Goal: Task Accomplishment & Management: Complete application form

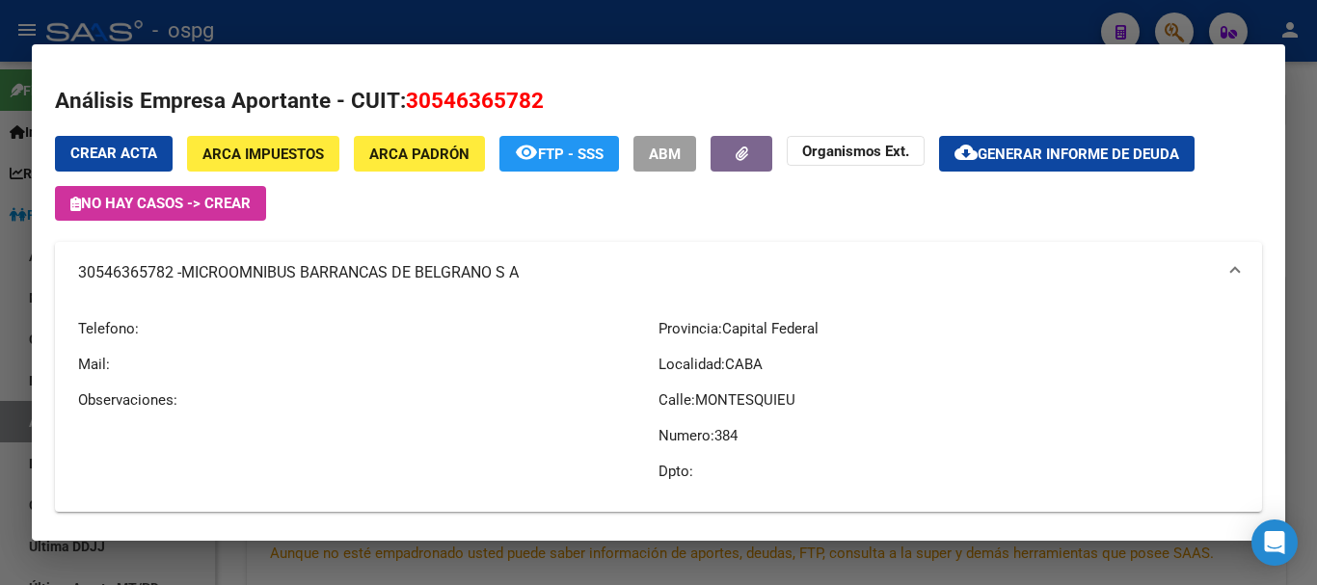
click at [811, 16] on div at bounding box center [658, 292] width 1317 height 585
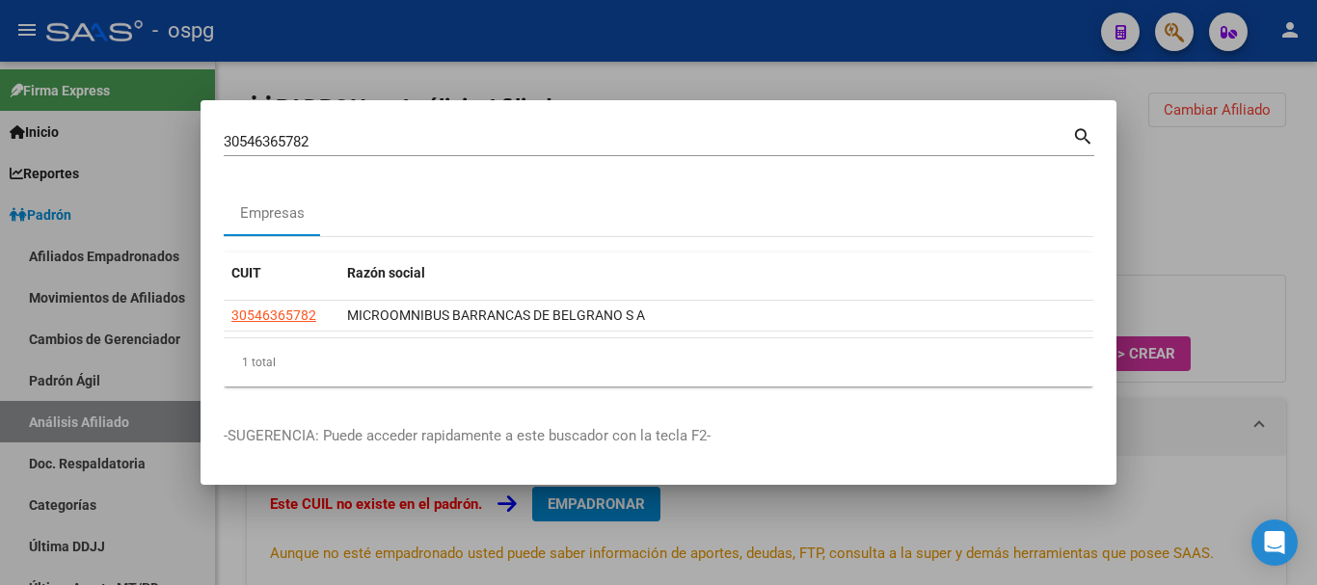
click at [1128, 186] on div at bounding box center [658, 292] width 1317 height 585
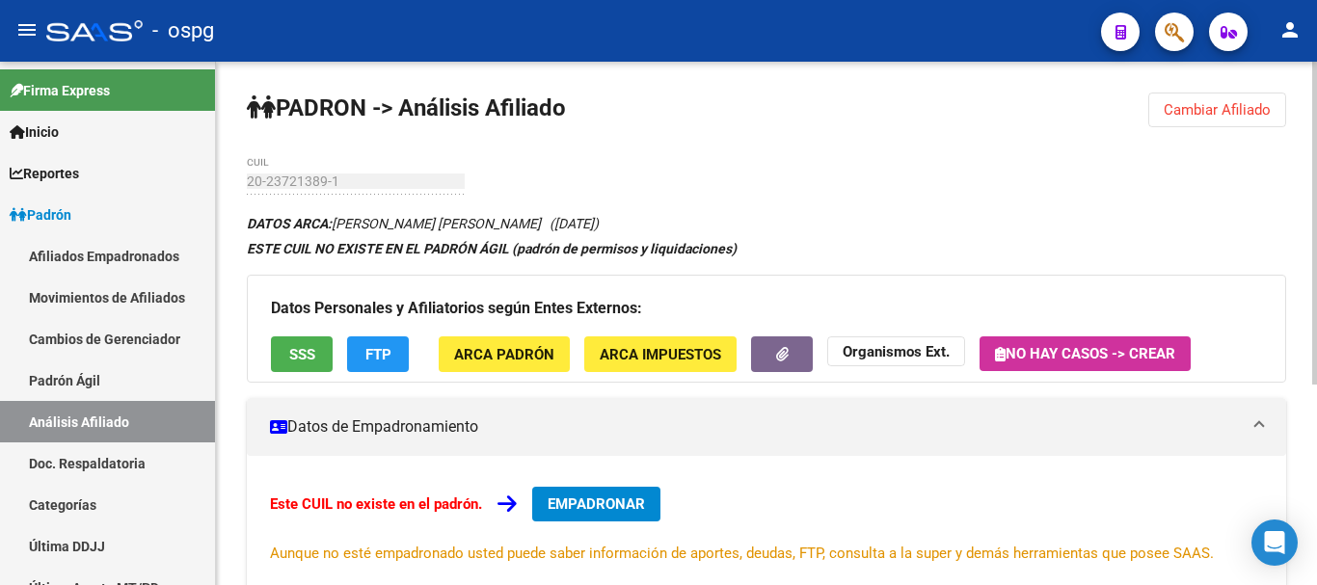
click at [1256, 114] on span "Cambiar Afiliado" at bounding box center [1216, 109] width 107 height 17
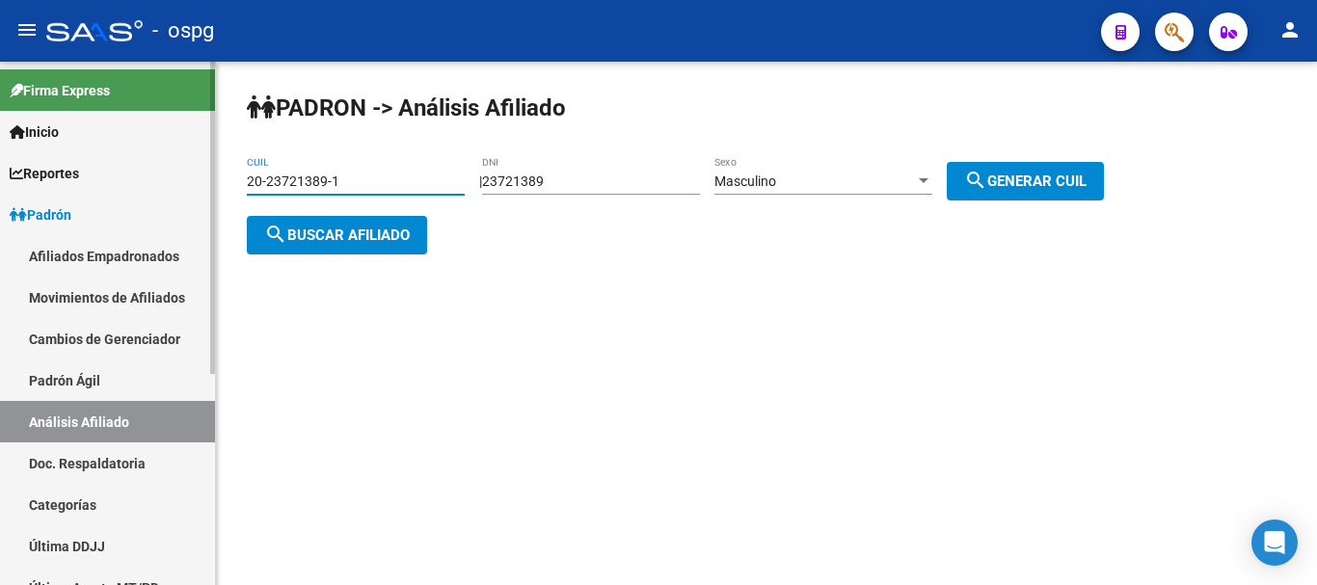
drag, startPoint x: 381, startPoint y: 175, endPoint x: 0, endPoint y: 219, distance: 383.2
click at [0, 219] on mat-sidenav-container "Firma Express Inicio Instructivos Contacto OS Reportes Ingresos Devengados Anál…" at bounding box center [658, 323] width 1317 height 523
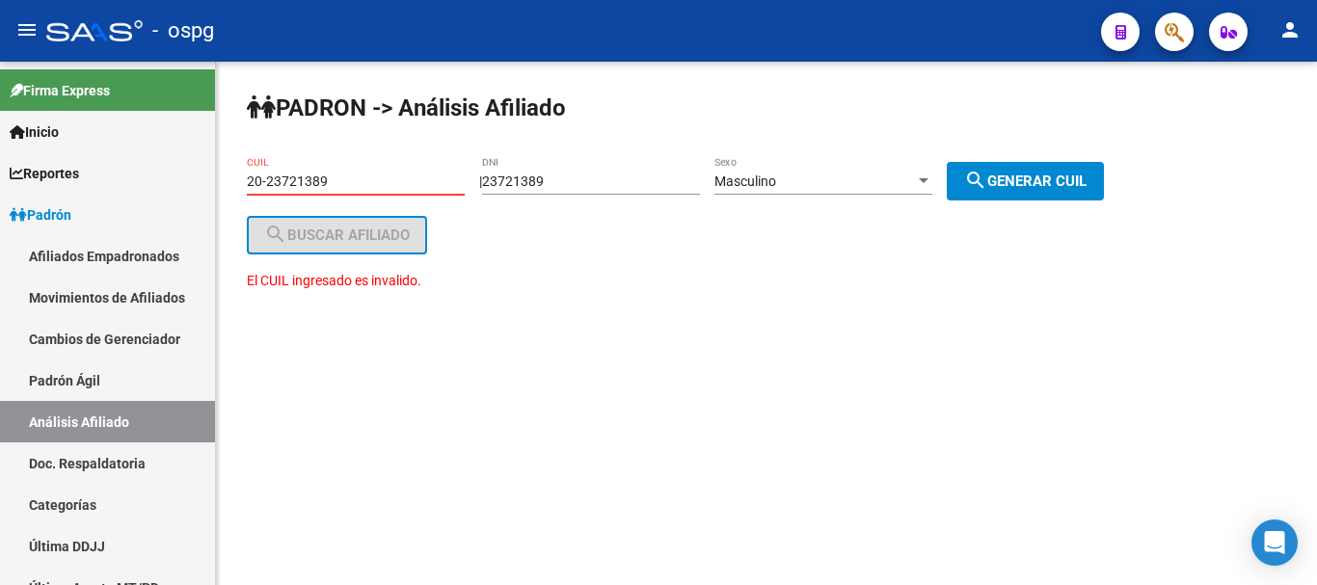
type input "20-23721389-1"
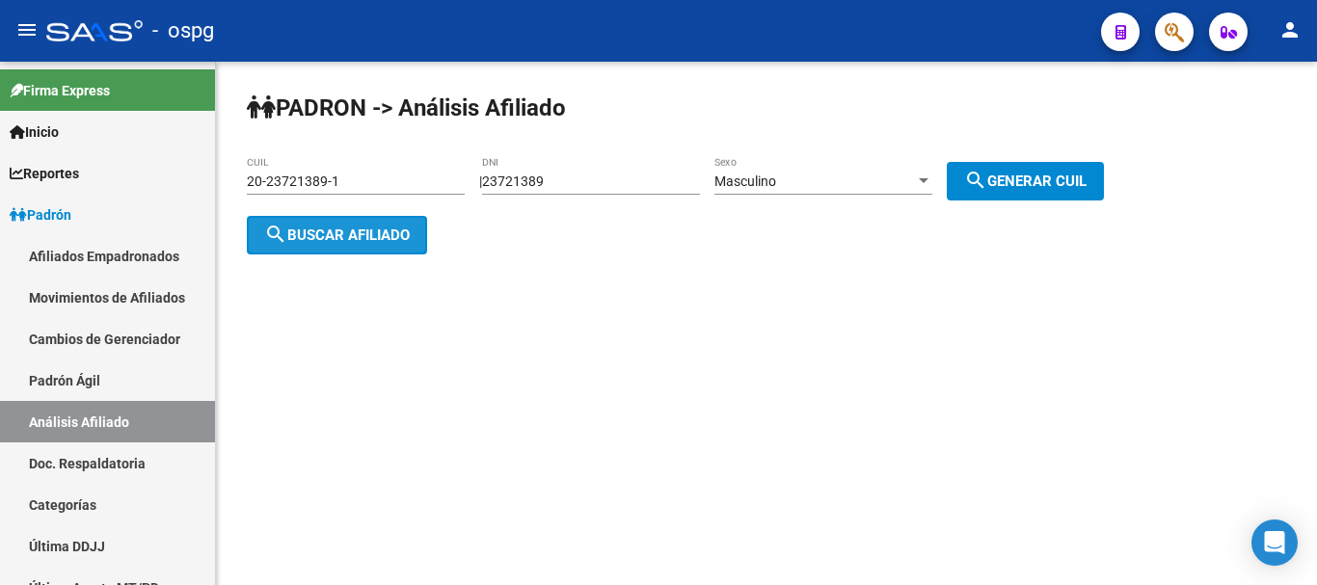
click at [397, 242] on span "search Buscar afiliado" at bounding box center [337, 235] width 146 height 17
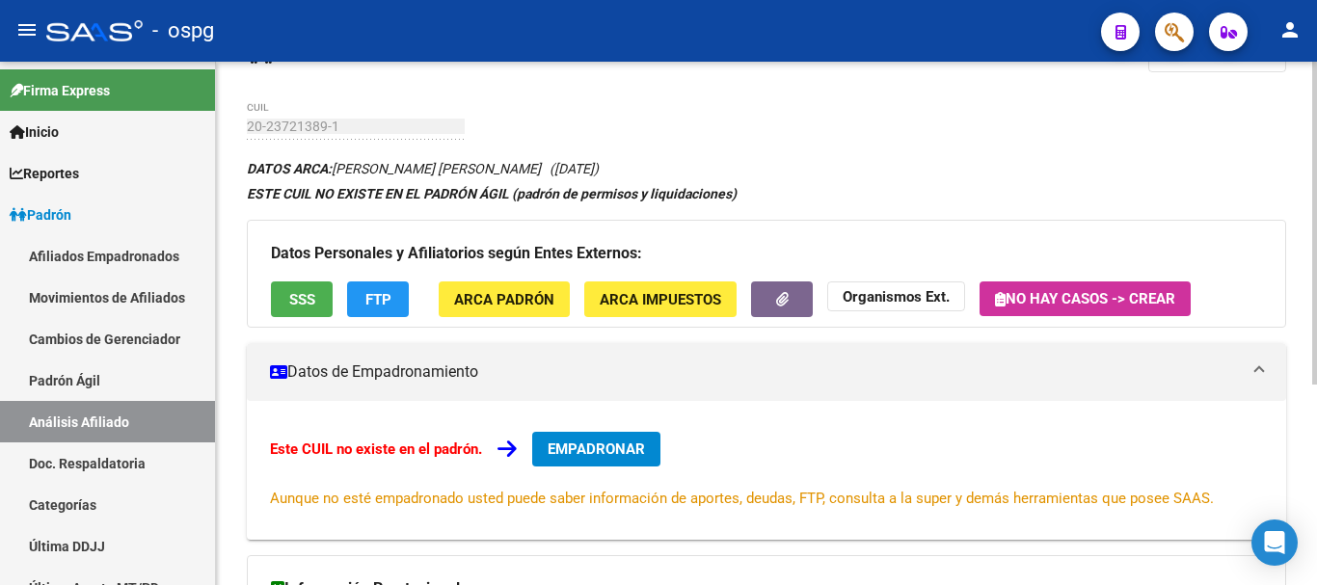
scroll to position [96, 0]
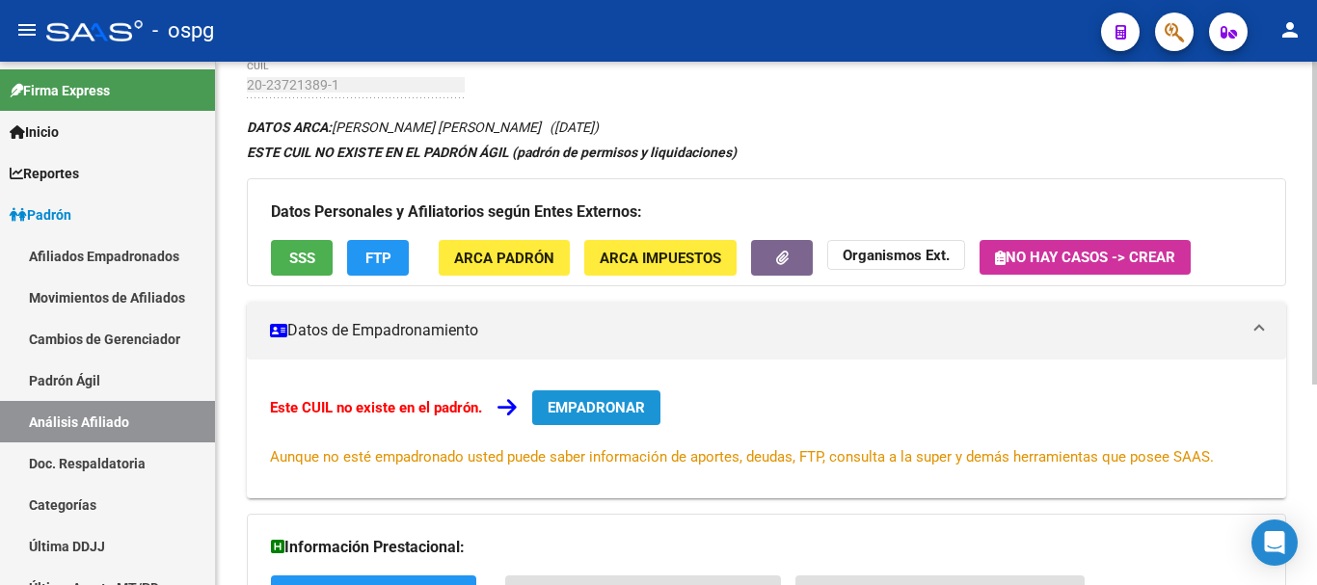
click at [569, 413] on span "EMPADRONAR" at bounding box center [595, 407] width 97 height 17
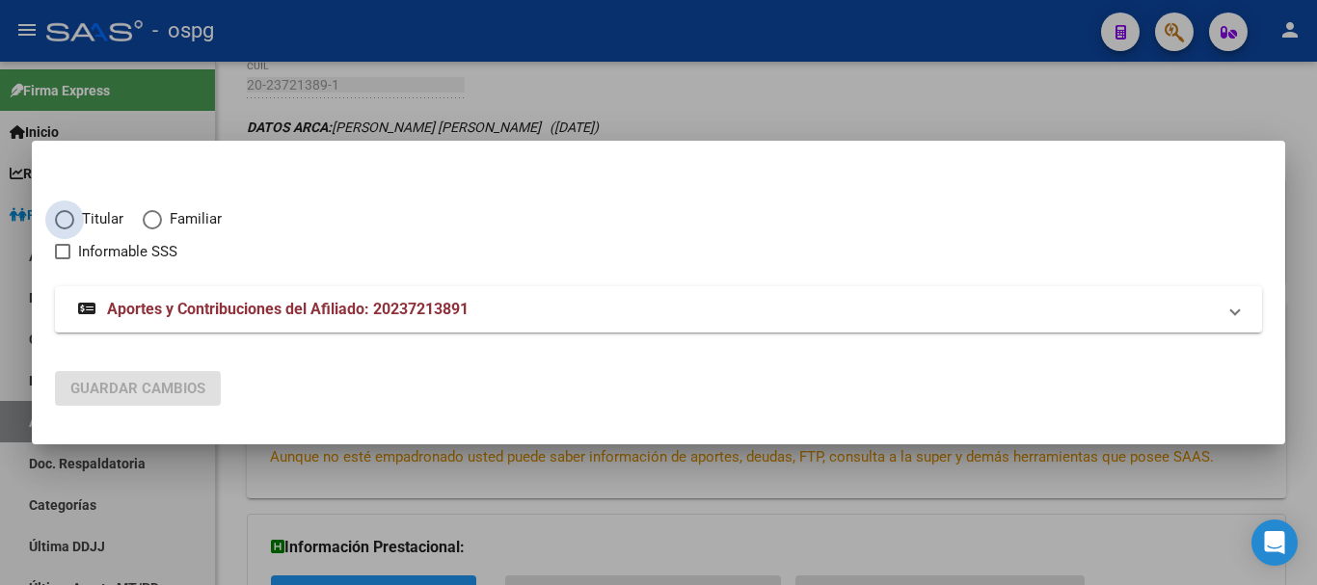
click at [74, 215] on label "Titular" at bounding box center [99, 219] width 88 height 22
click at [74, 215] on input "Titular" at bounding box center [64, 219] width 19 height 19
radio input "true"
checkbox input "true"
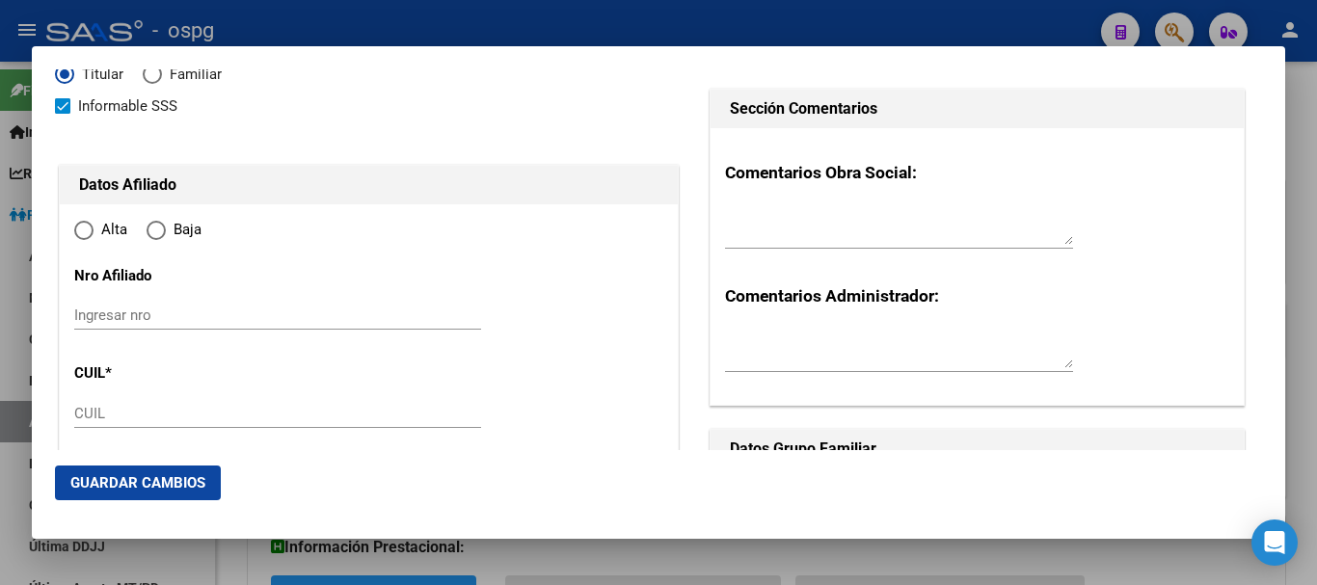
type input "20-23721389-1"
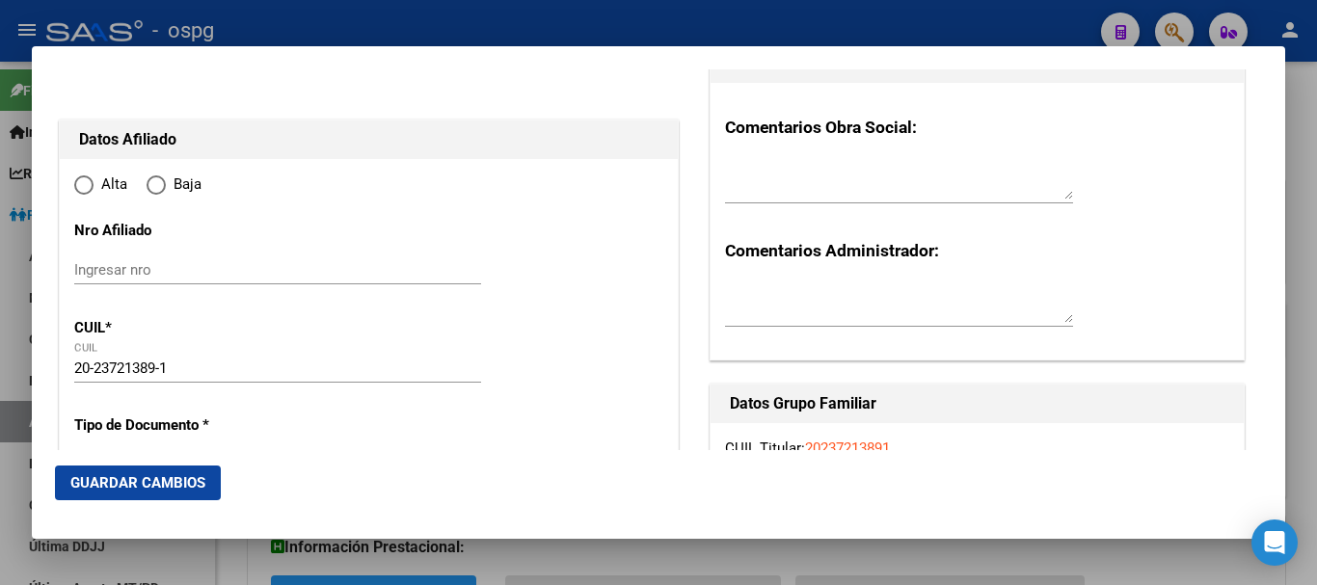
type input "23721389"
type input "[PERSON_NAME]"
type input "[DATE]"
type input "CABA"
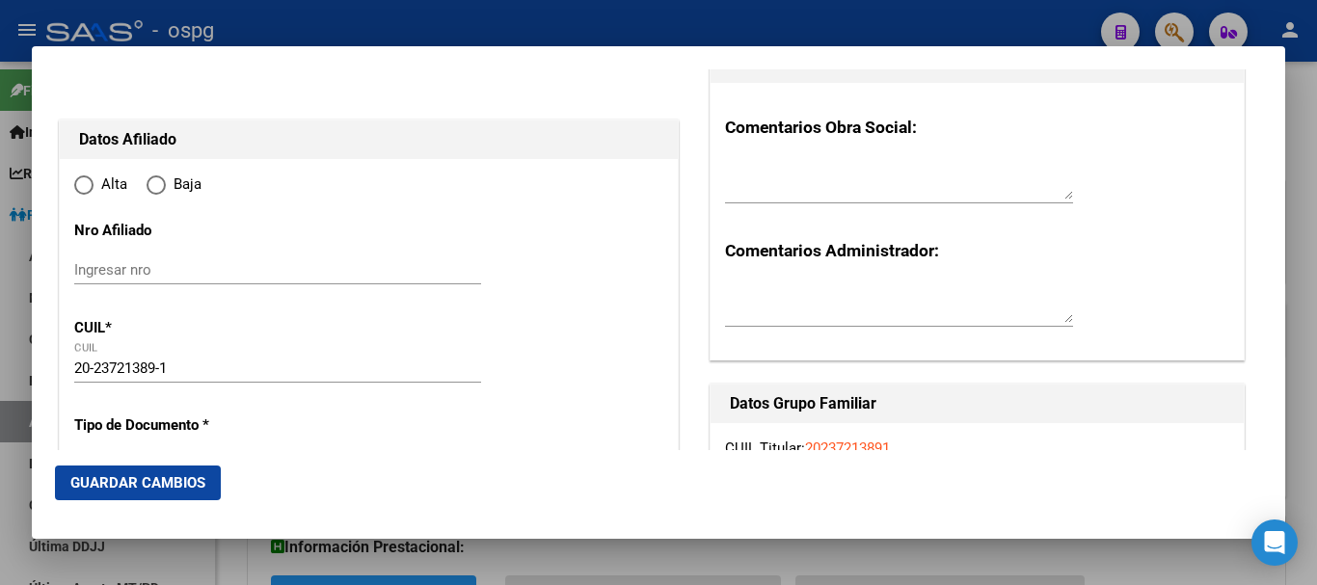
type input "1249"
type input "[PERSON_NAME]"
type input "1667"
radio input "true"
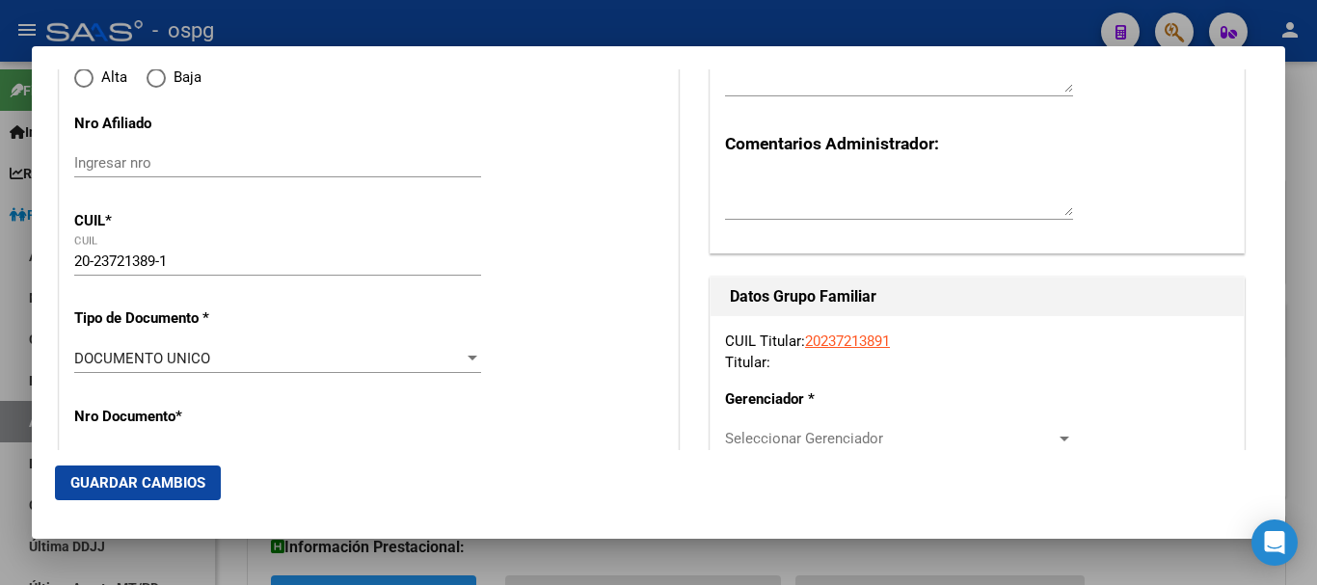
type input "CABA"
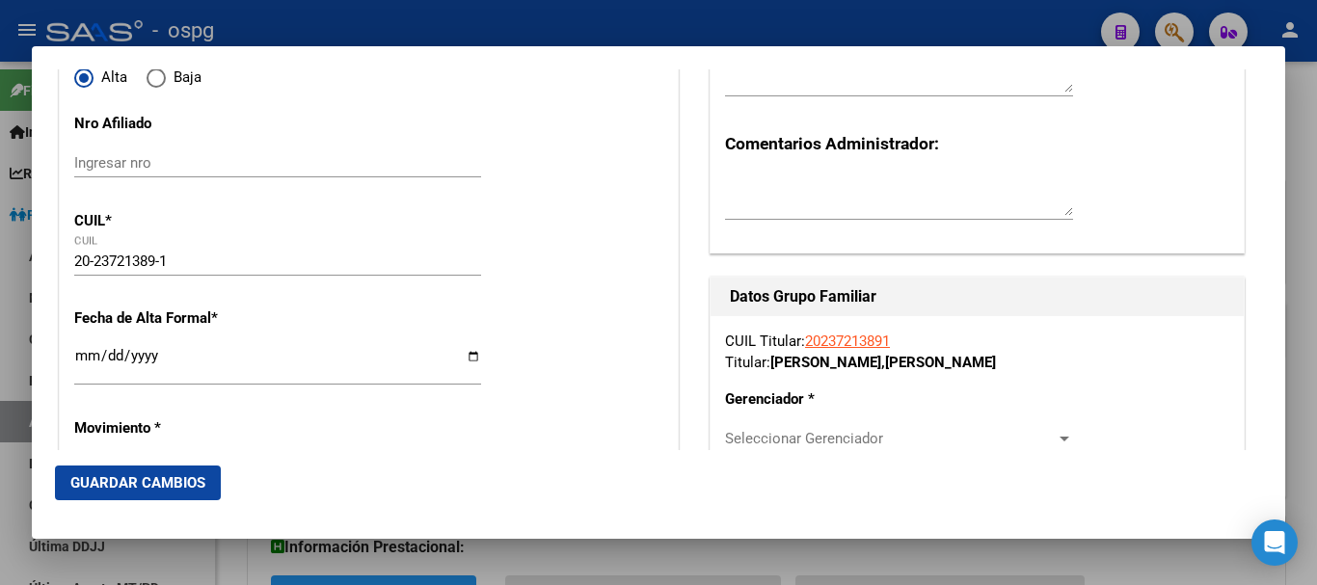
scroll to position [289, 0]
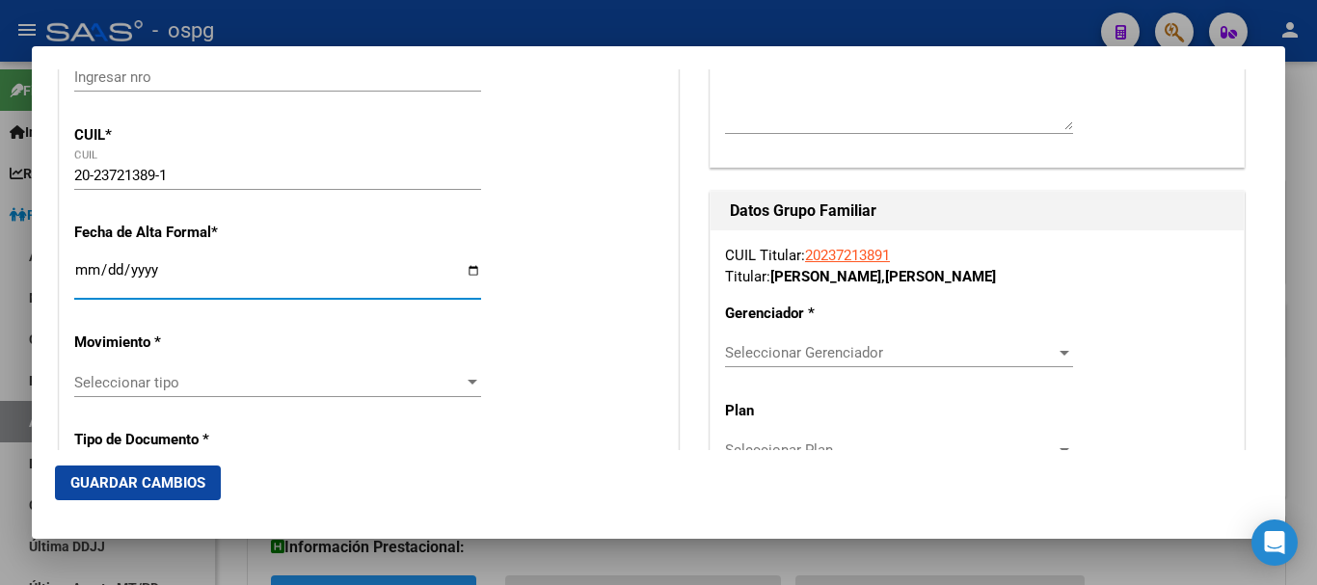
click at [80, 262] on input "Ingresar fecha" at bounding box center [277, 277] width 407 height 31
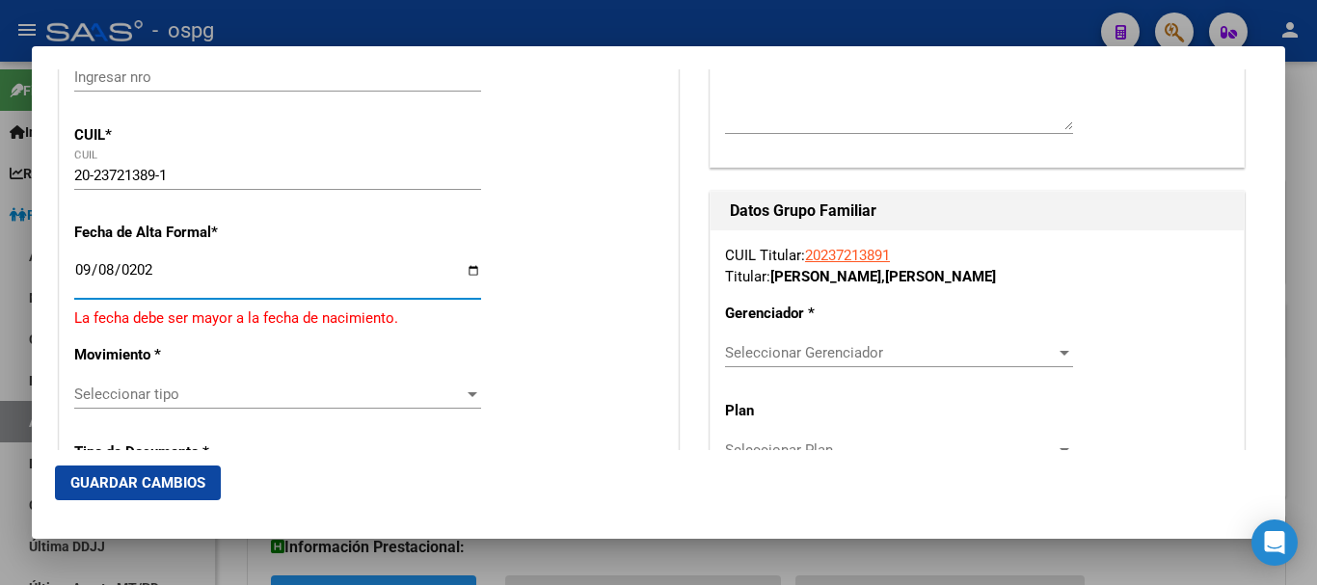
type input "[DATE]"
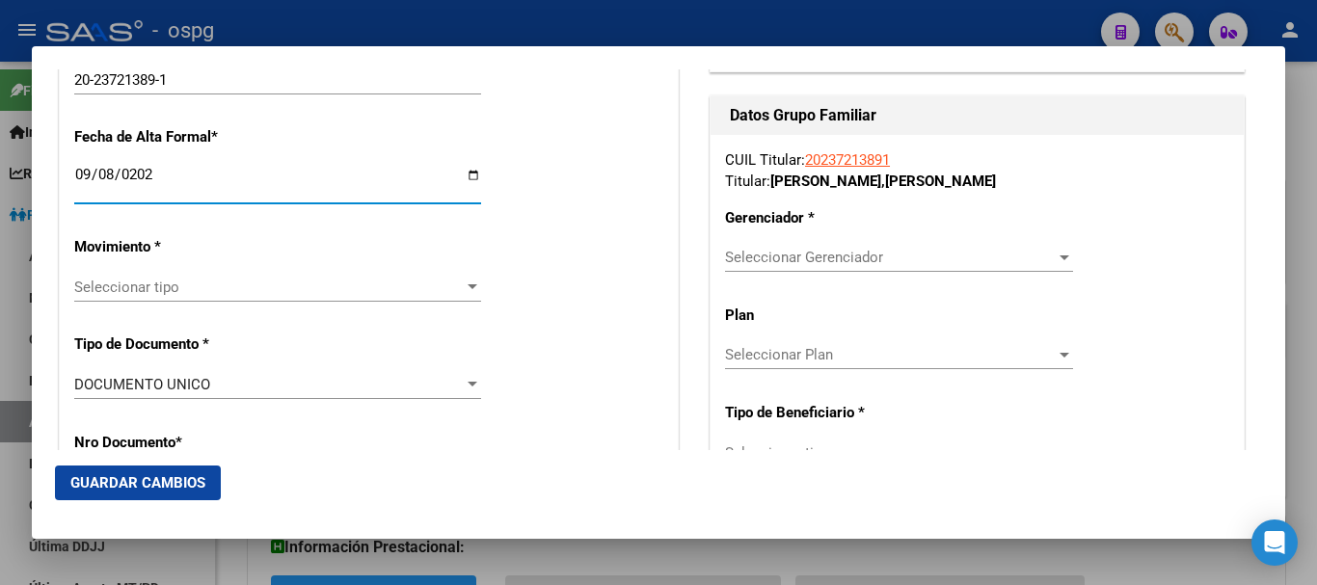
scroll to position [386, 0]
click at [201, 274] on div "Seleccionar tipo Seleccionar tipo" at bounding box center [277, 286] width 407 height 29
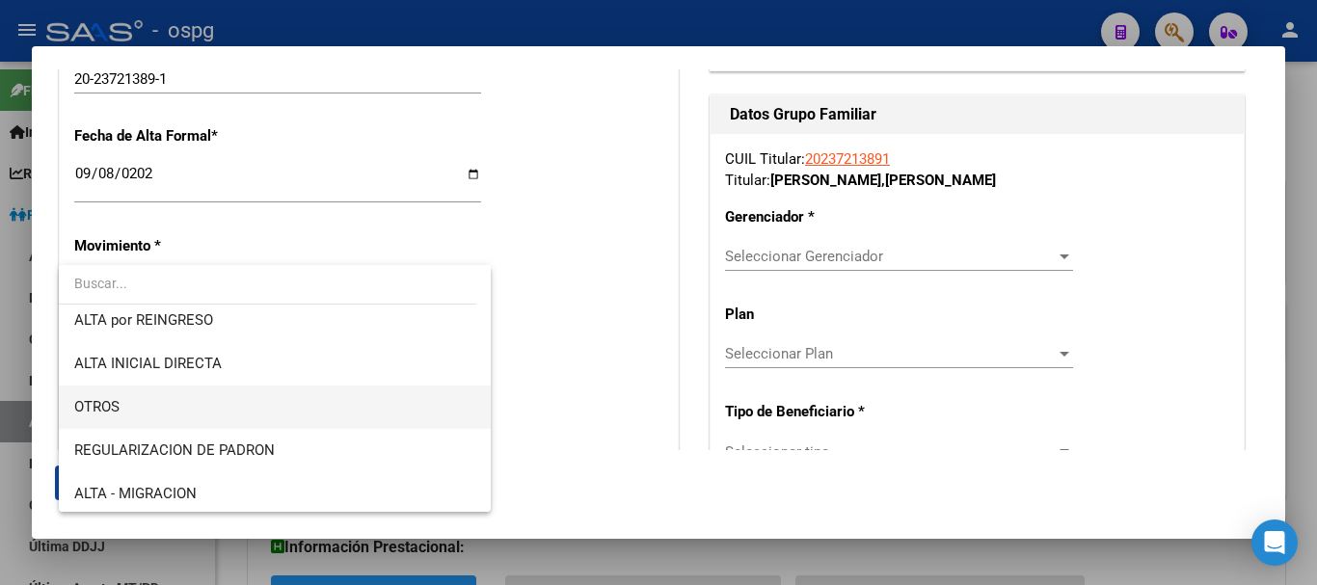
scroll to position [0, 0]
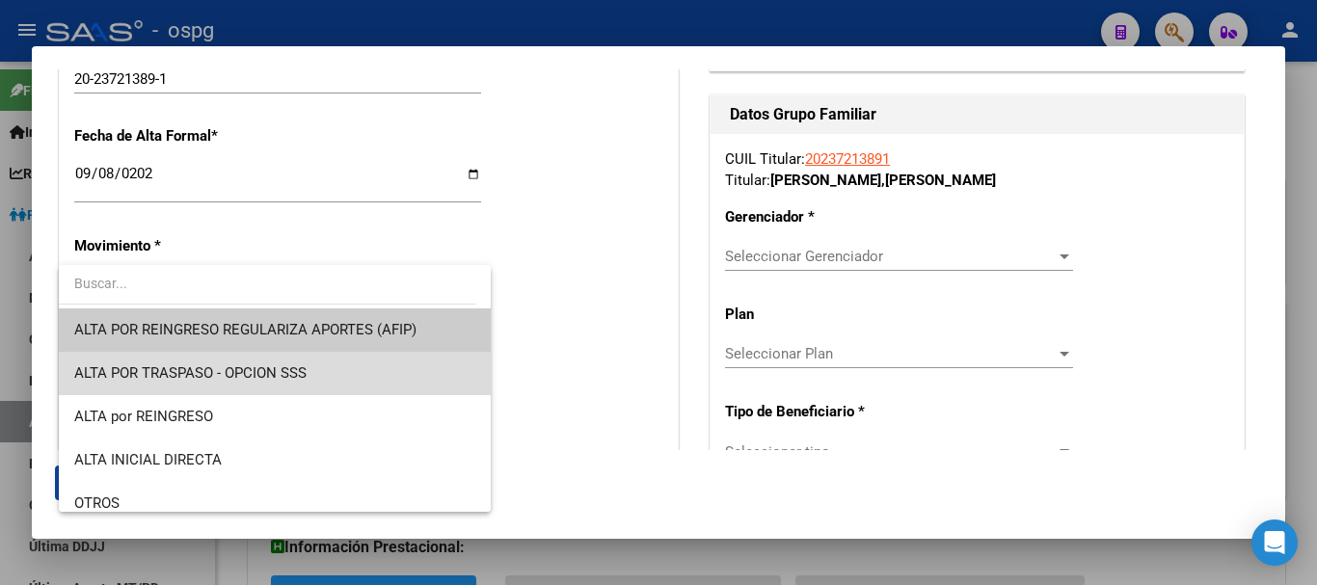
click at [296, 382] on span "ALTA POR TRASPASO - OPCION SSS" at bounding box center [274, 373] width 401 height 43
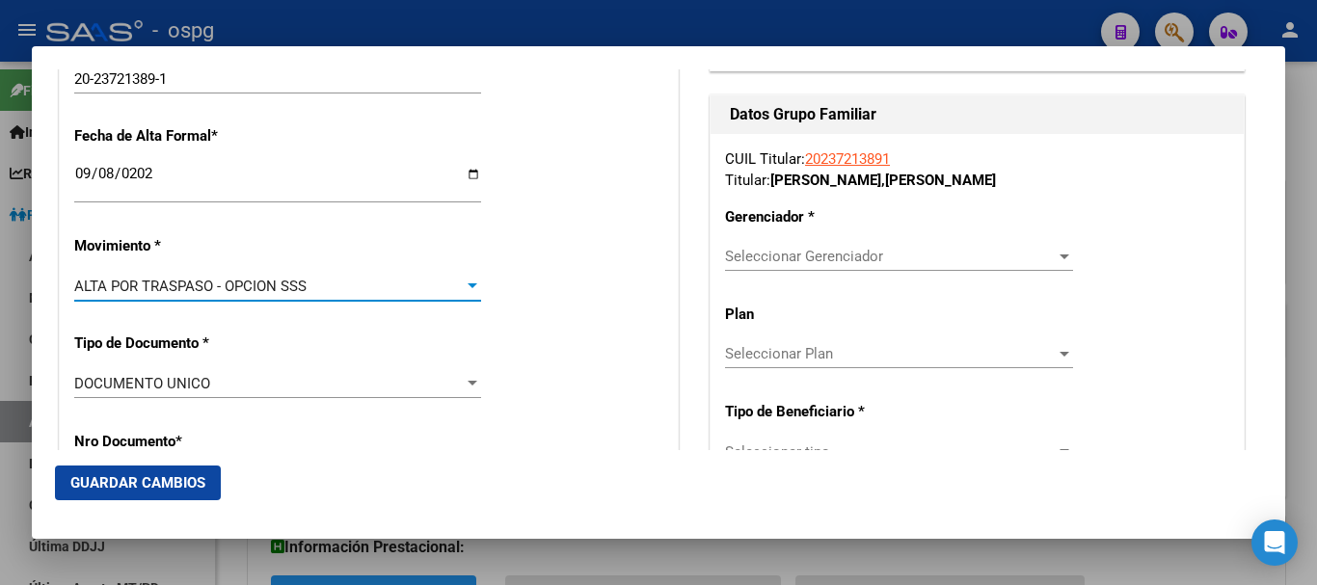
click at [293, 297] on div "ALTA POR TRASPASO - OPCION SSS Seleccionar tipo" at bounding box center [277, 286] width 407 height 29
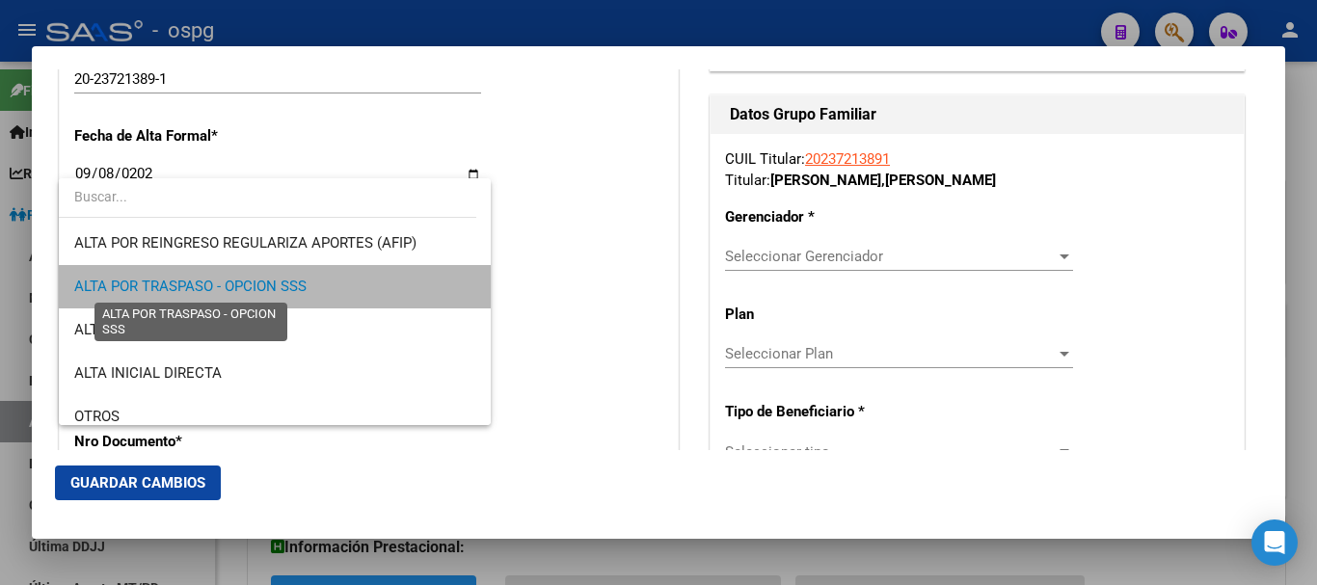
click at [303, 287] on span "ALTA POR TRASPASO - OPCION SSS" at bounding box center [190, 286] width 232 height 17
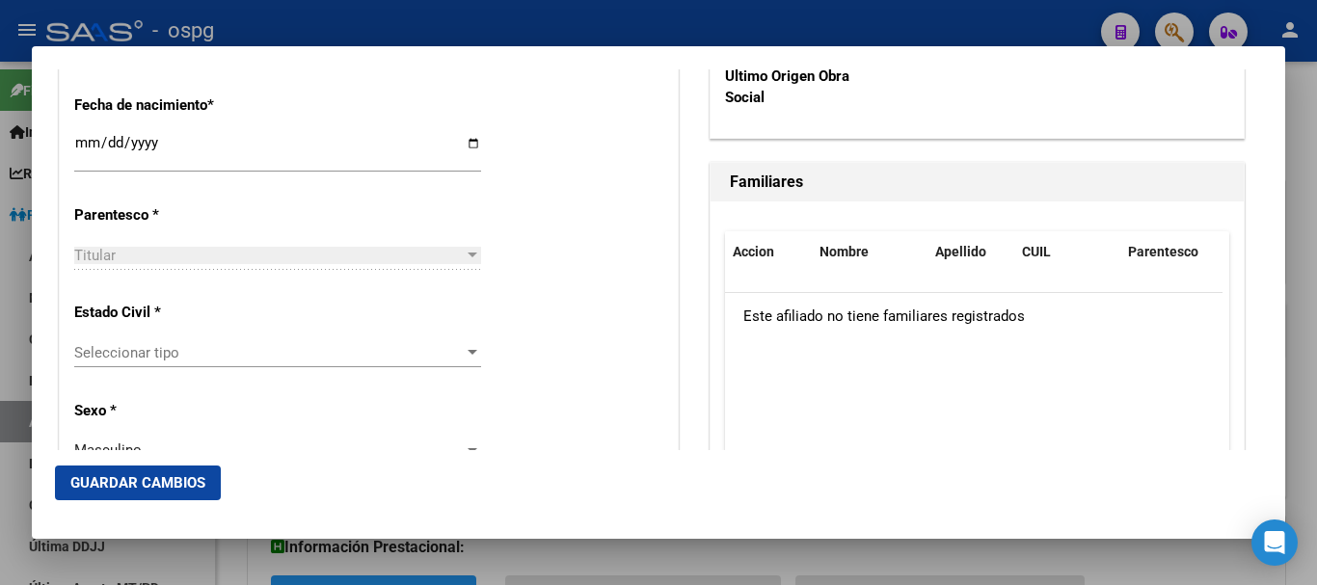
scroll to position [1060, 0]
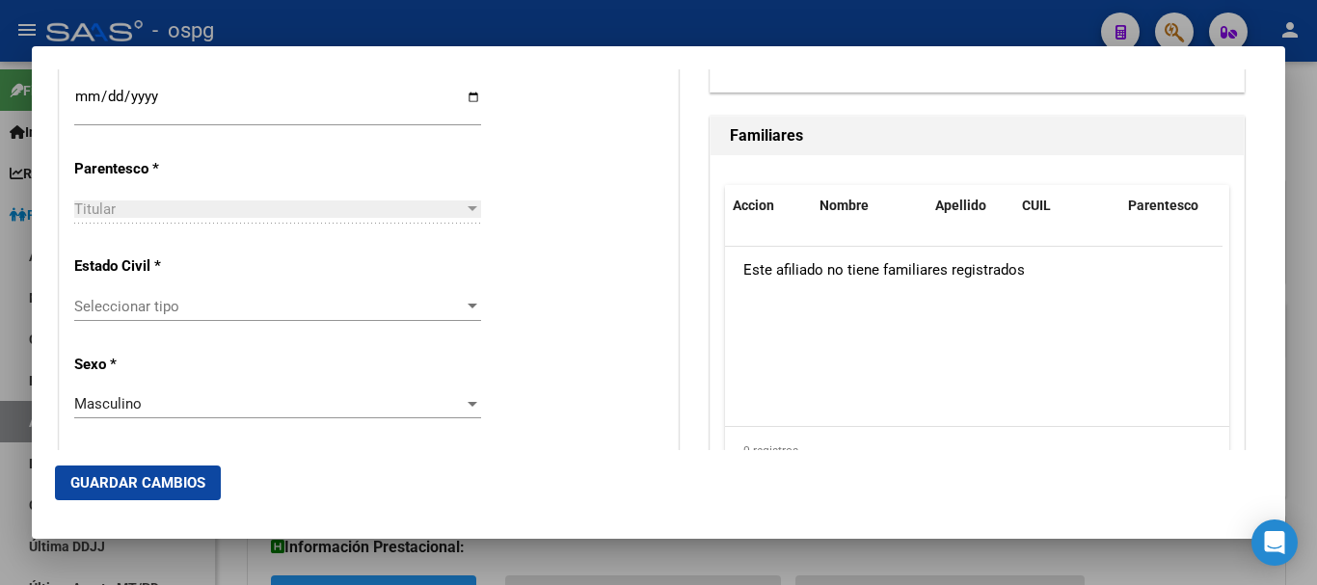
click at [206, 309] on span "Seleccionar tipo" at bounding box center [268, 306] width 389 height 17
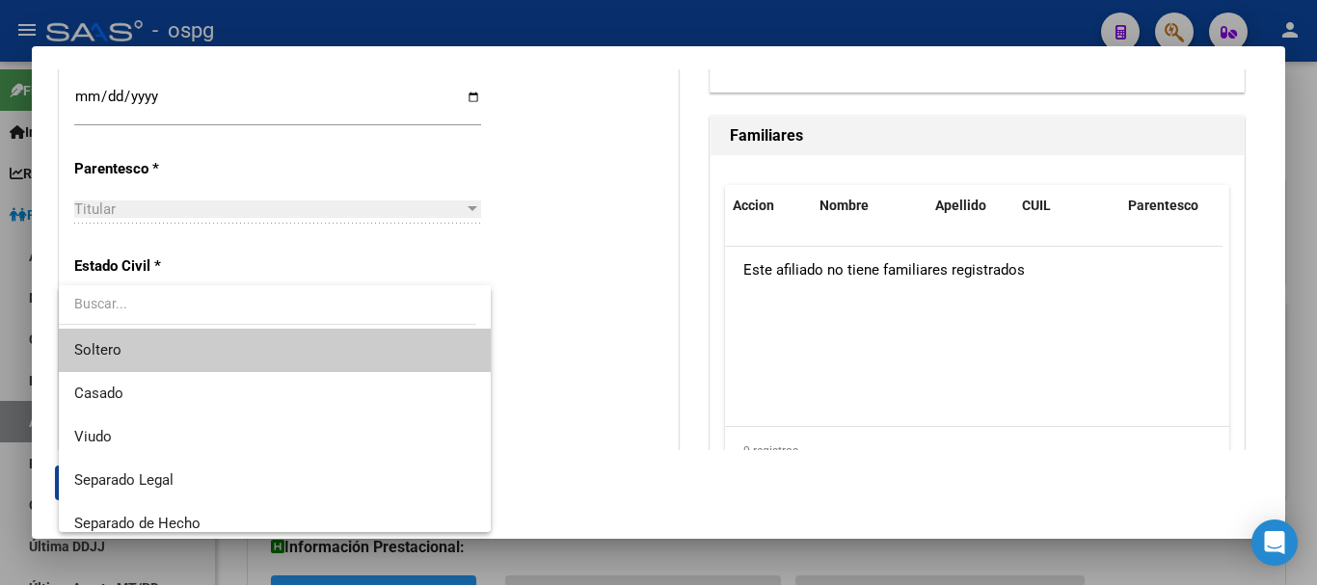
click at [210, 359] on span "Soltero" at bounding box center [274, 350] width 401 height 43
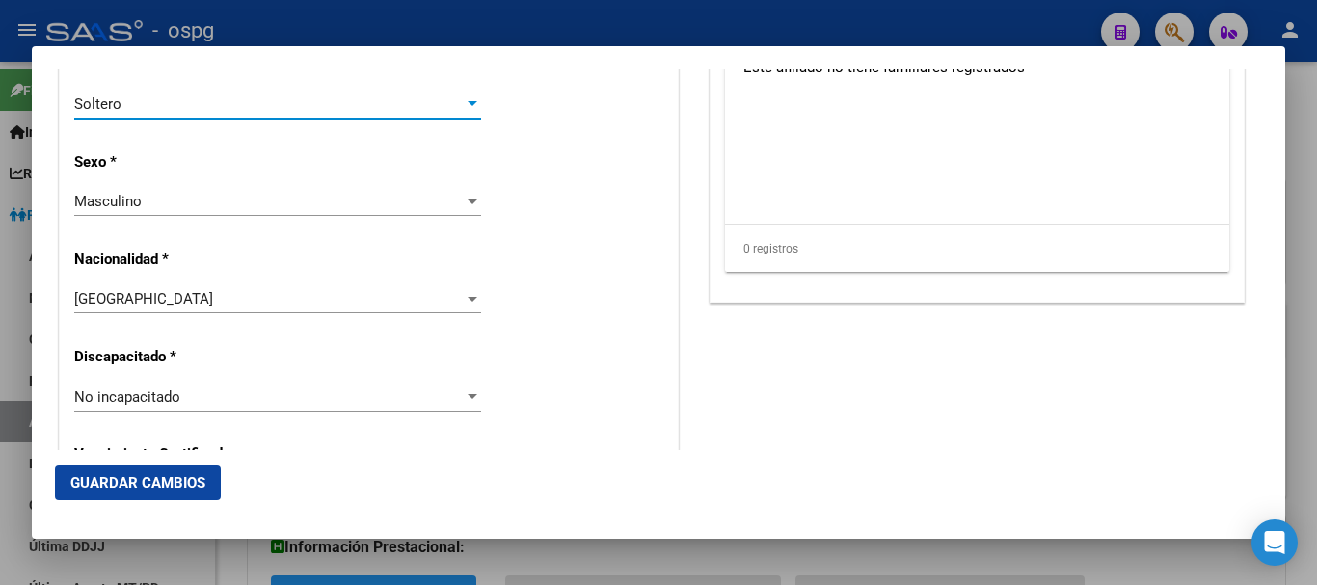
scroll to position [1253, 0]
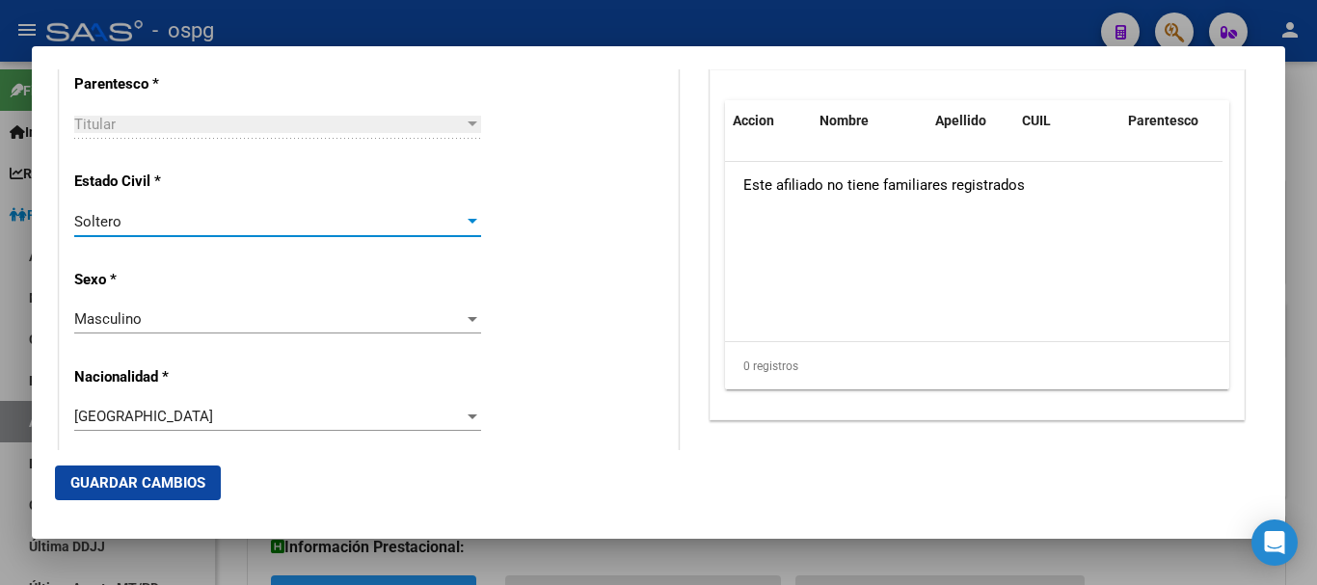
drag, startPoint x: 191, startPoint y: 104, endPoint x: 152, endPoint y: 67, distance: 53.2
click at [152, 67] on mat-dialog-container "Titular Familiar Informable SSS Datos Afiliado Alta Baja Nro Afiliado Ingresar …" at bounding box center [658, 292] width 1253 height 493
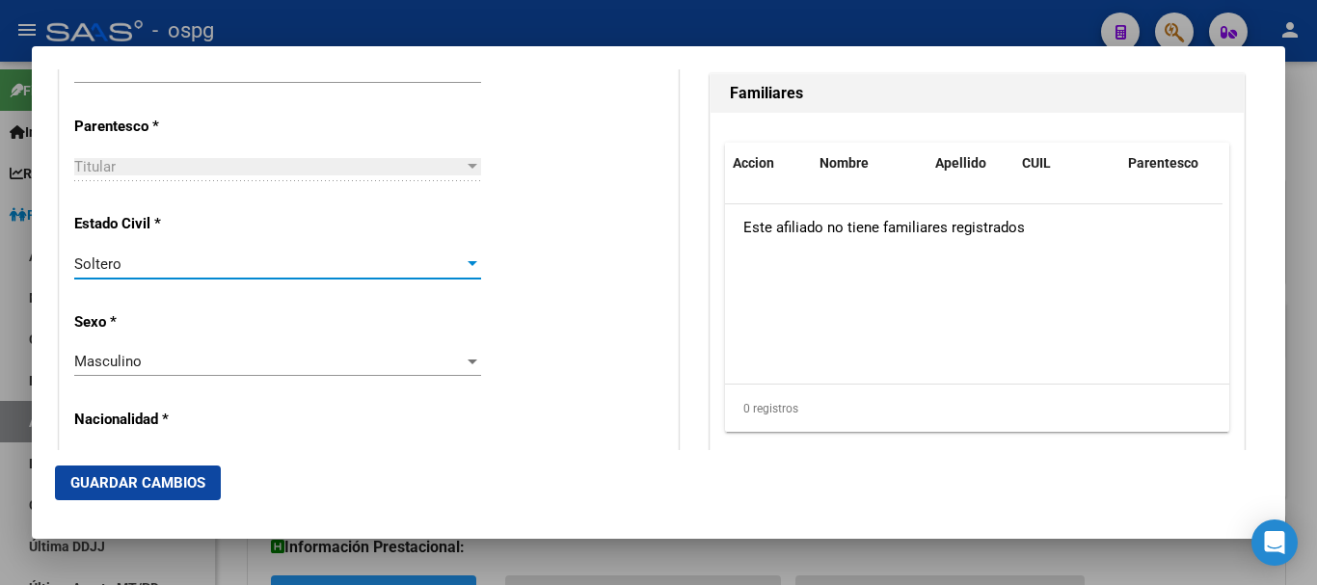
click at [171, 266] on div "Soltero" at bounding box center [268, 263] width 389 height 17
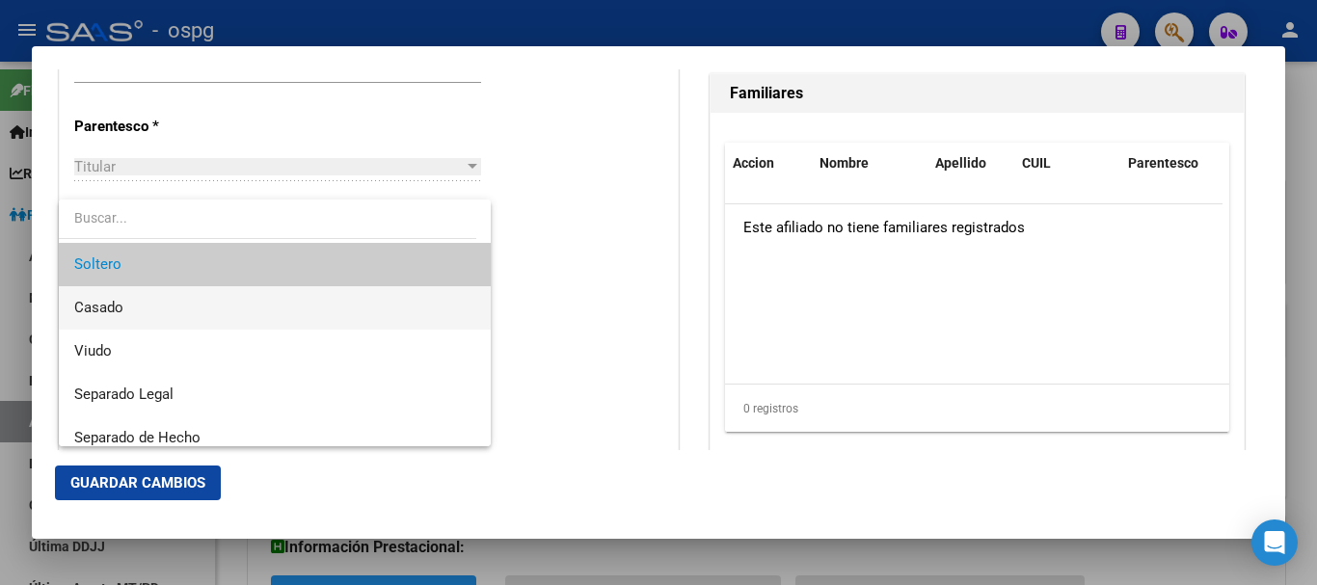
click at [200, 298] on span "Casado" at bounding box center [274, 307] width 401 height 43
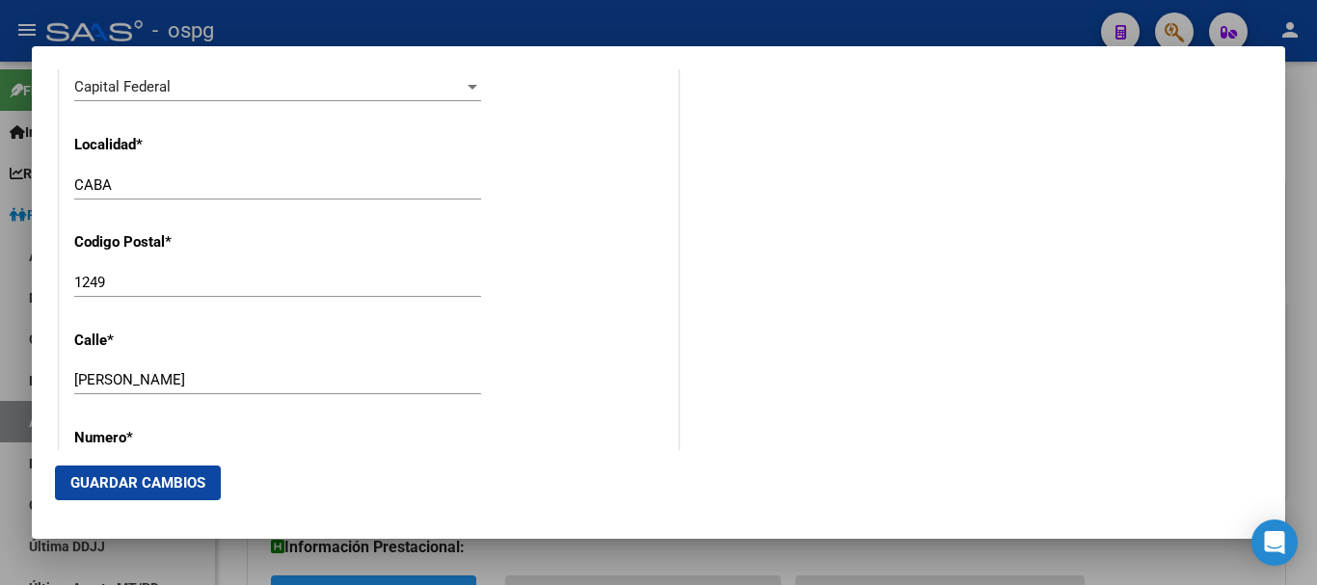
scroll to position [1874, 0]
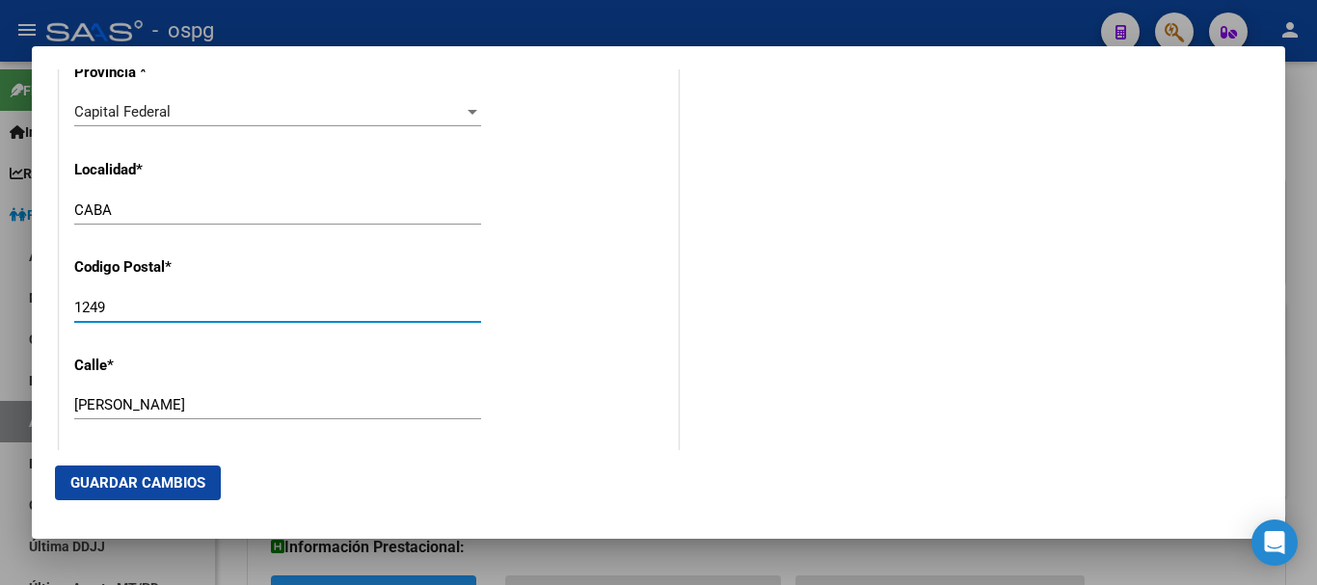
drag, startPoint x: 115, startPoint y: 308, endPoint x: 94, endPoint y: 302, distance: 21.3
click at [94, 302] on input "1249" at bounding box center [277, 307] width 407 height 17
type input "1224"
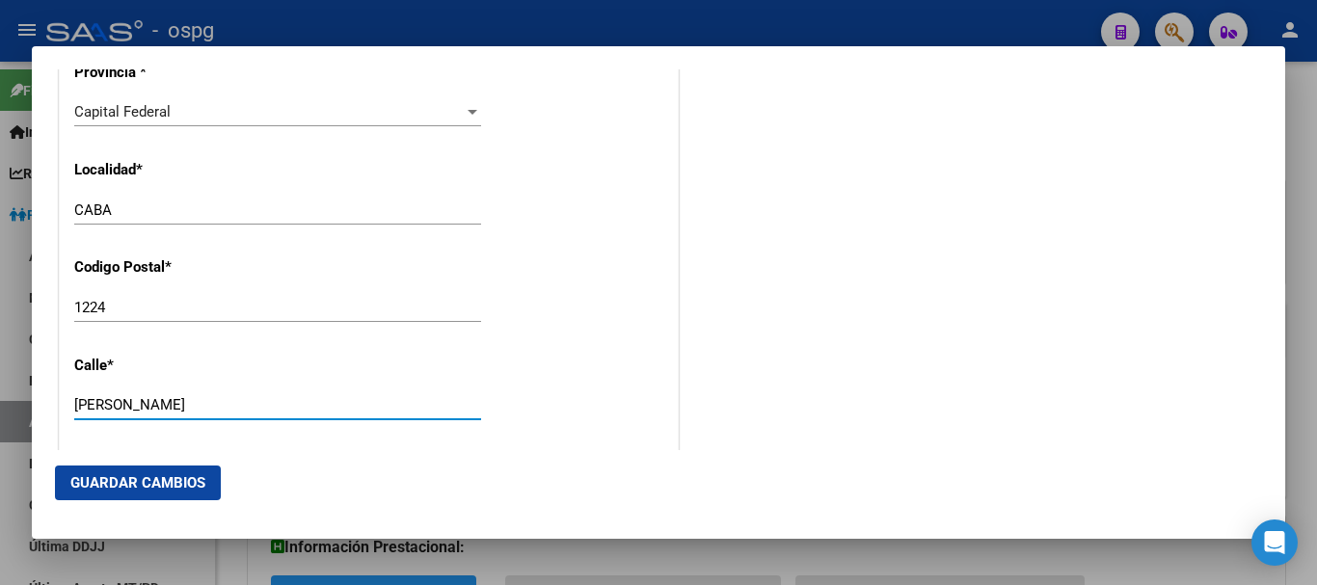
drag, startPoint x: 156, startPoint y: 399, endPoint x: 0, endPoint y: 403, distance: 156.2
click at [0, 403] on div "Titular Familiar Informable SSS Datos Afiliado Alta Baja Nro Afiliado Ingresar …" at bounding box center [658, 292] width 1317 height 585
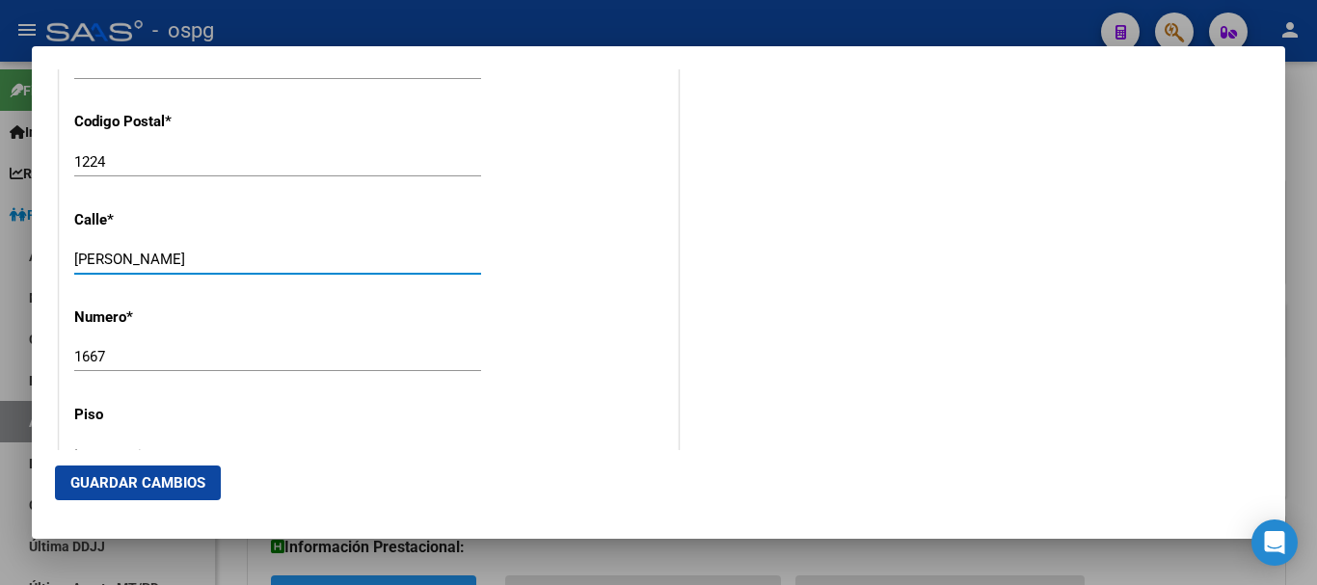
scroll to position [2066, 0]
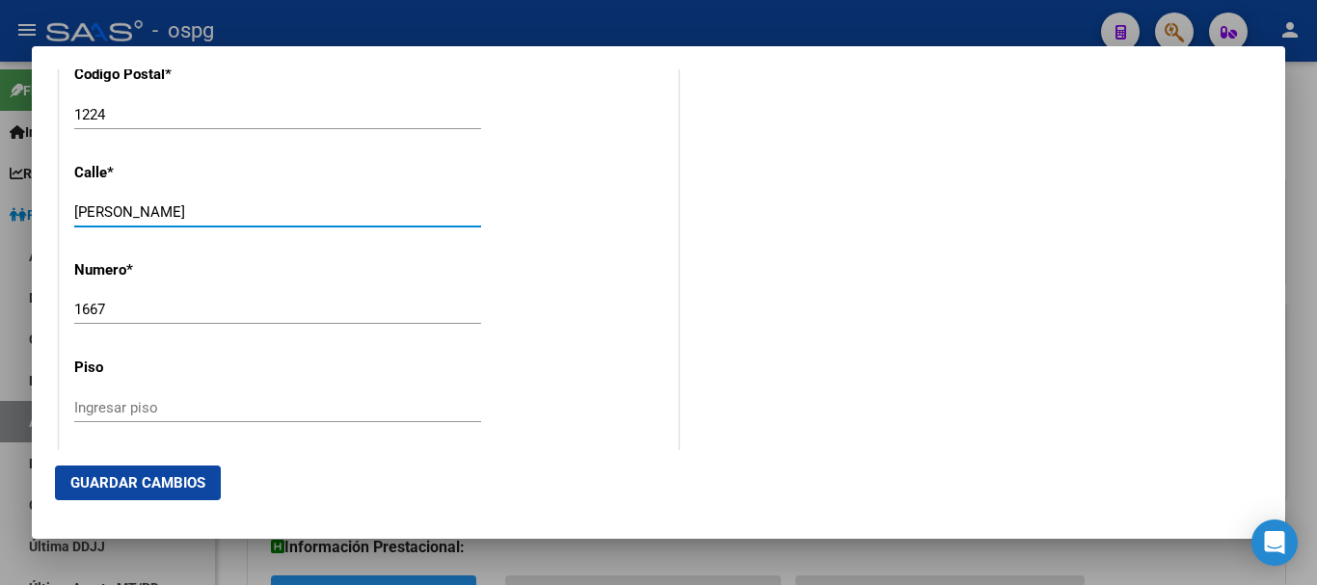
type input "[PERSON_NAME]"
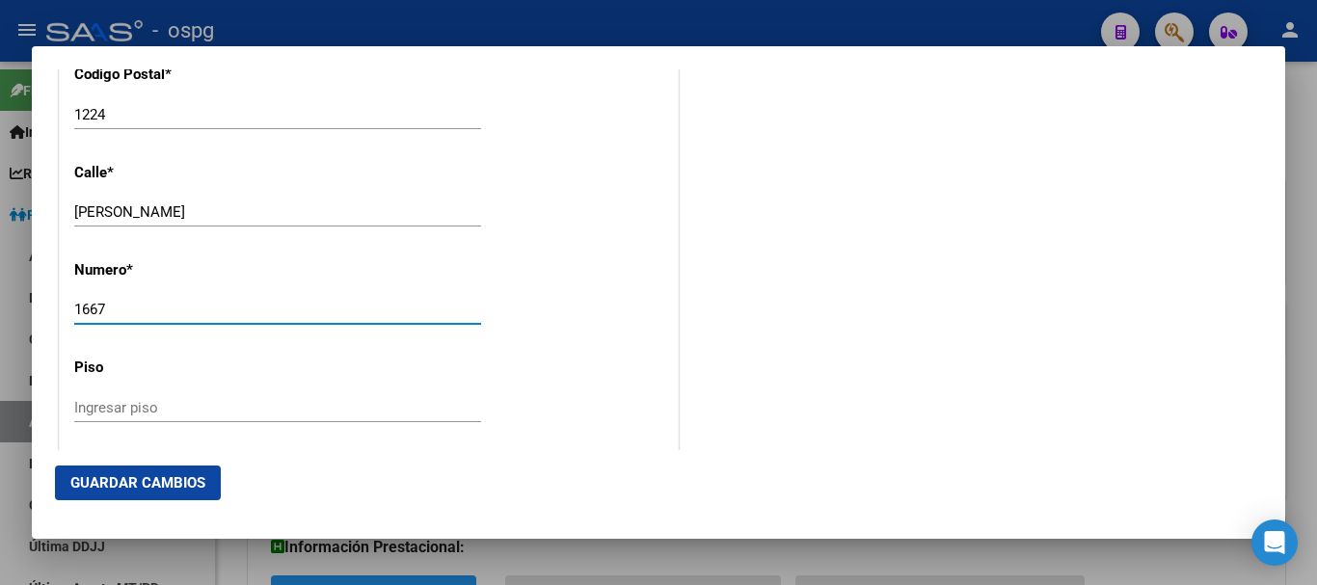
drag, startPoint x: 165, startPoint y: 308, endPoint x: 30, endPoint y: 324, distance: 135.8
click at [30, 324] on div "Titular Familiar Informable SSS Datos Afiliado Alta Baja Nro Afiliado Ingresar …" at bounding box center [658, 292] width 1317 height 585
type input "7"
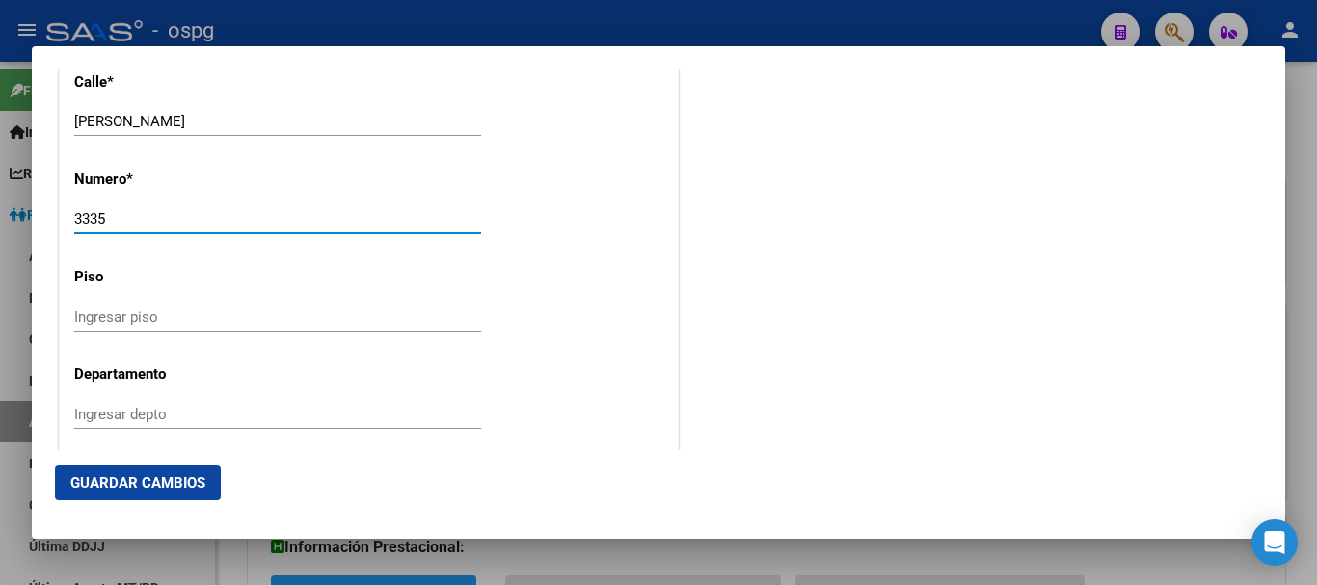
scroll to position [2259, 0]
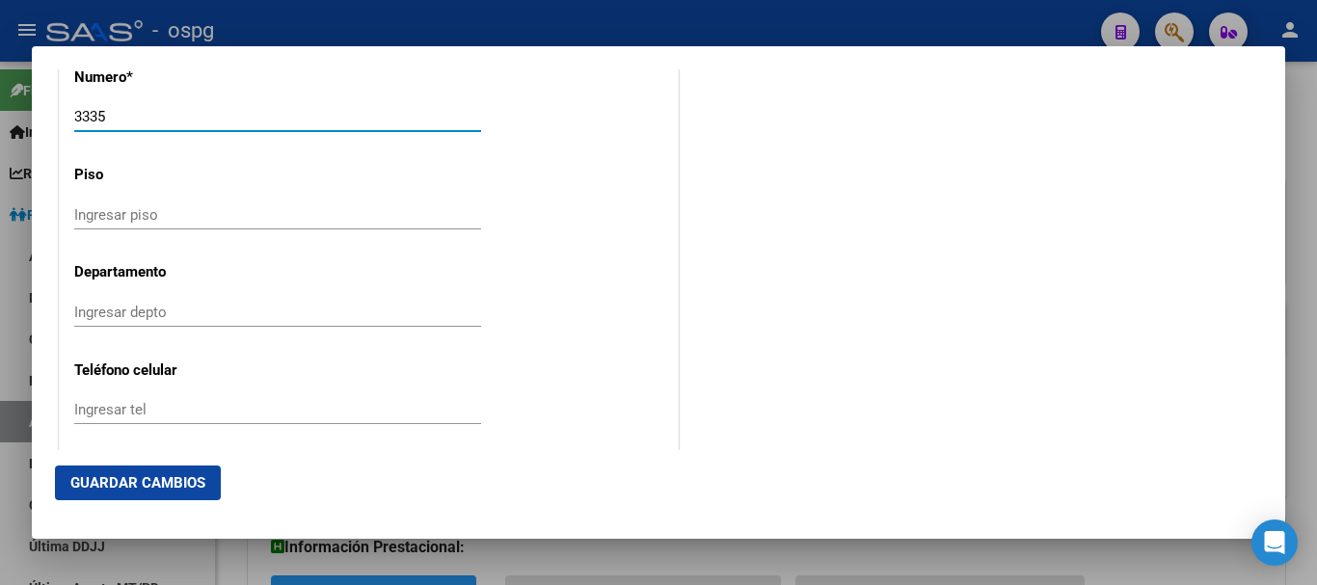
type input "3335"
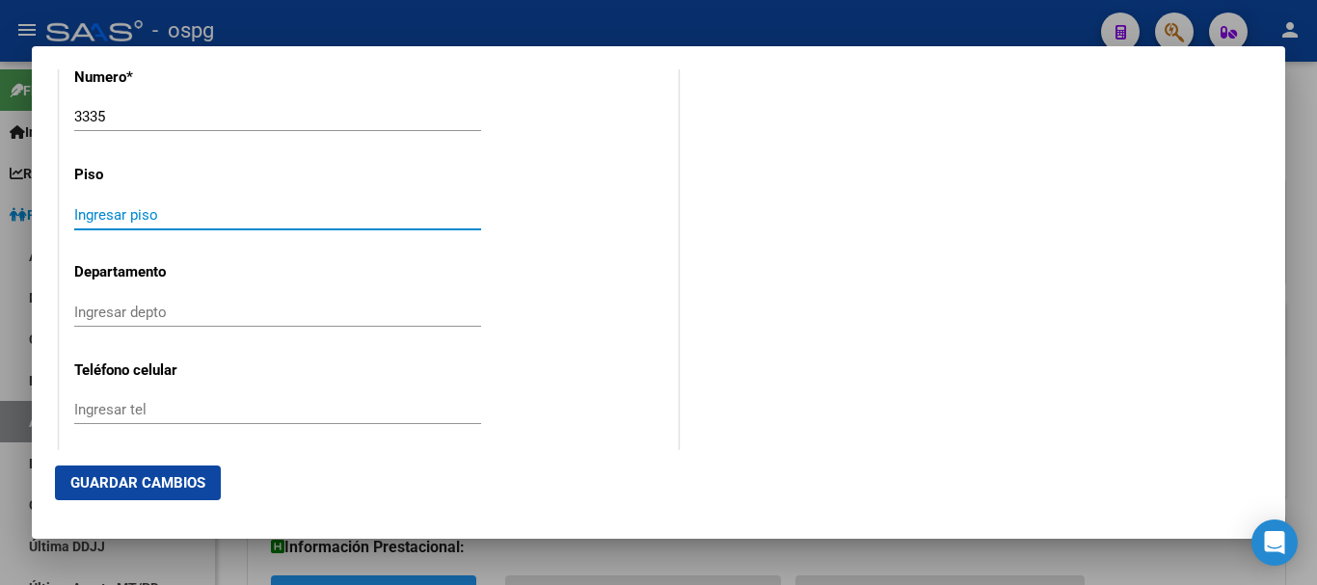
click at [225, 206] on input "Ingresar piso" at bounding box center [277, 214] width 407 height 17
type input "1"
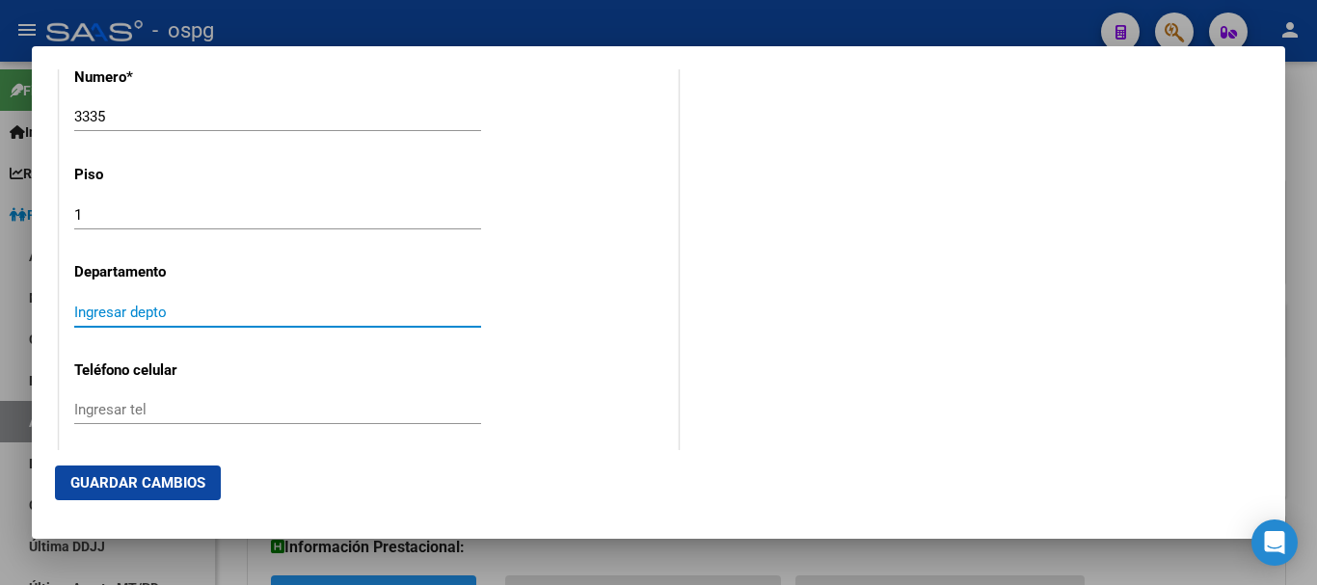
click at [153, 308] on input "Ingresar depto" at bounding box center [277, 312] width 407 height 17
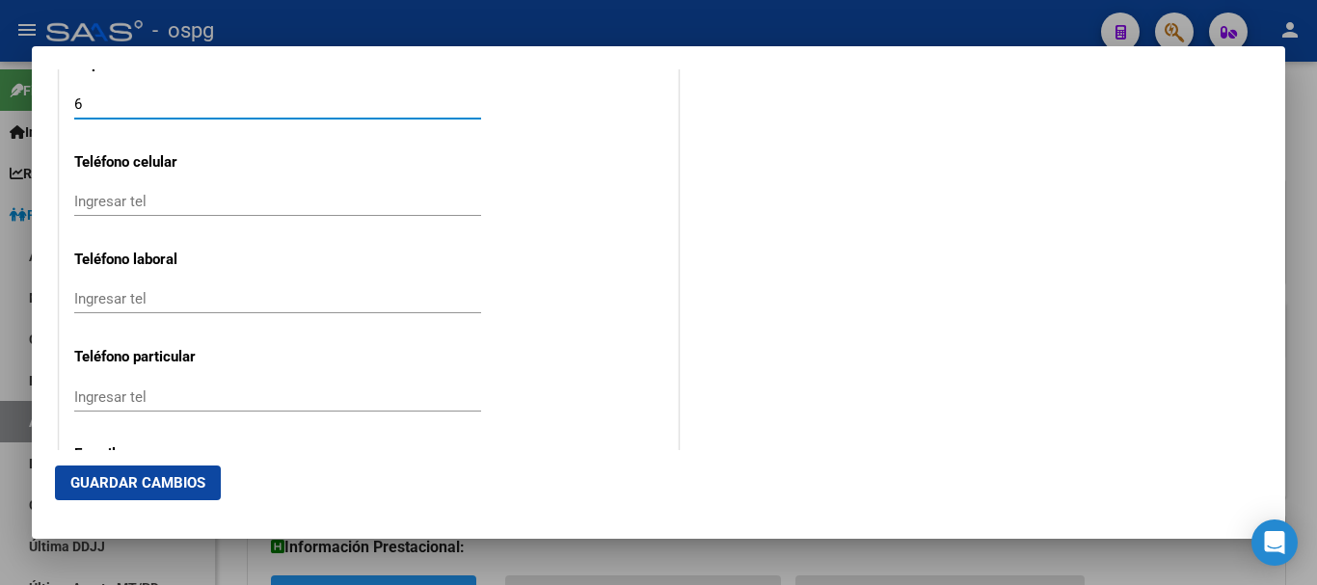
scroll to position [2548, 0]
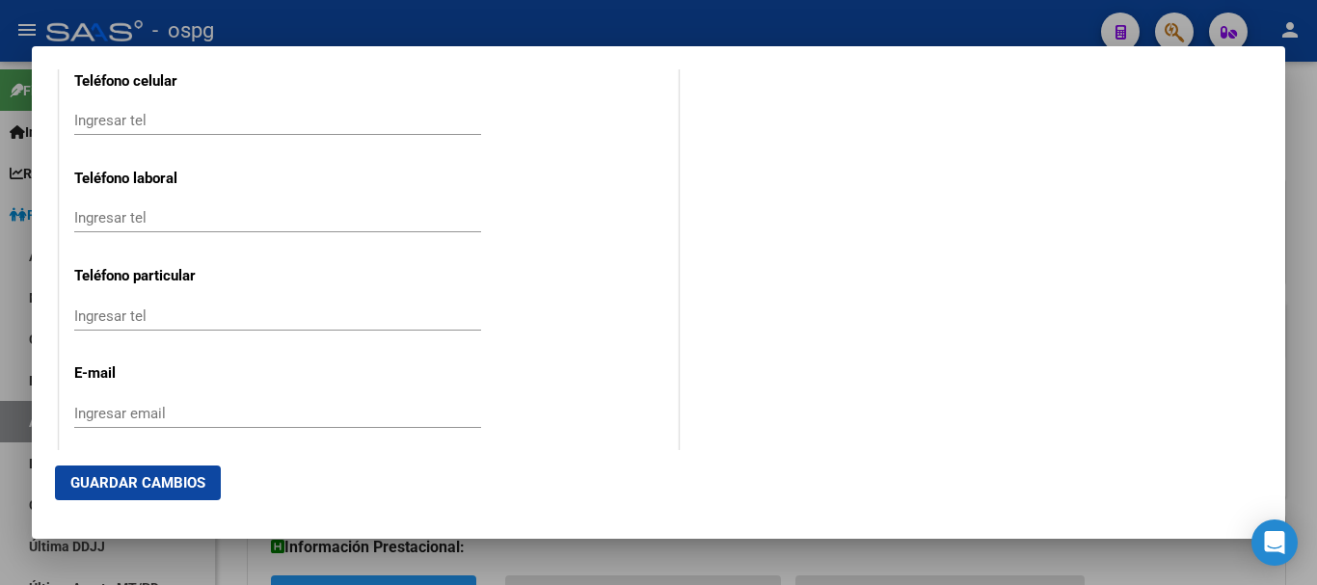
type input "6"
click at [168, 124] on input "Ingresar tel" at bounding box center [277, 120] width 407 height 17
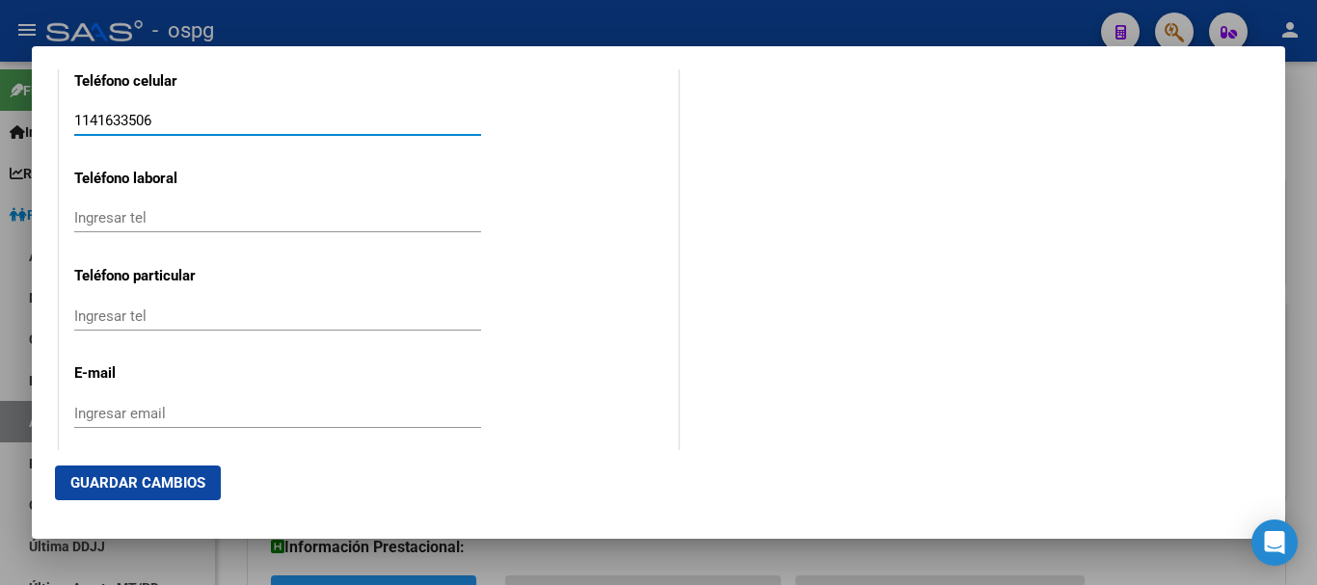
type input "1141633506"
click at [178, 403] on div "Ingresar email" at bounding box center [277, 413] width 407 height 29
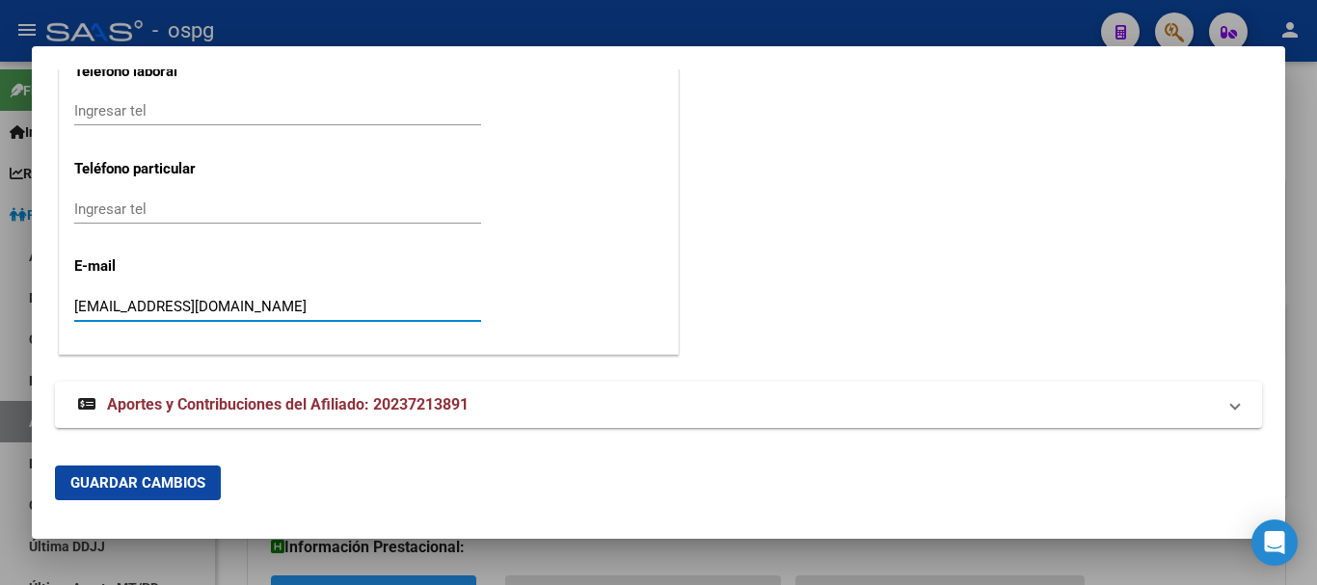
type input "[EMAIL_ADDRESS][DOMAIN_NAME]"
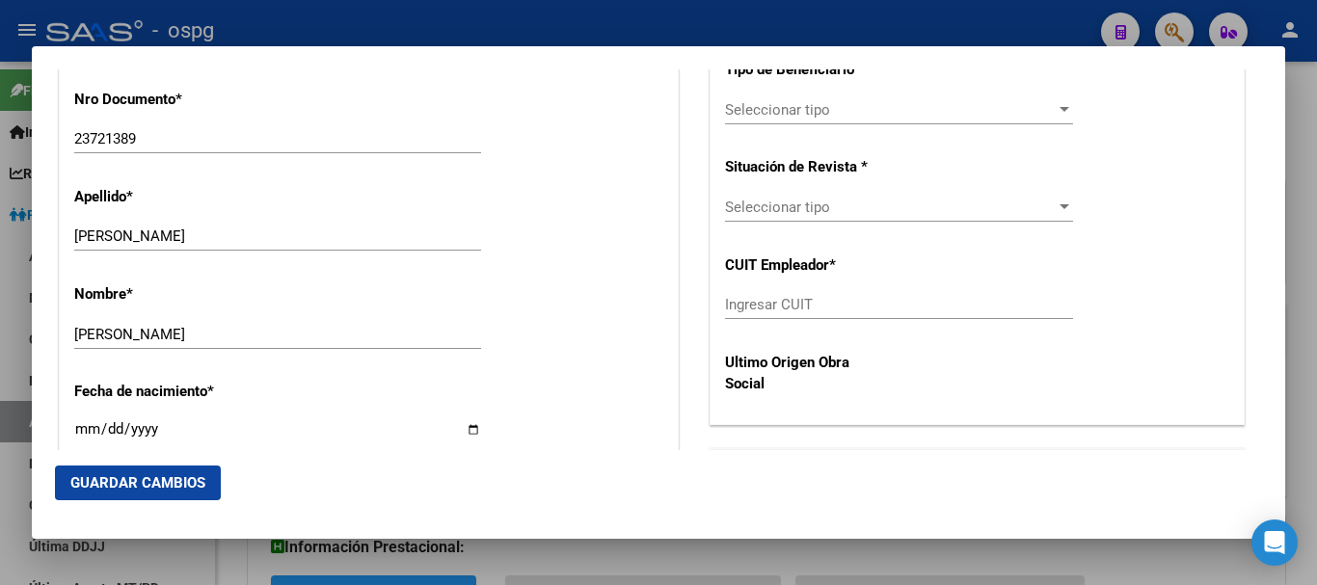
scroll to position [439, 0]
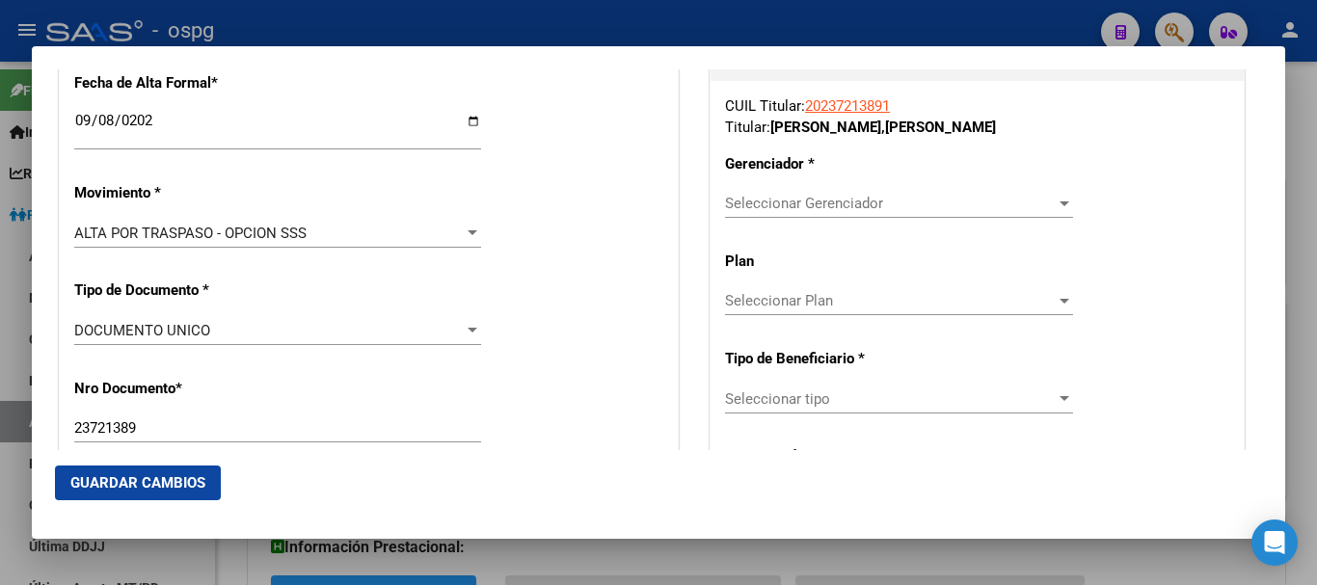
click at [866, 204] on span "Seleccionar Gerenciador" at bounding box center [890, 203] width 331 height 17
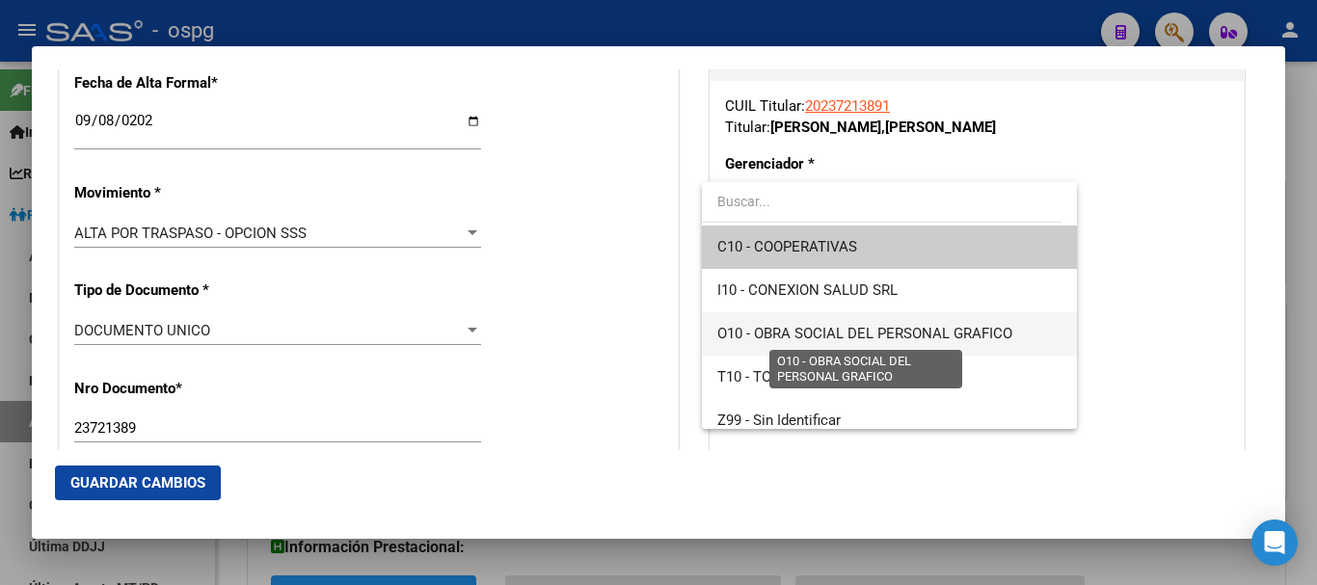
click at [831, 327] on span "O10 - OBRA SOCIAL DEL PERSONAL GRAFICO" at bounding box center [864, 333] width 295 height 17
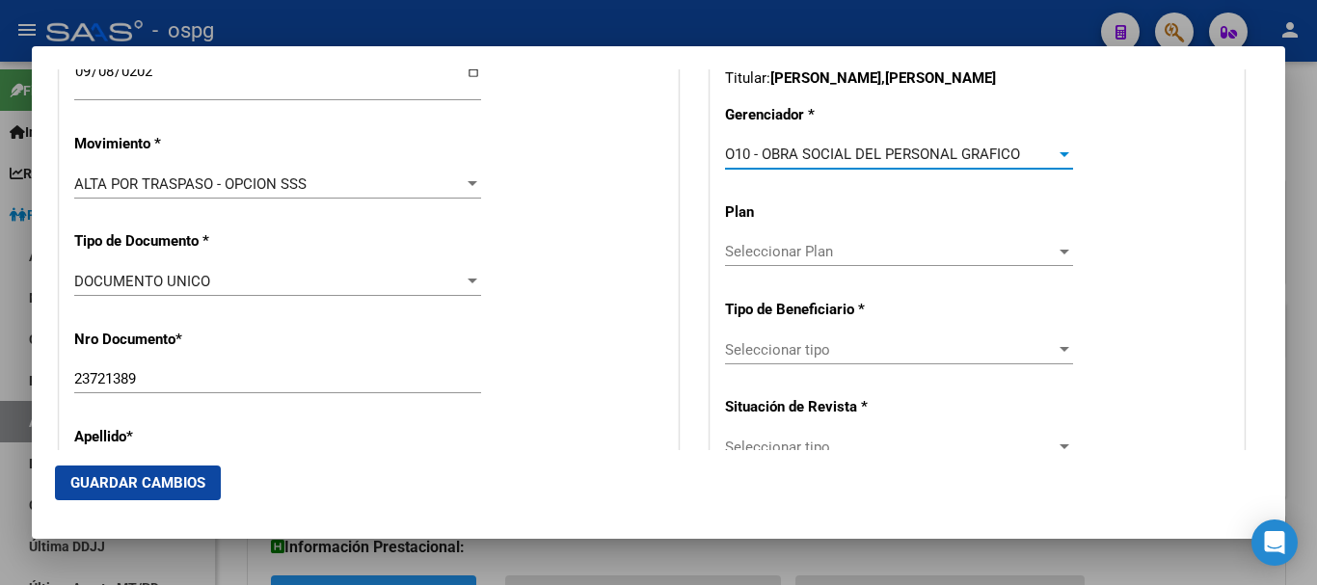
scroll to position [535, 0]
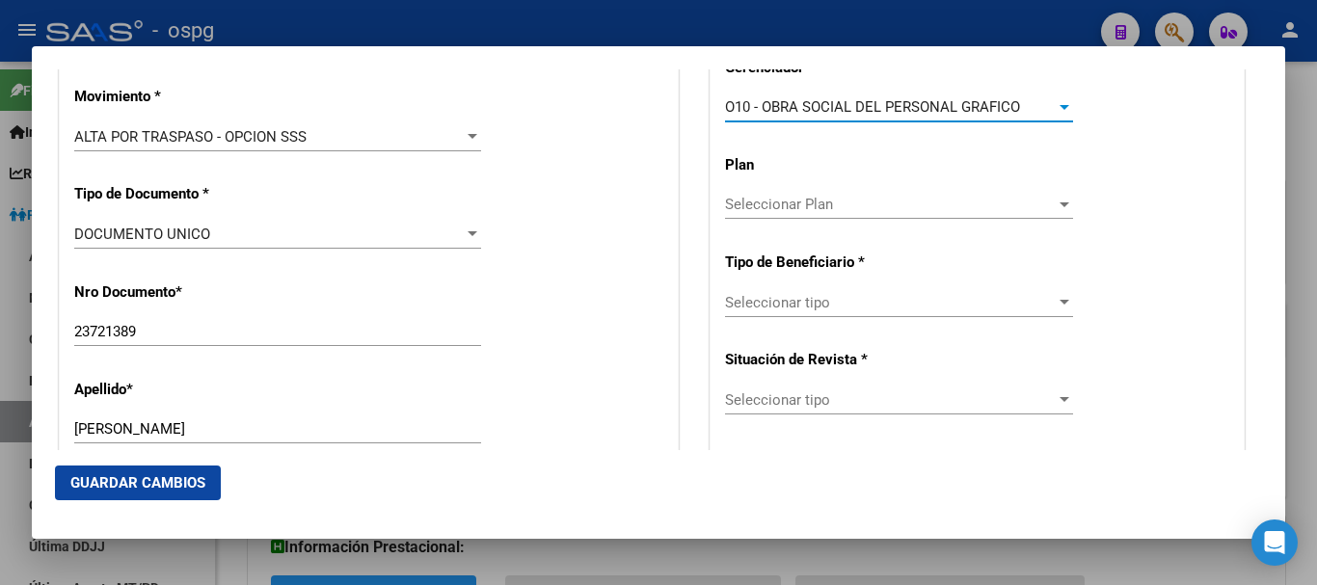
click at [809, 306] on span "Seleccionar tipo" at bounding box center [890, 302] width 331 height 17
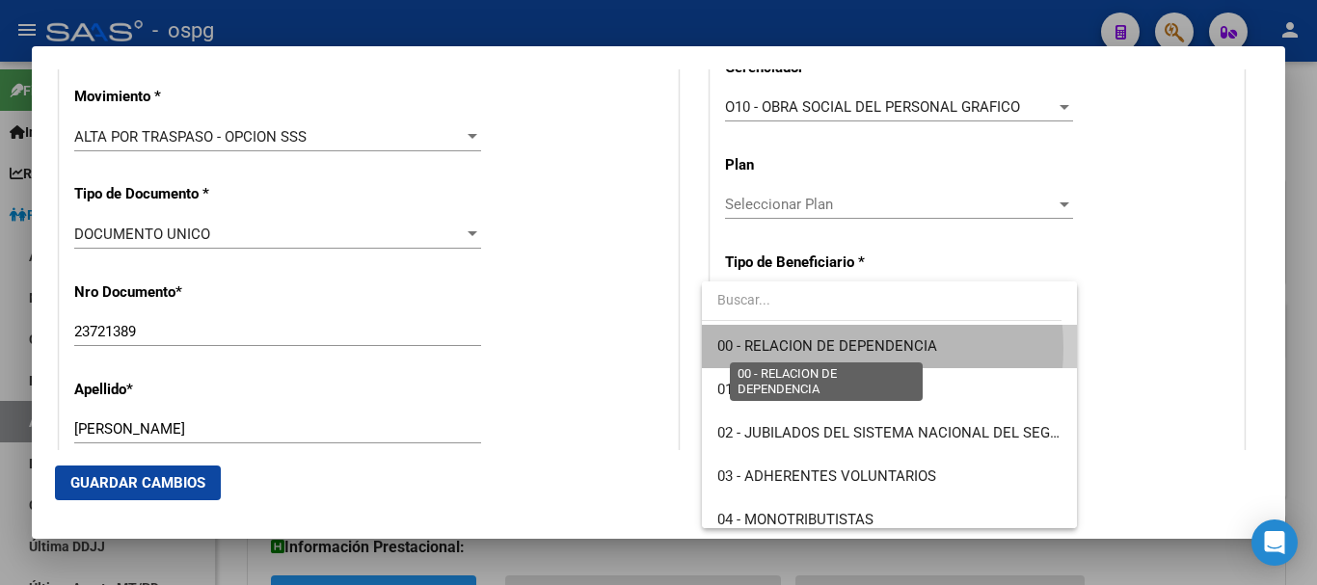
click at [819, 348] on span "00 - RELACION DE DEPENDENCIA" at bounding box center [827, 345] width 220 height 17
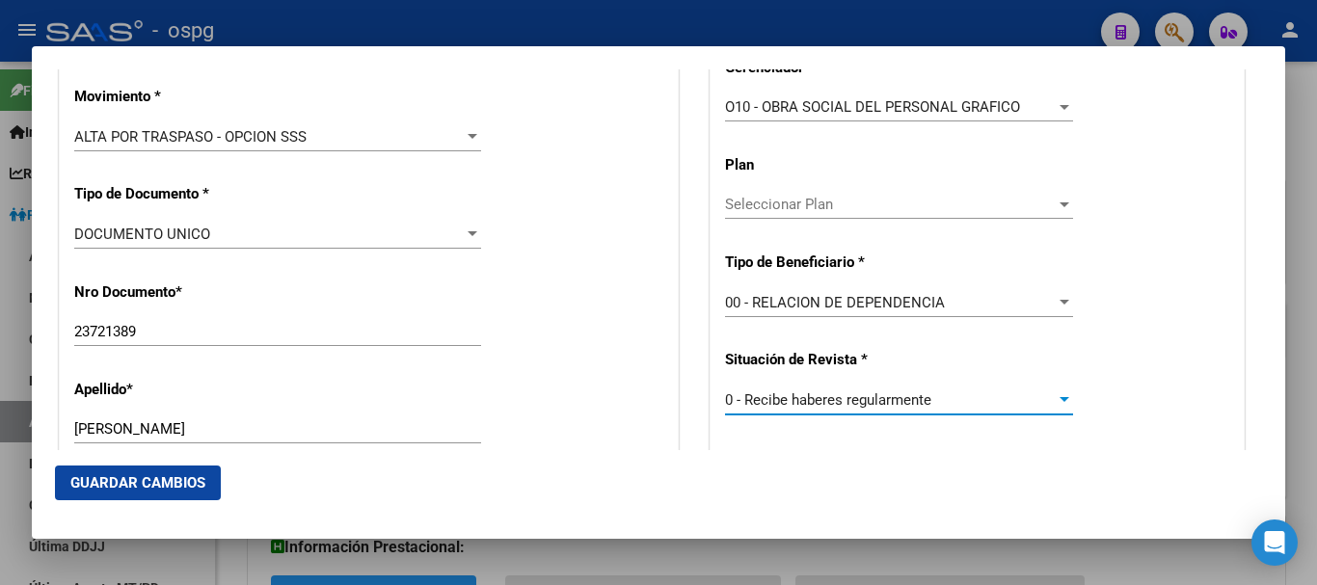
click at [891, 398] on span "0 - Recibe haberes regularmente" at bounding box center [828, 399] width 206 height 17
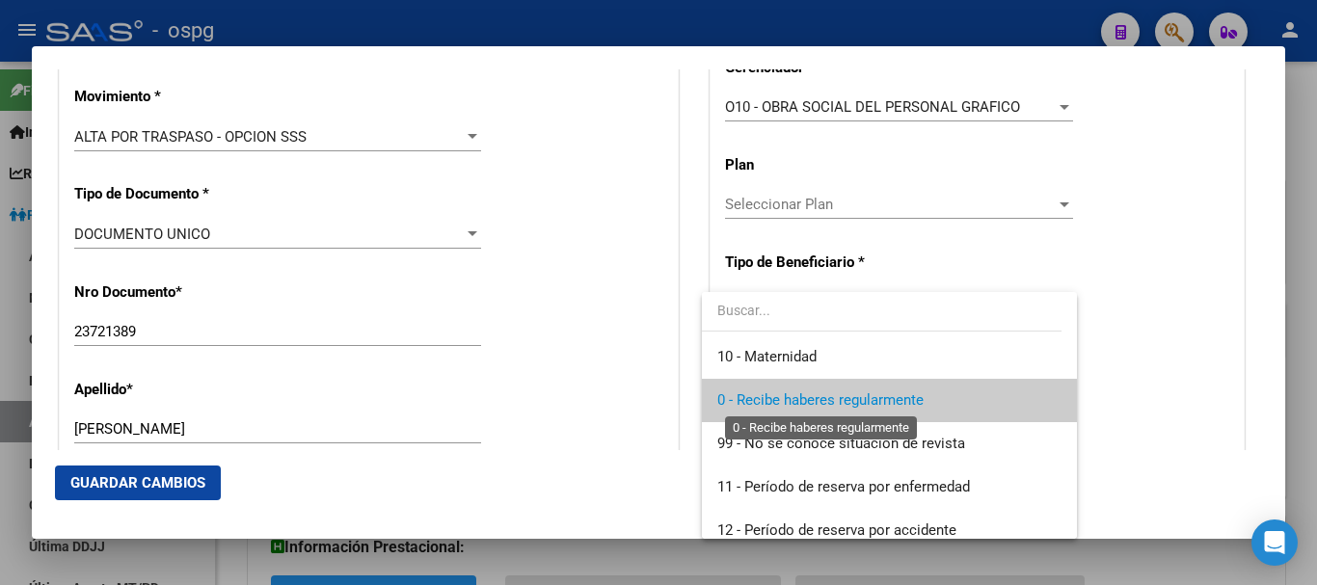
click at [829, 395] on span "0 - Recibe haberes regularmente" at bounding box center [820, 399] width 206 height 17
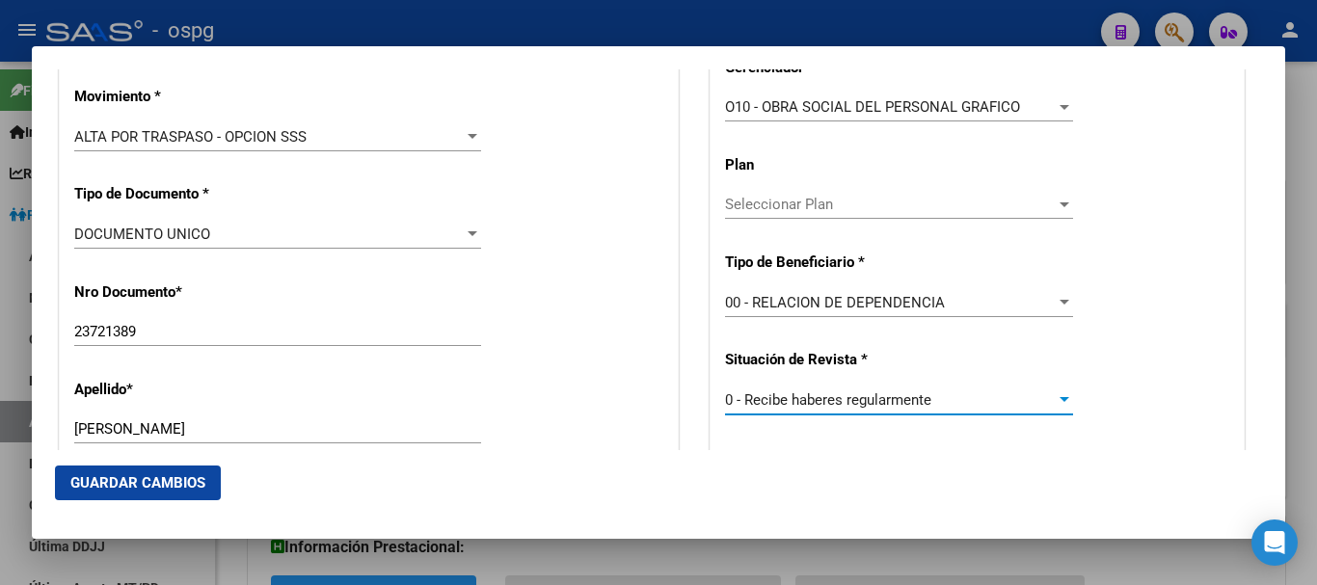
click at [179, 471] on button "Guardar Cambios" at bounding box center [138, 483] width 166 height 35
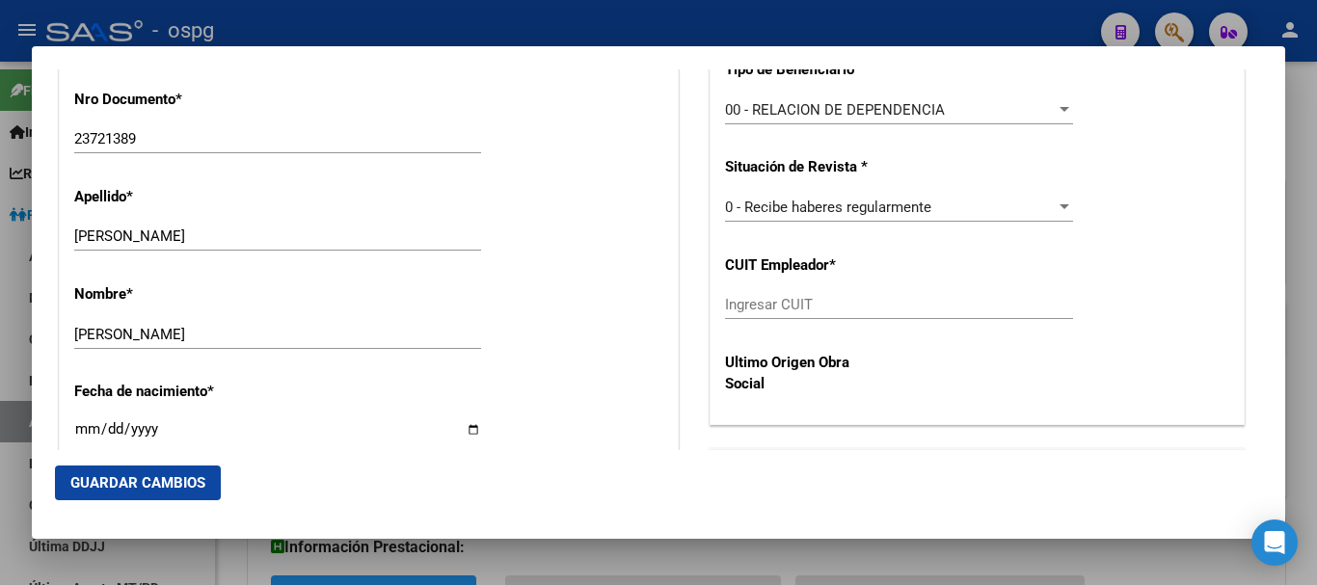
scroll to position [1017, 0]
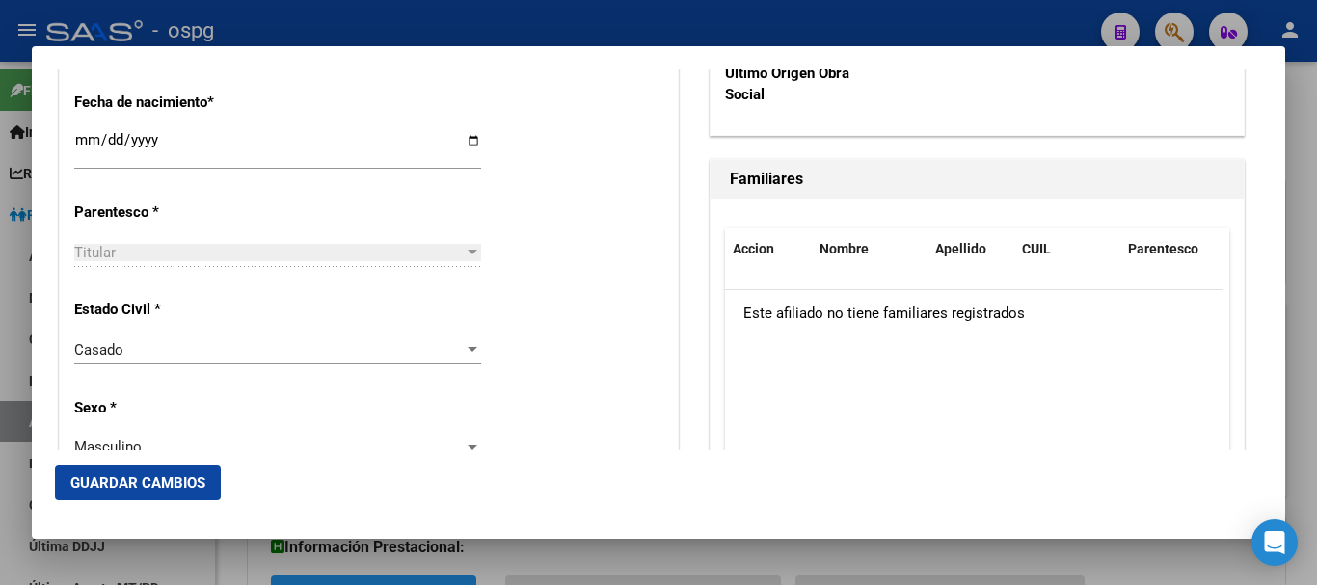
click at [130, 481] on span "Guardar Cambios" at bounding box center [137, 482] width 135 height 17
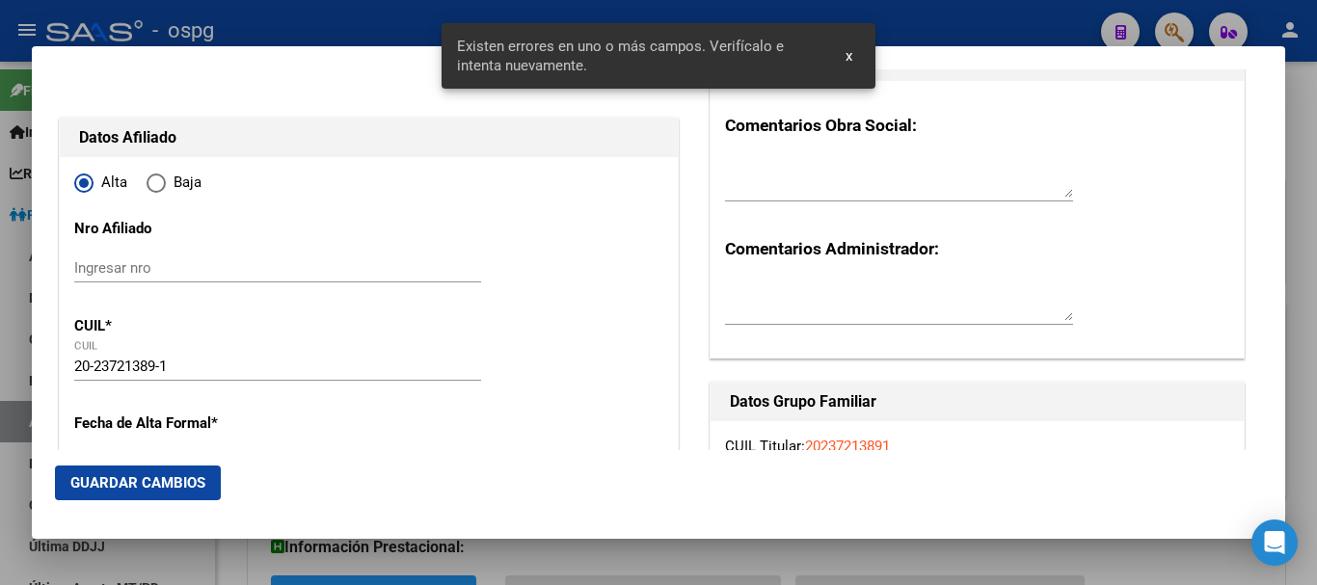
scroll to position [96, 0]
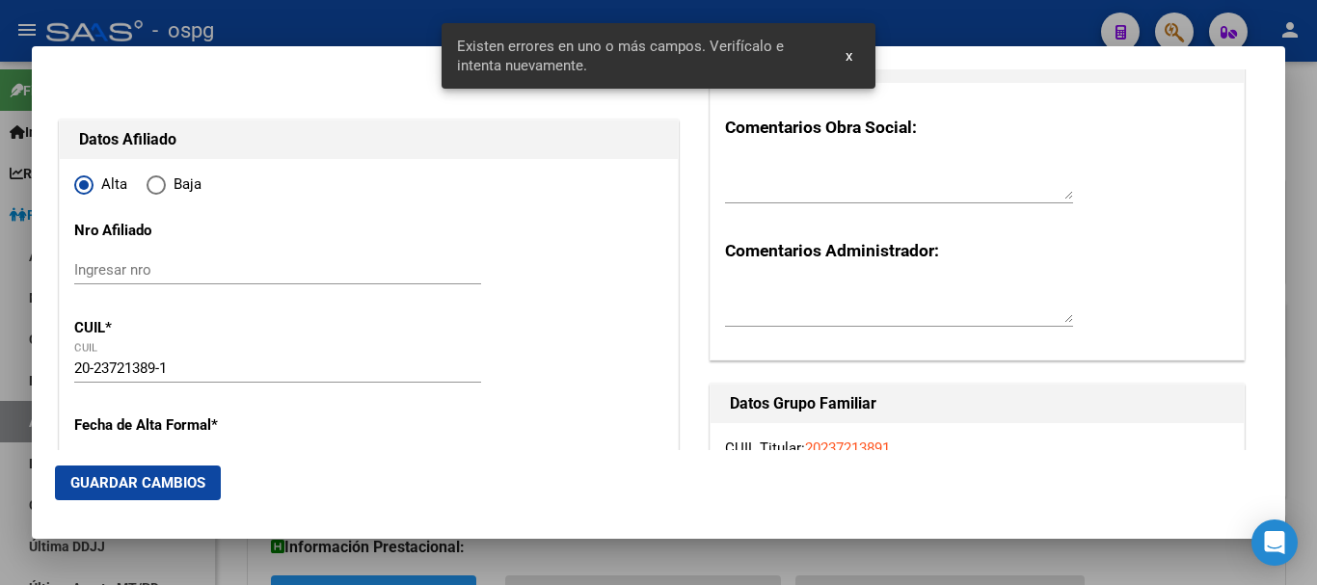
click at [254, 273] on input "Ingresar nro" at bounding box center [277, 269] width 407 height 17
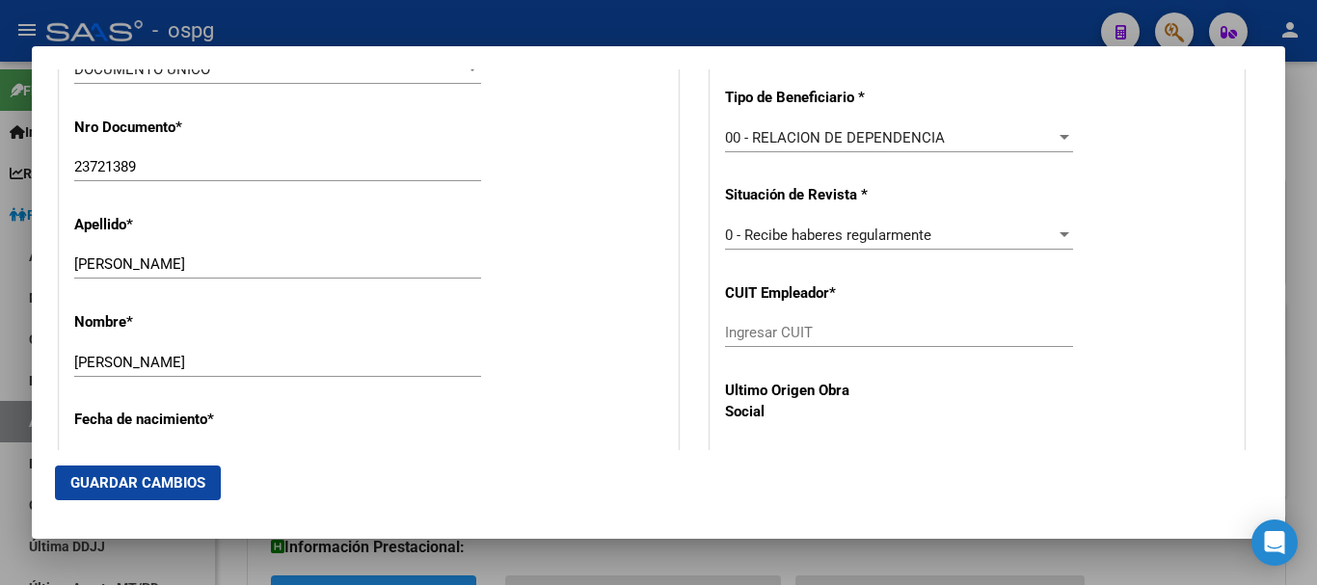
scroll to position [771, 0]
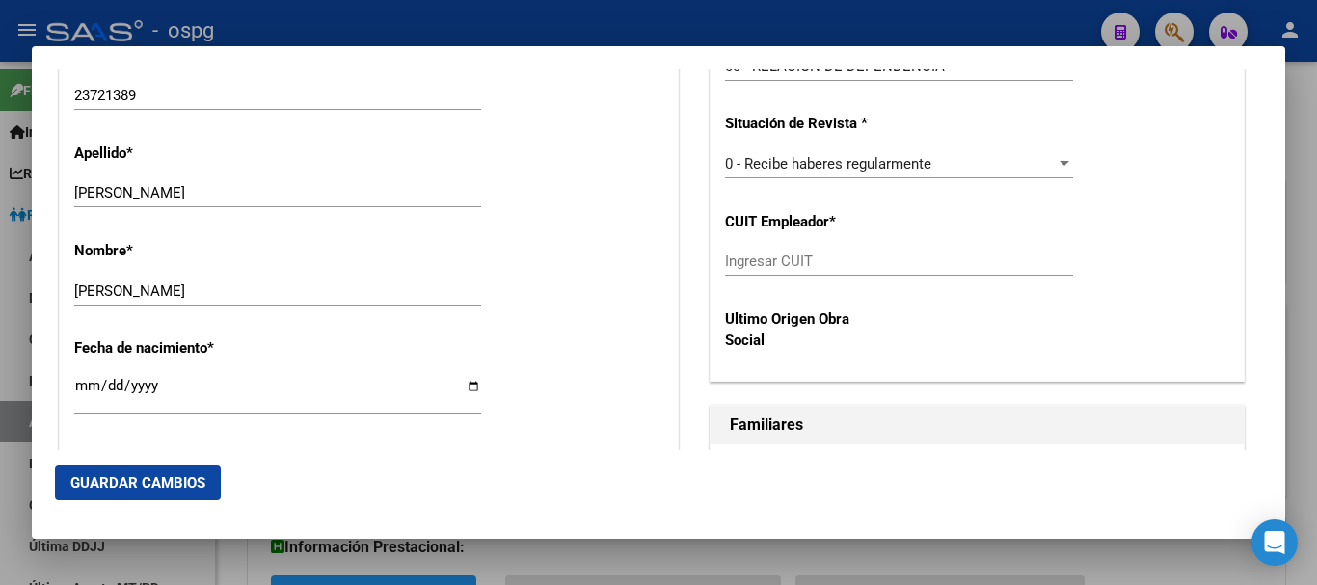
click at [822, 258] on input "Ingresar CUIT" at bounding box center [899, 261] width 348 height 17
type input "30-54636578-2"
click at [181, 489] on span "Guardar Cambios" at bounding box center [137, 482] width 135 height 17
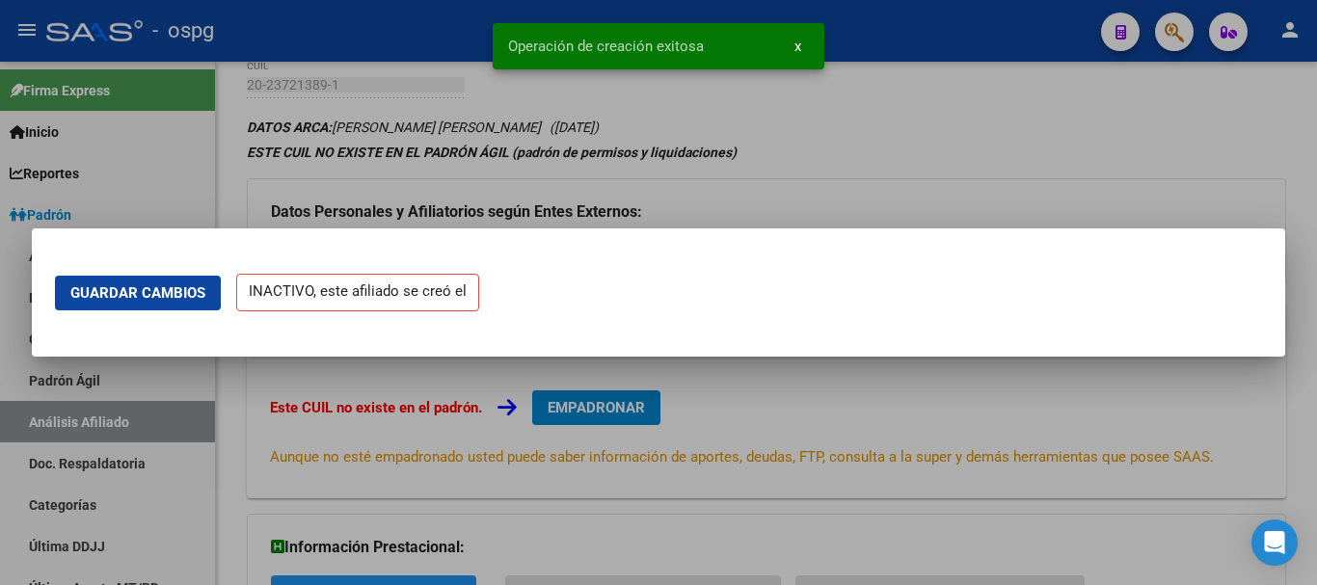
scroll to position [0, 0]
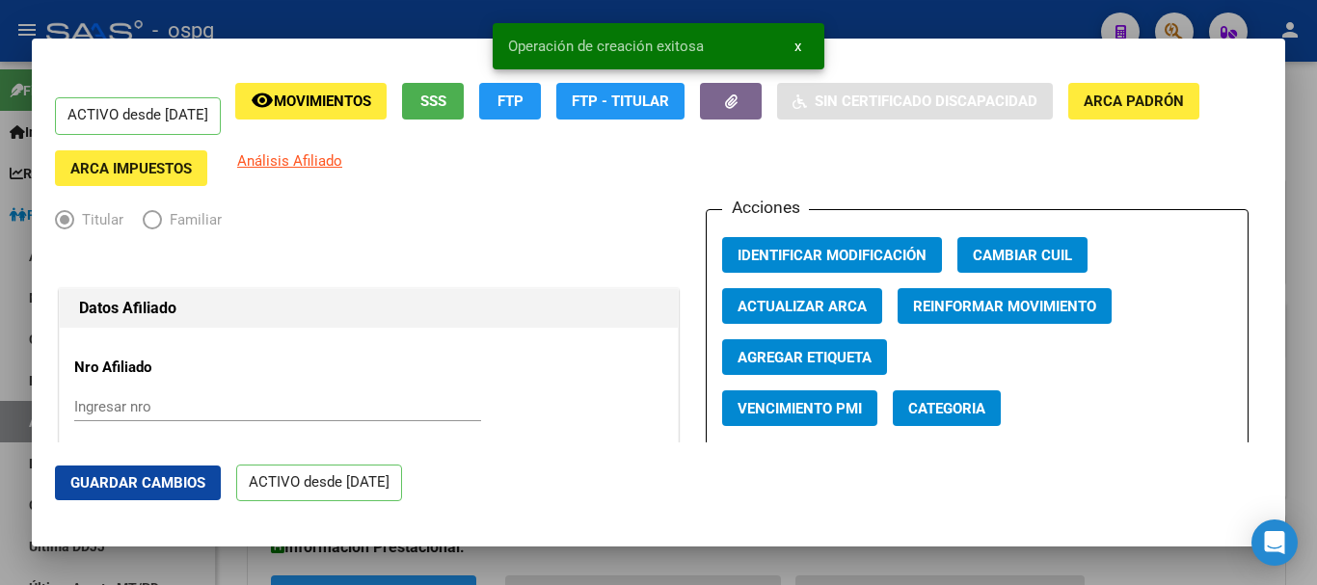
click at [281, 20] on div at bounding box center [658, 292] width 1317 height 585
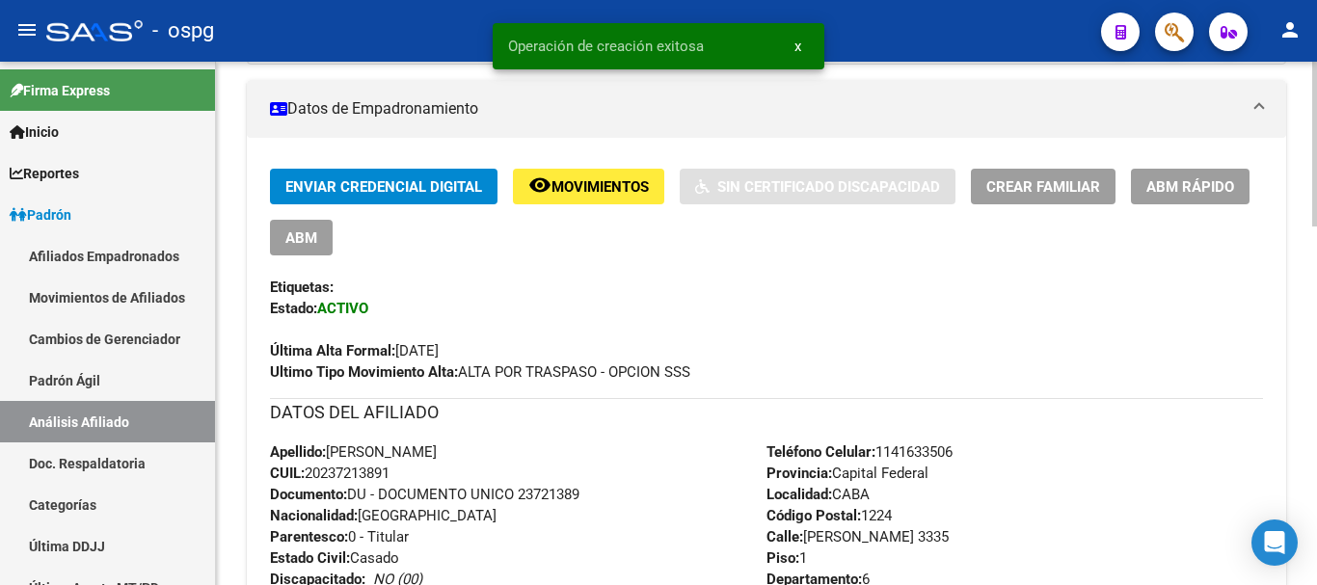
scroll to position [386, 0]
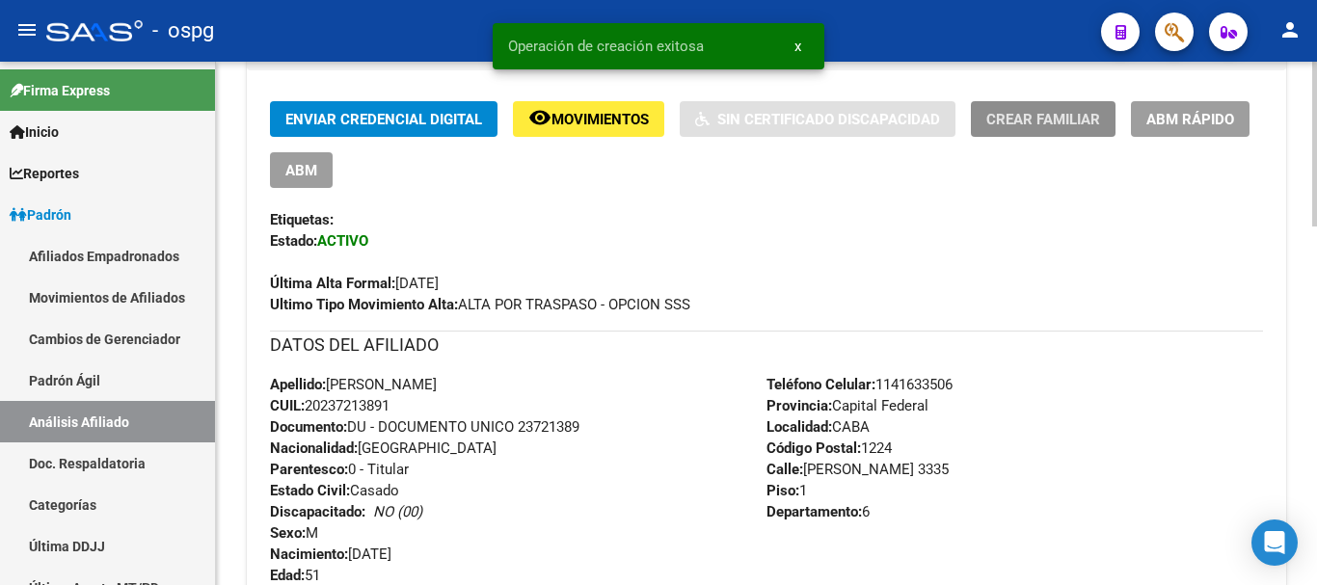
click at [1022, 105] on button "Crear Familiar" at bounding box center [1043, 119] width 145 height 36
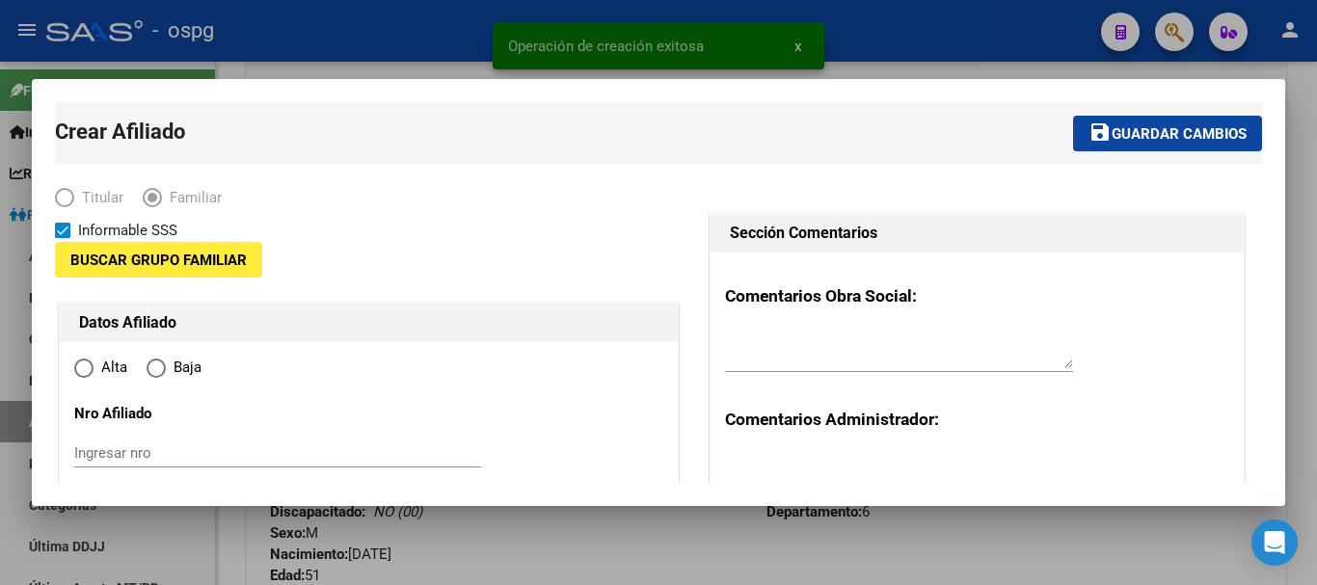
type input "30-54636578-2"
type input "CABA"
type input "1224"
type input "[PERSON_NAME]"
type input "3335"
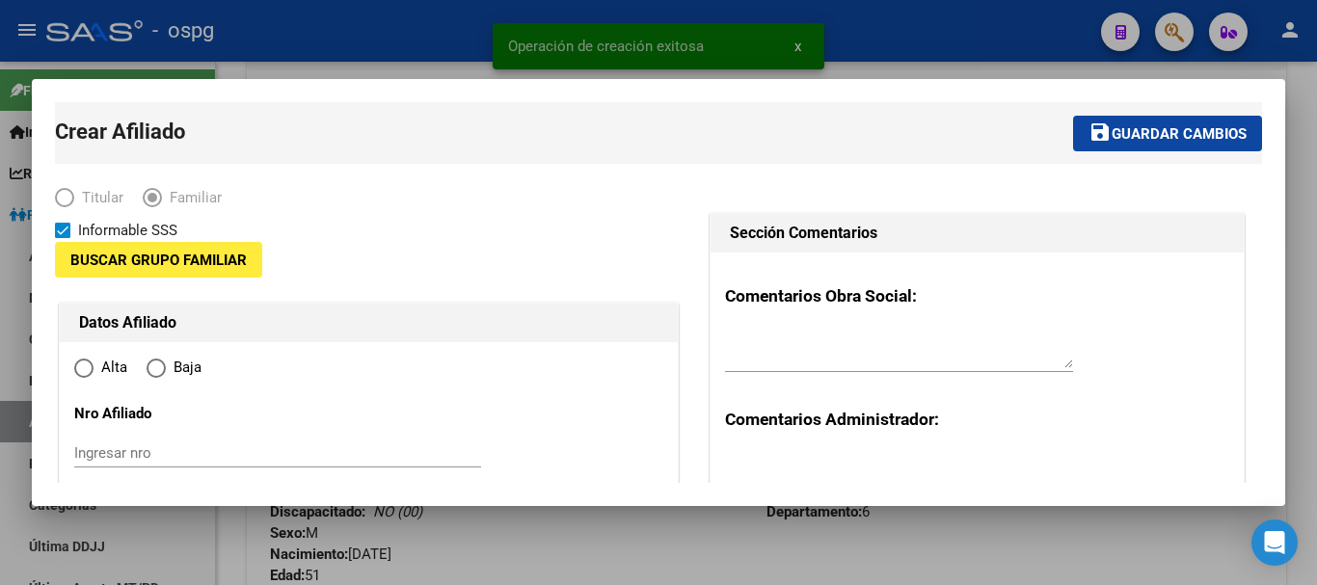
type input "1"
type input "6"
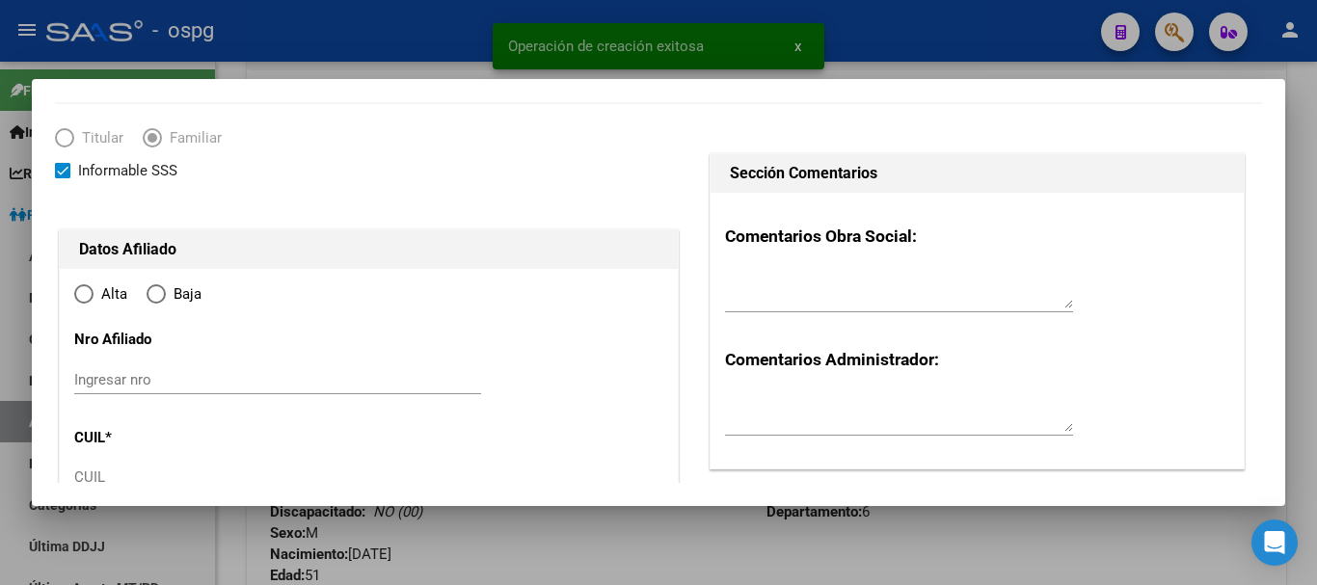
radio input "true"
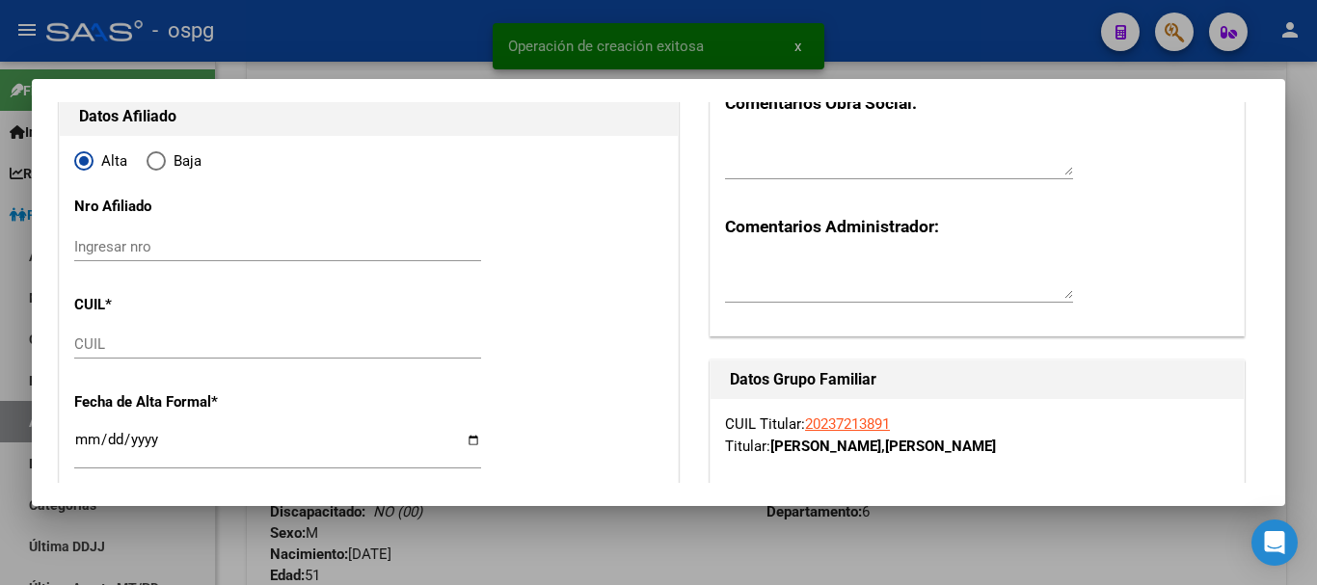
type input "30-54636578-2"
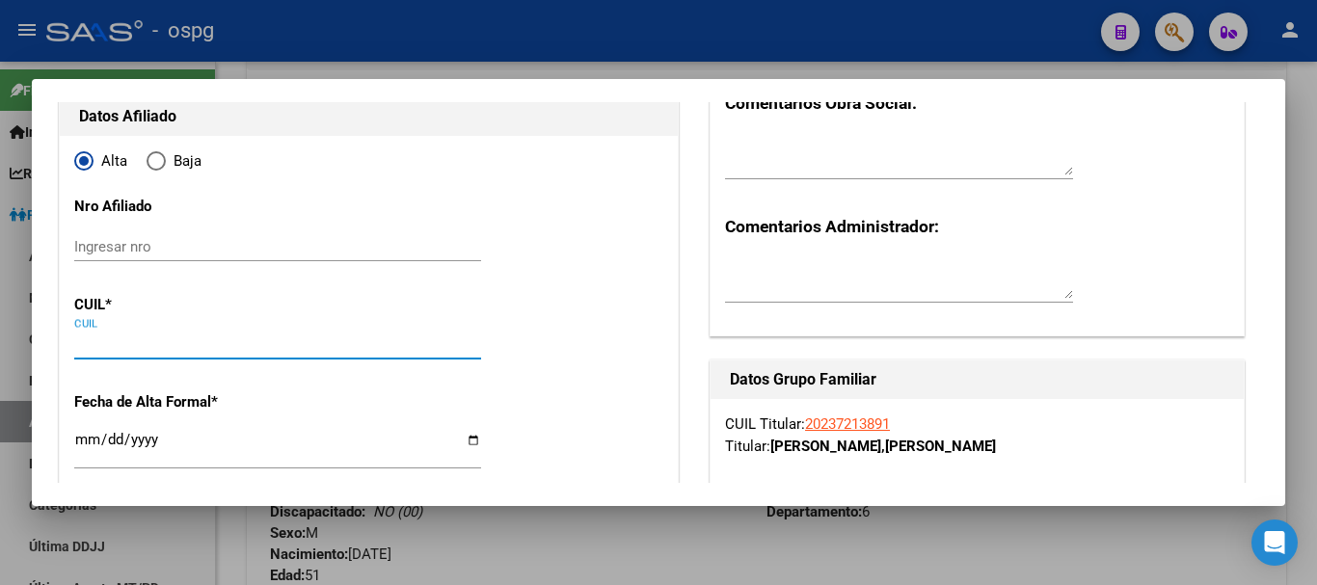
click at [178, 350] on input "CUIL" at bounding box center [277, 343] width 407 height 17
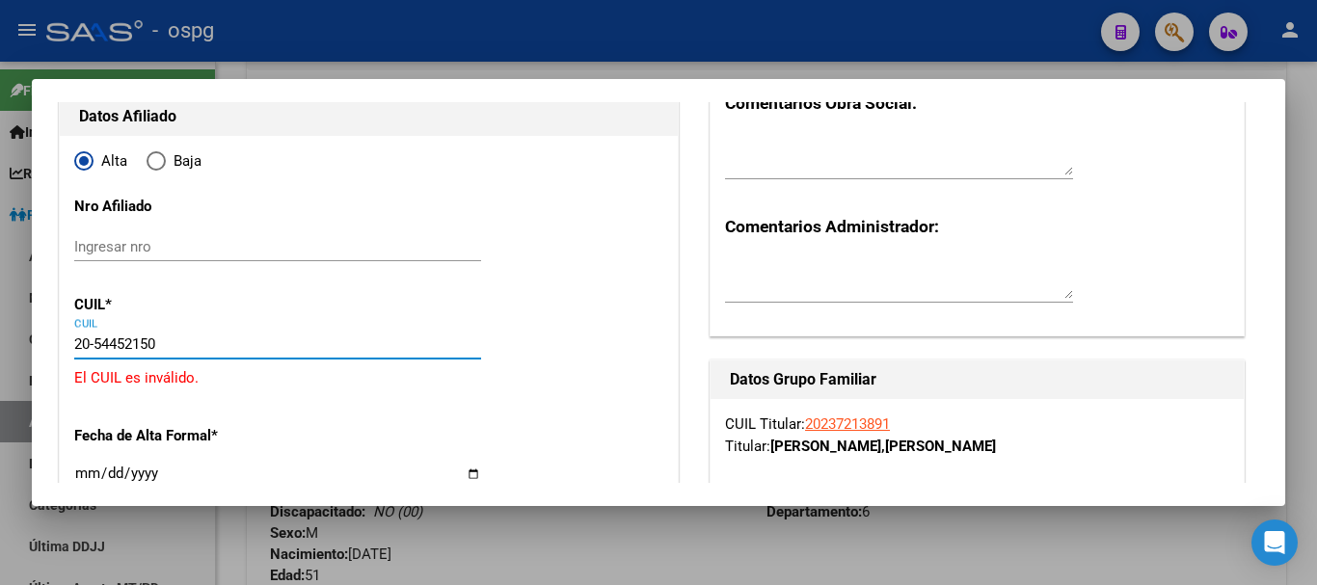
type input "20-54452150-1"
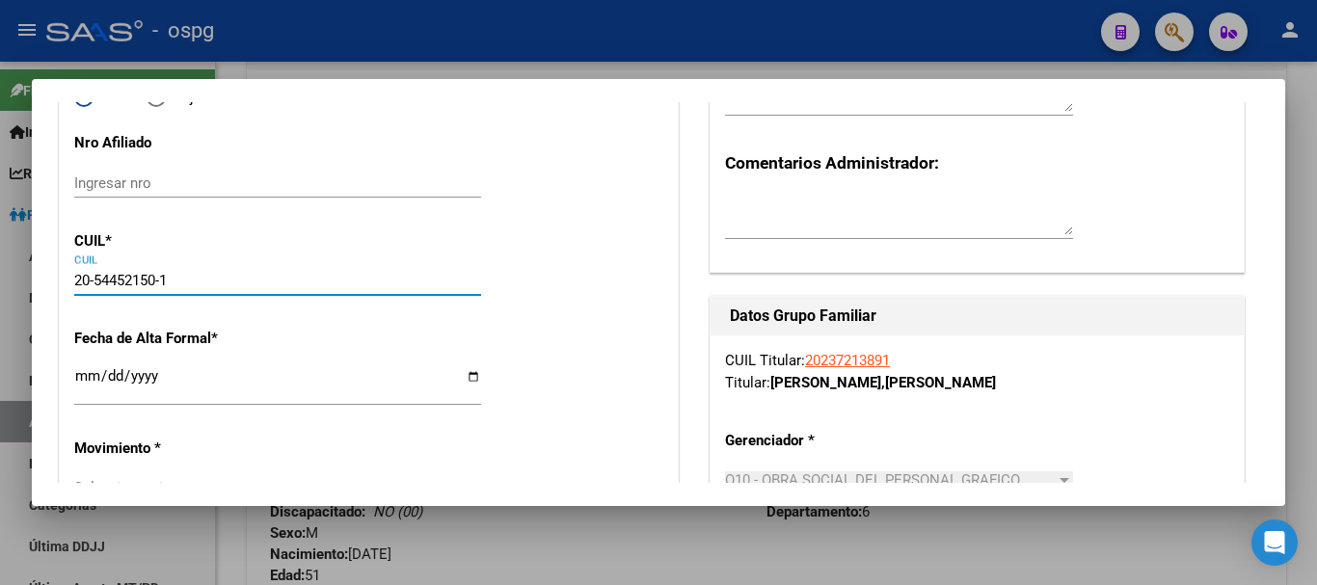
type input "54452150"
type input "[PERSON_NAME]"
type input "[DATE]"
type input "CABA"
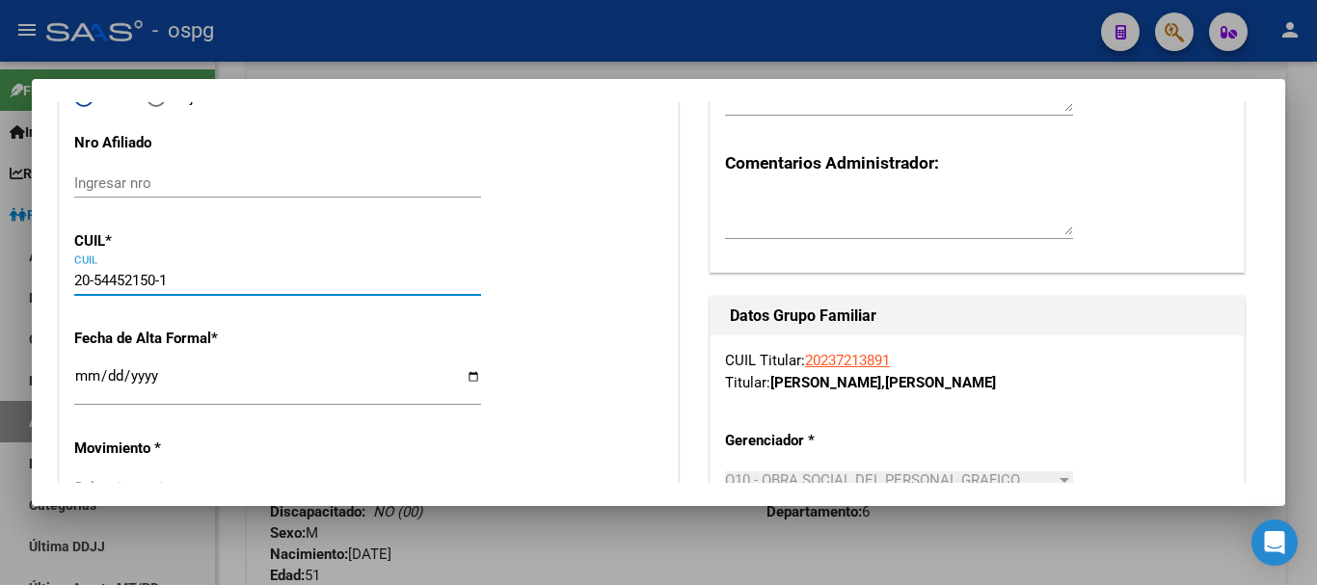
type input "1249"
type input "[PERSON_NAME]"
type input "1667"
type input "01"
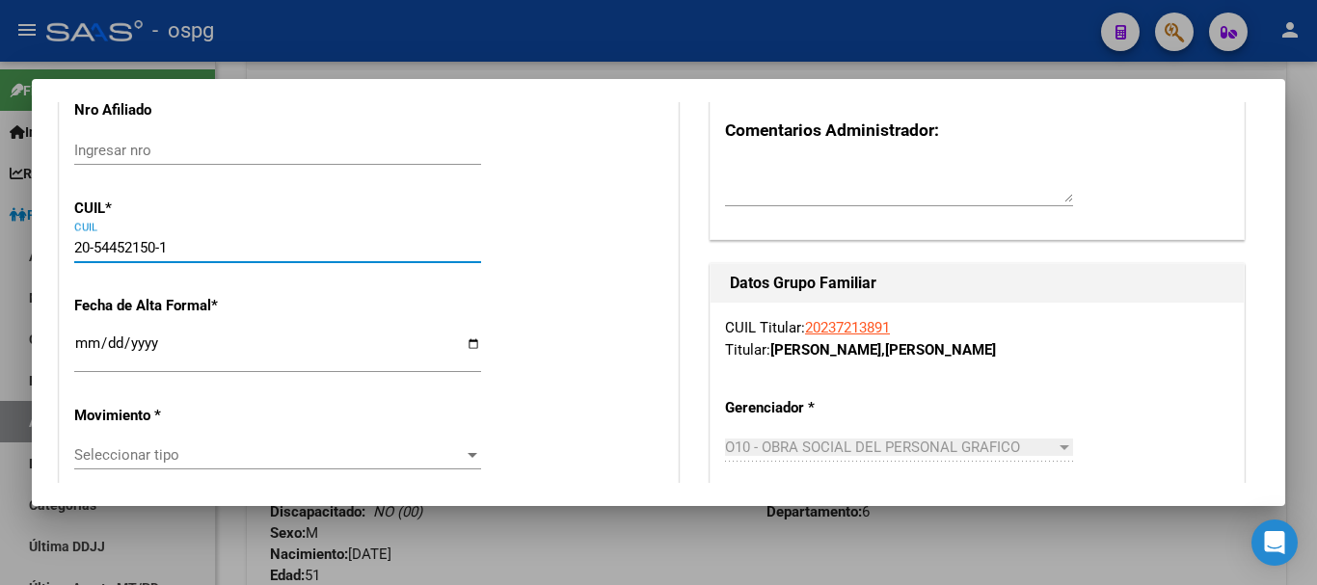
type input "20-54452150-1"
click at [85, 348] on input "Ingresar fecha" at bounding box center [277, 350] width 407 height 31
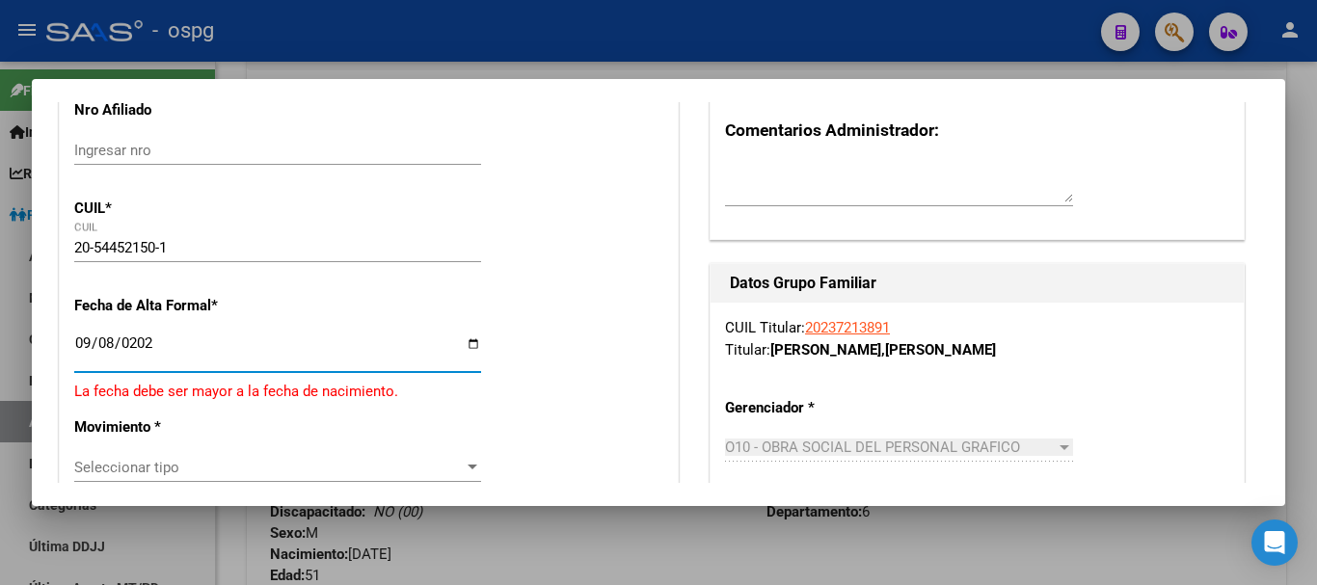
type input "[DATE]"
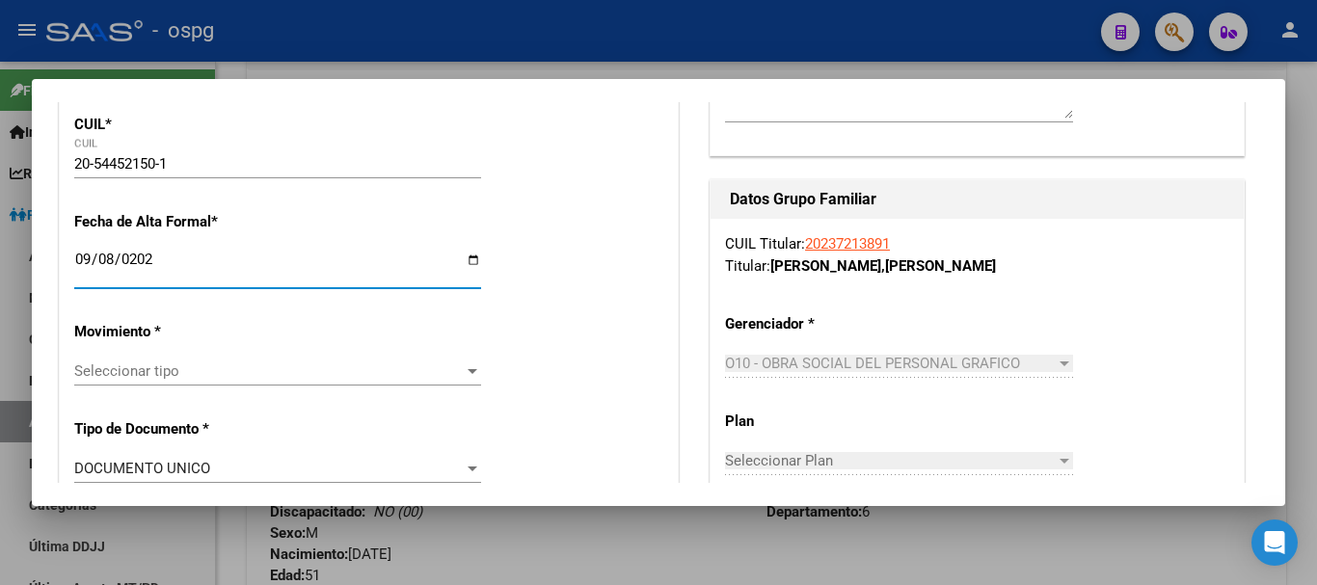
scroll to position [482, 0]
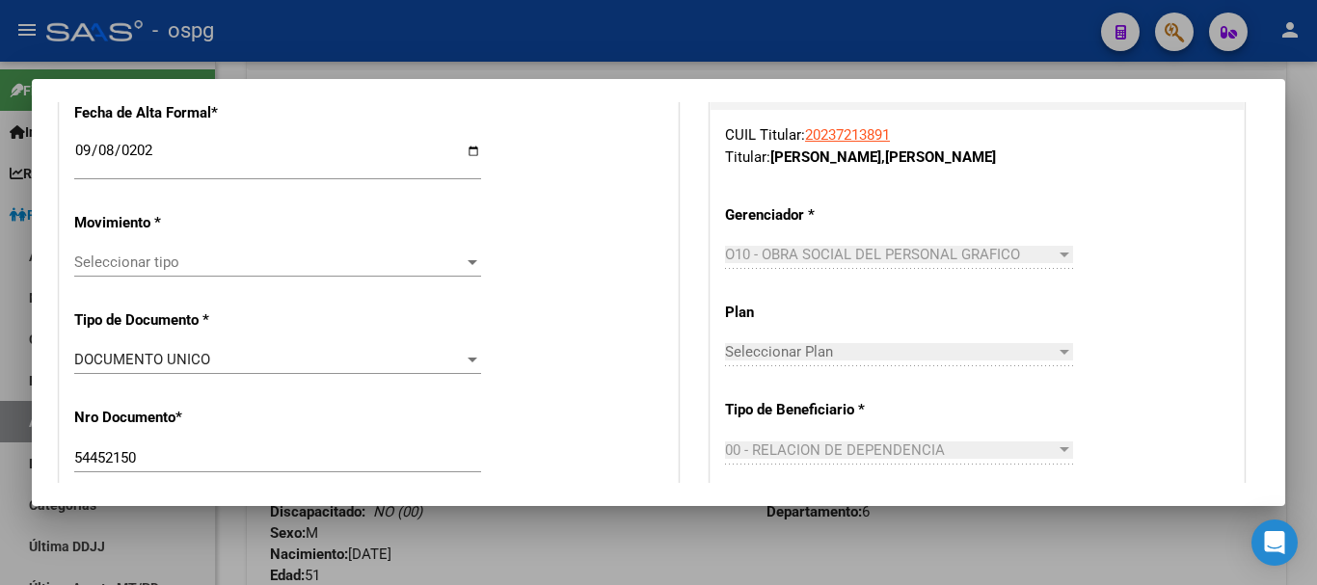
click at [354, 257] on span "Seleccionar tipo" at bounding box center [268, 261] width 389 height 17
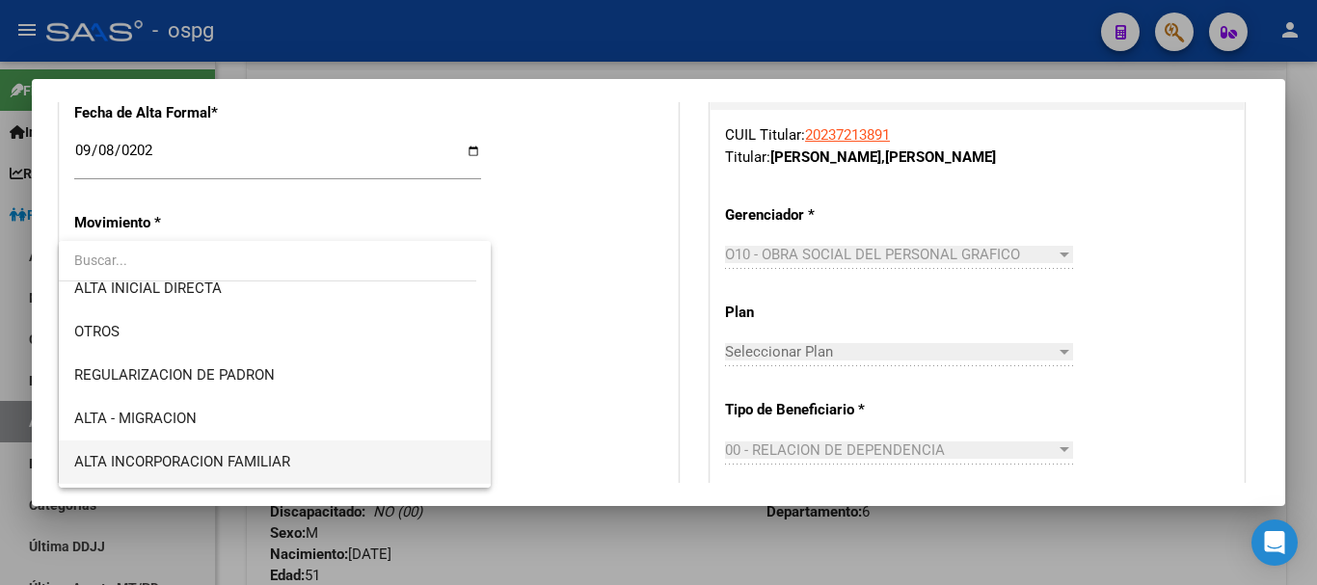
scroll to position [193, 0]
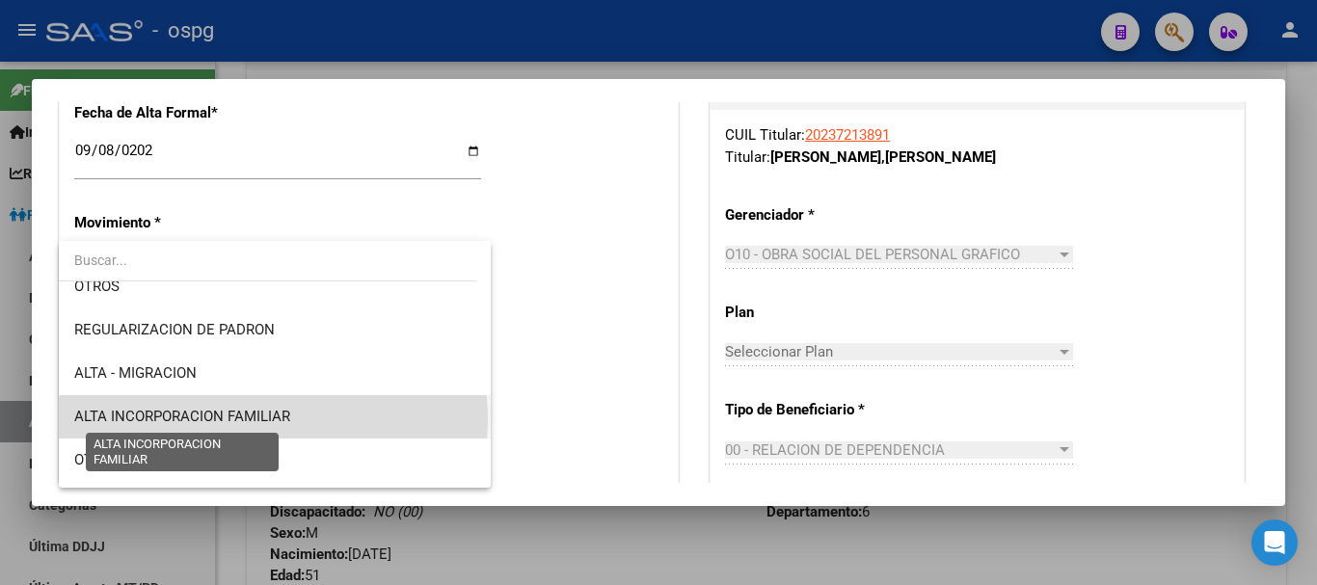
click at [273, 418] on span "ALTA INCORPORACION FAMILIAR" at bounding box center [182, 416] width 216 height 17
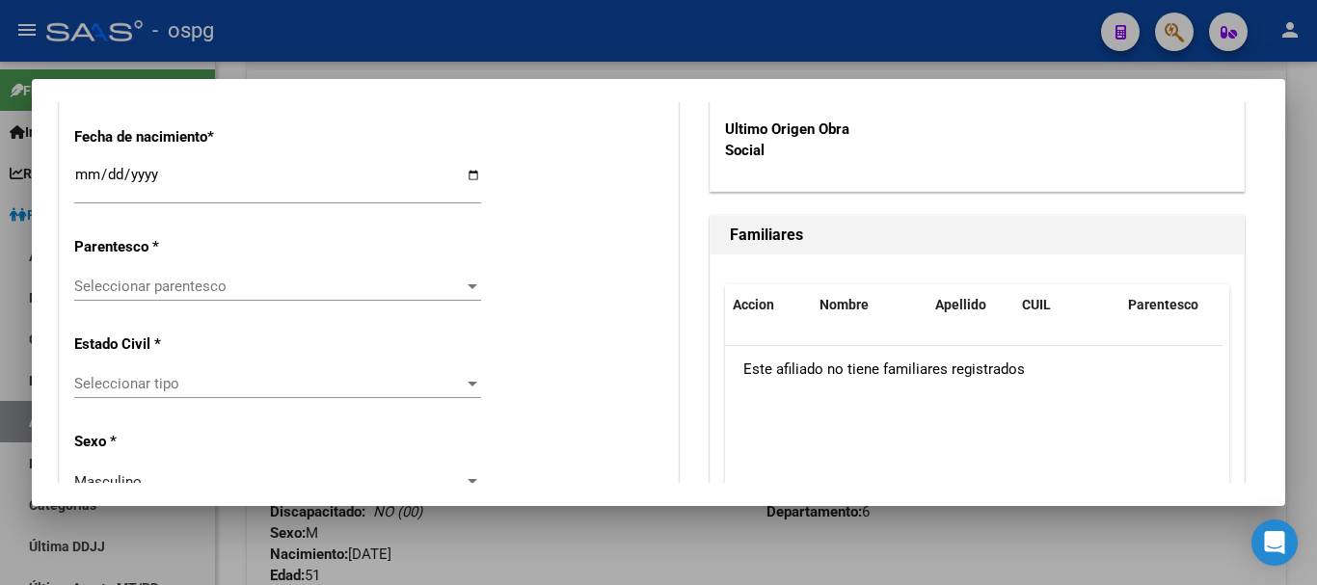
scroll to position [1060, 0]
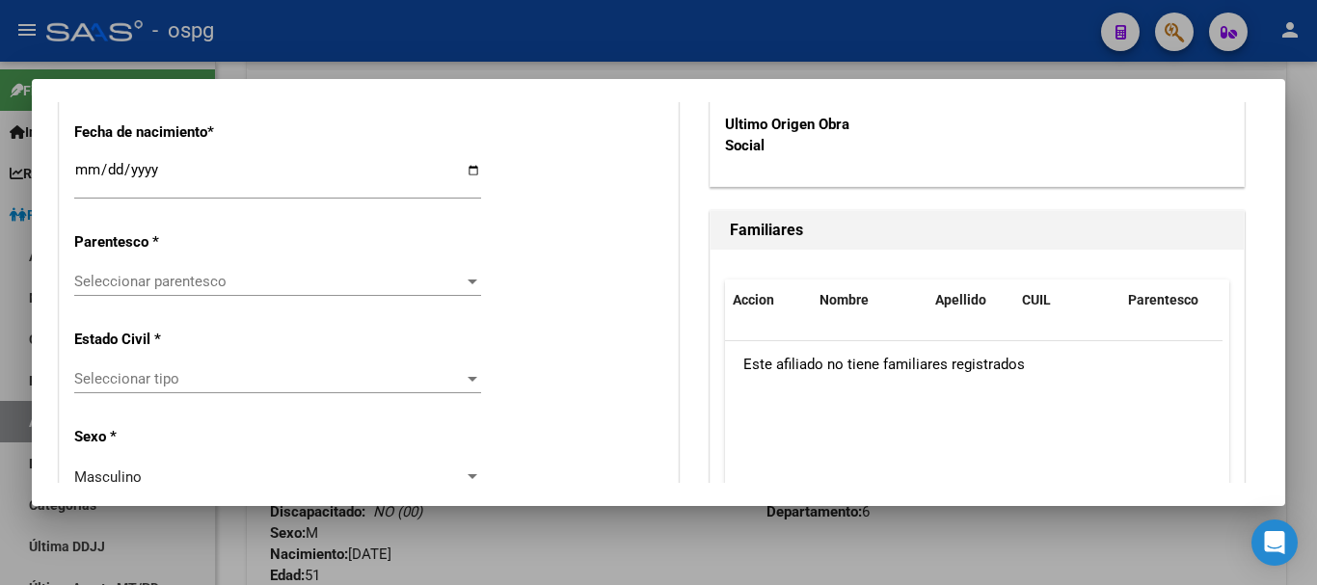
click at [197, 285] on span "Seleccionar parentesco" at bounding box center [268, 281] width 389 height 17
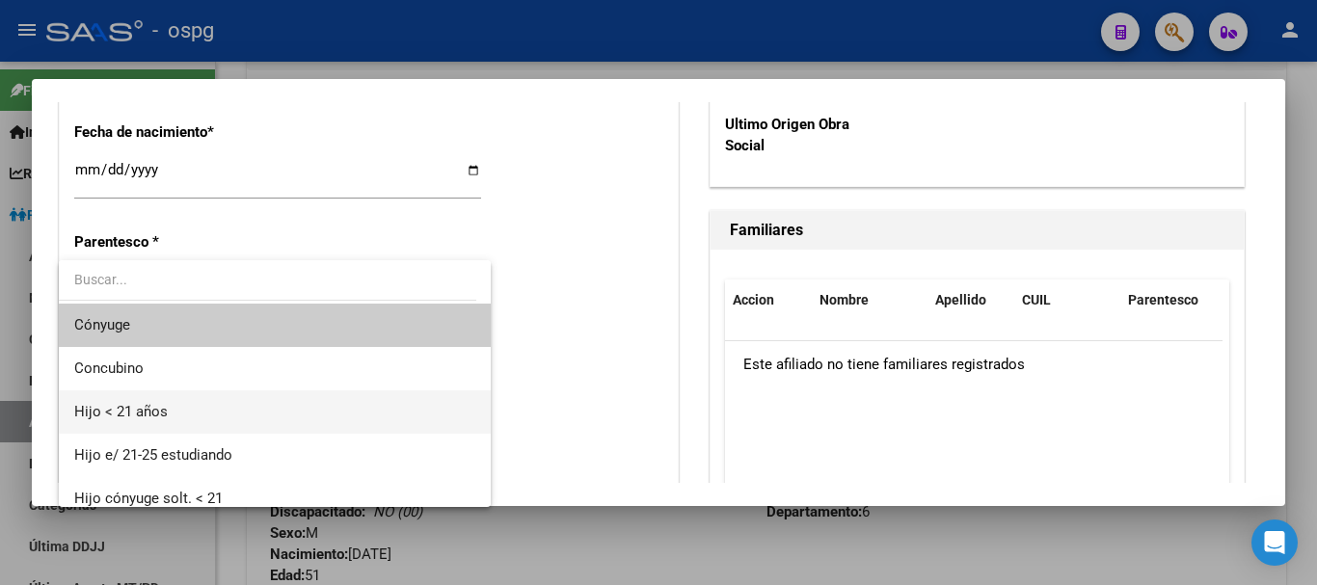
click at [230, 405] on span "Hijo < 21 años" at bounding box center [274, 411] width 401 height 43
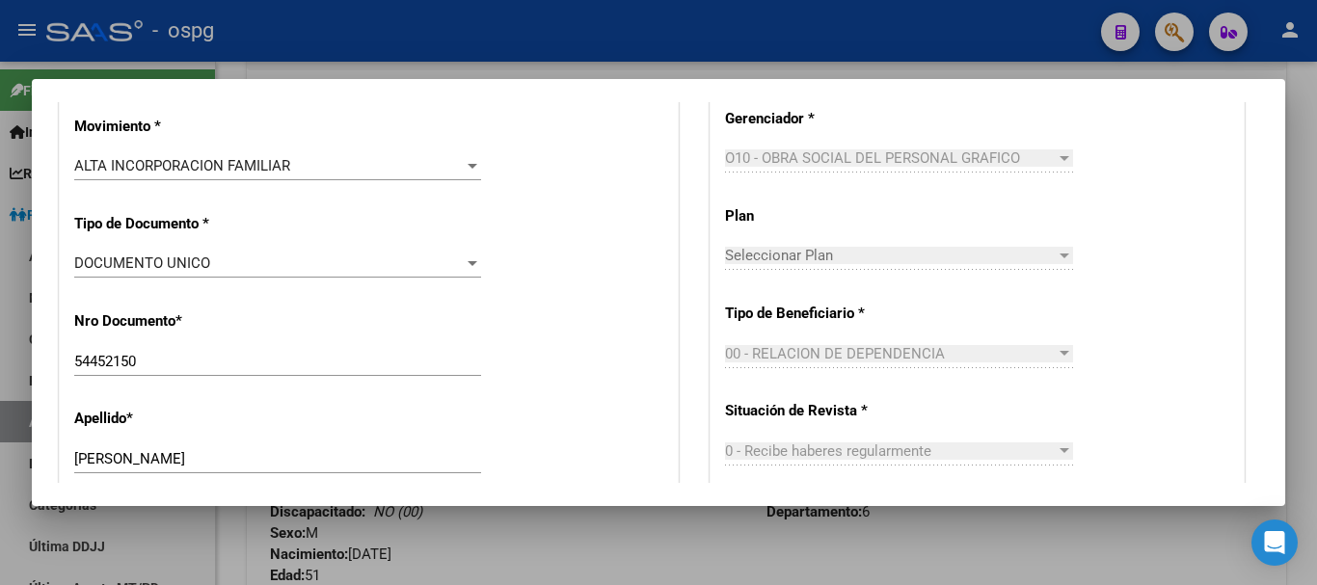
scroll to position [0, 0]
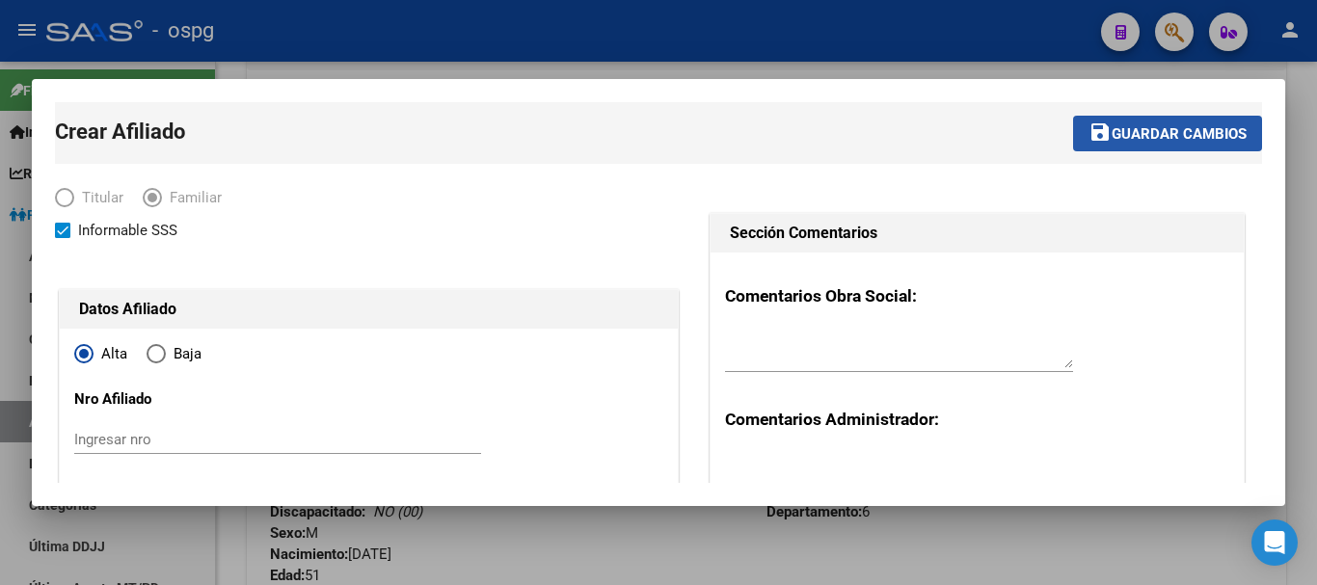
click at [1118, 133] on span "Guardar cambios" at bounding box center [1178, 133] width 135 height 17
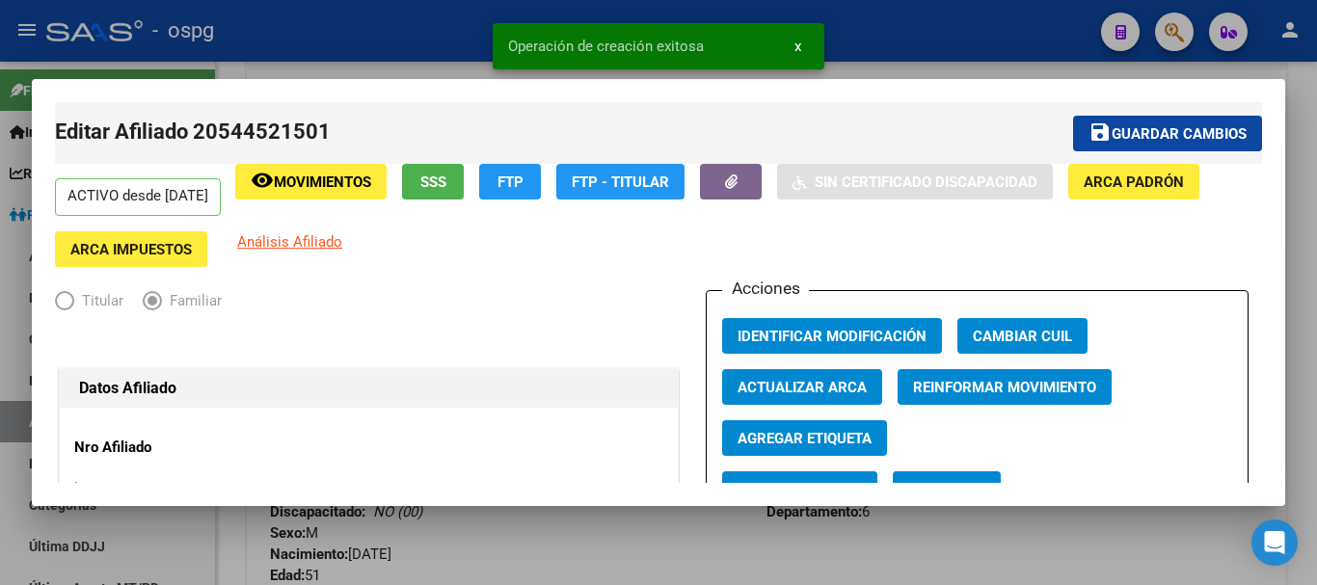
click at [901, 61] on div at bounding box center [658, 292] width 1317 height 585
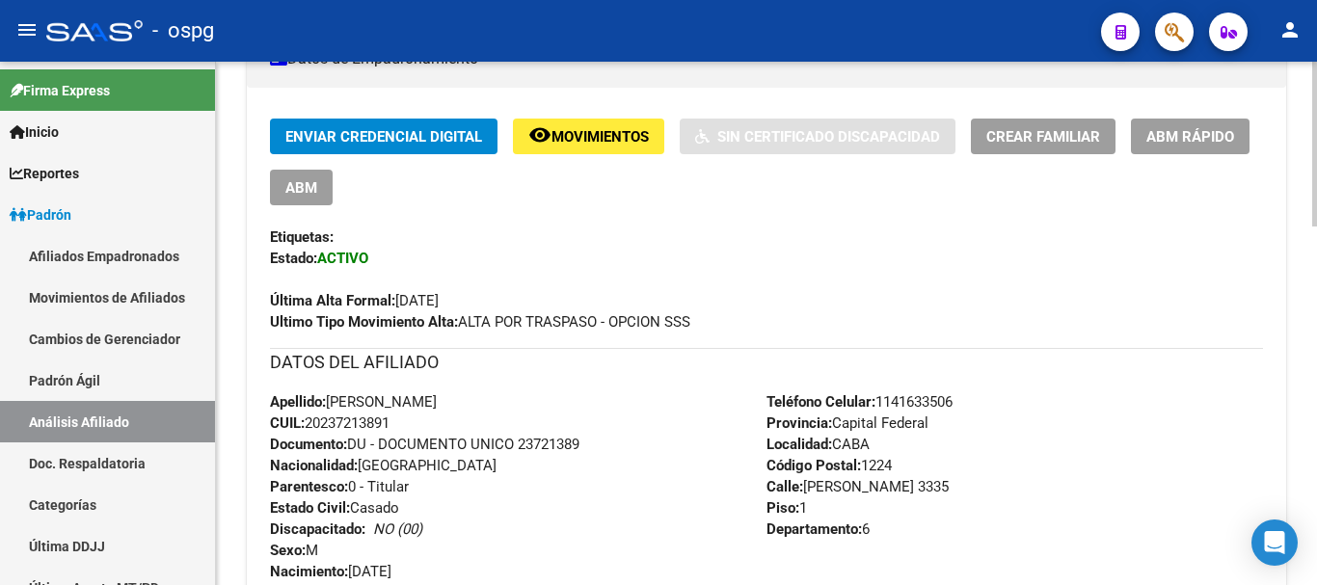
scroll to position [173, 0]
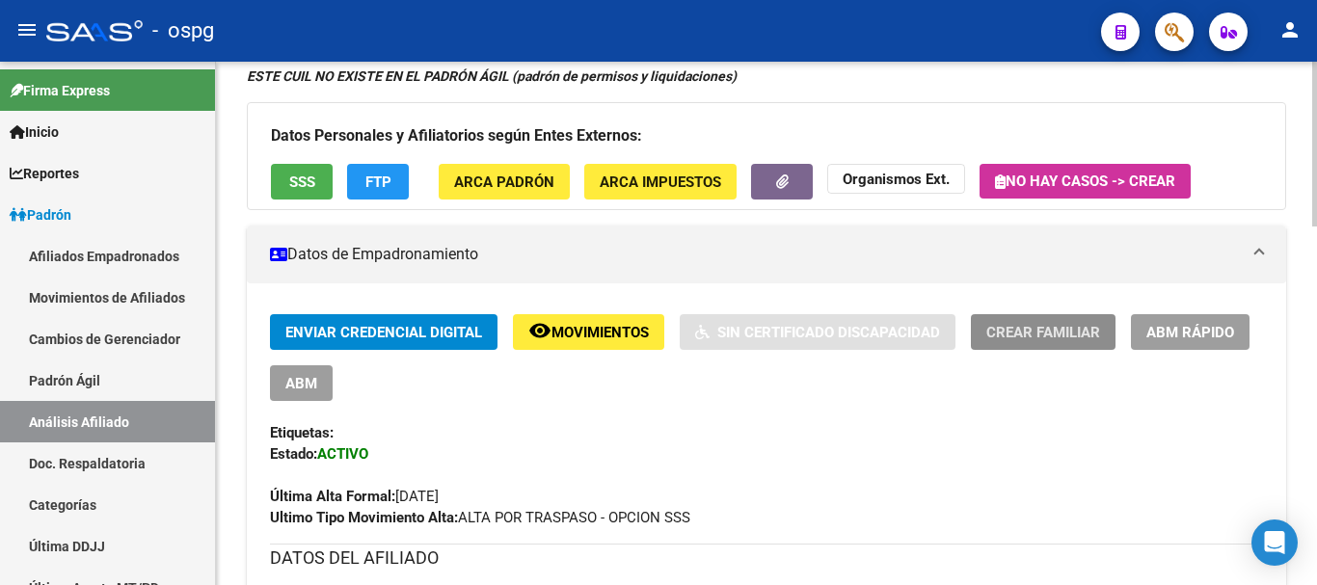
click at [1001, 331] on span "Crear Familiar" at bounding box center [1043, 332] width 114 height 17
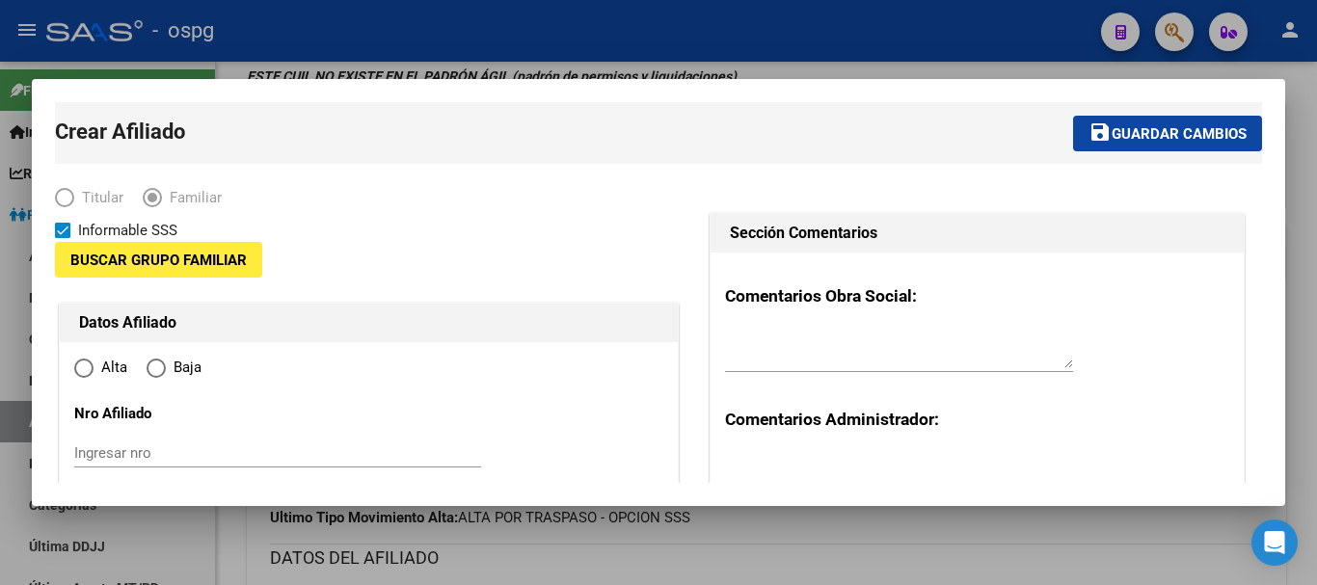
type input "30-54636578-2"
type input "CABA"
type input "1224"
type input "[PERSON_NAME]"
type input "3335"
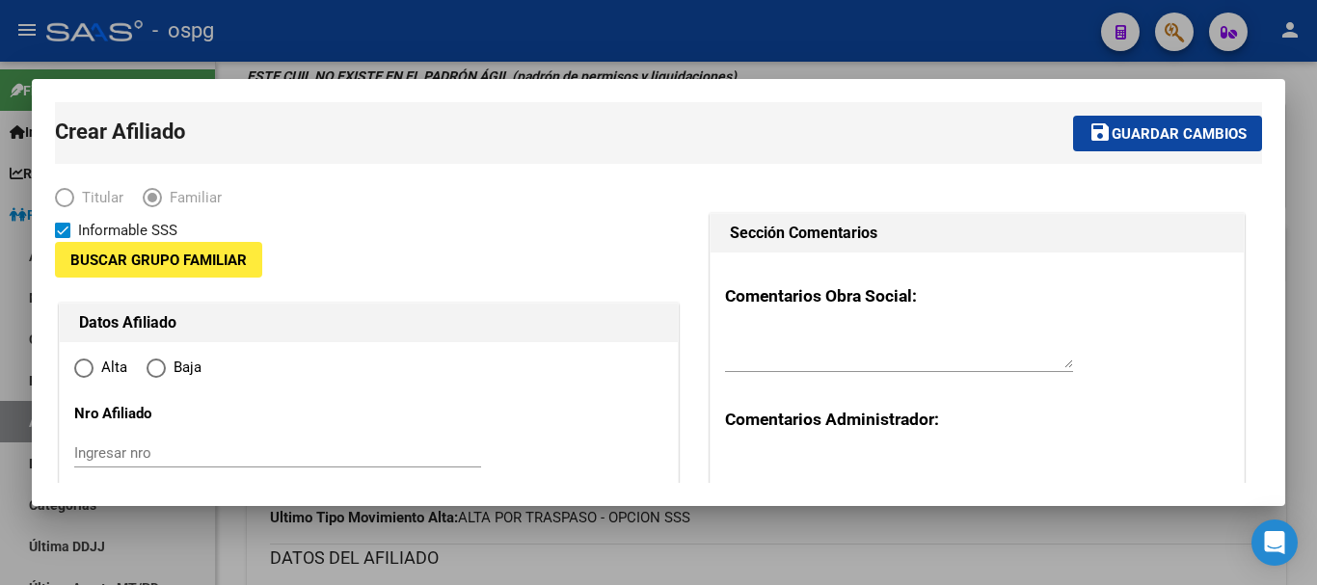
type input "1"
type input "6"
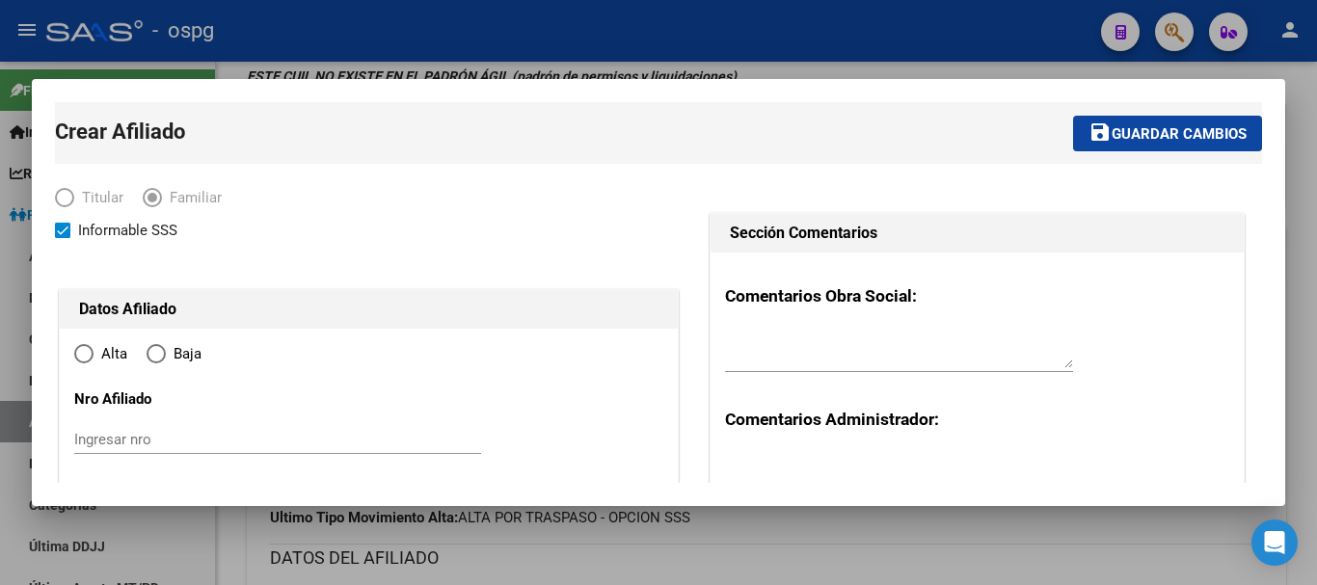
radio input "true"
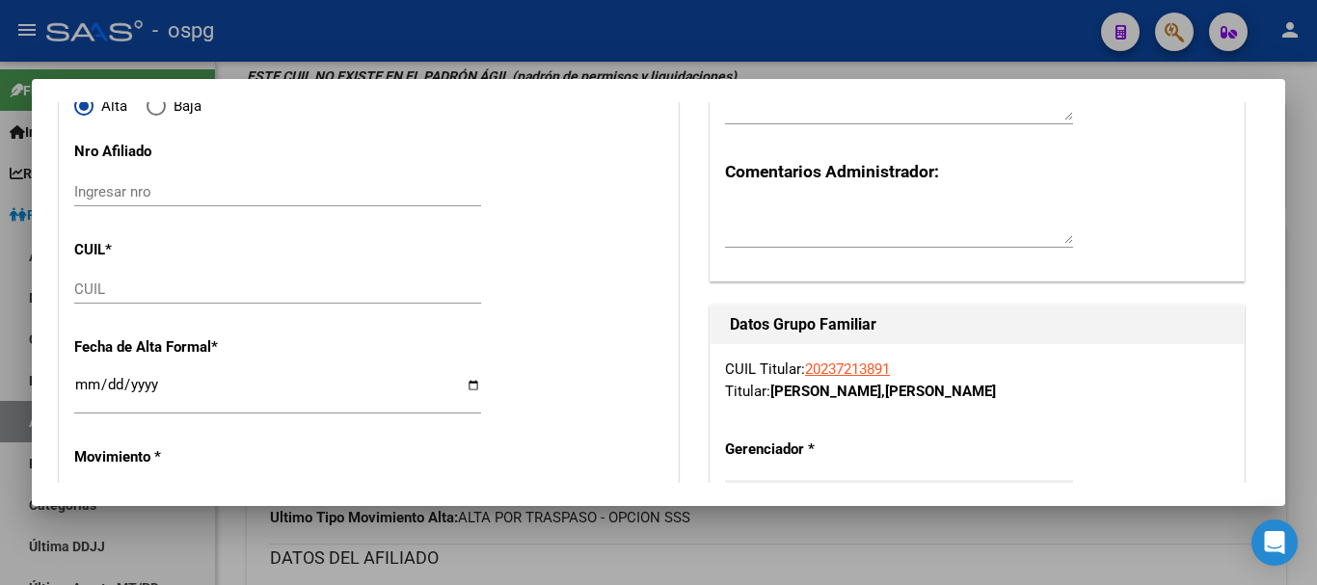
type input "30-54636578-2"
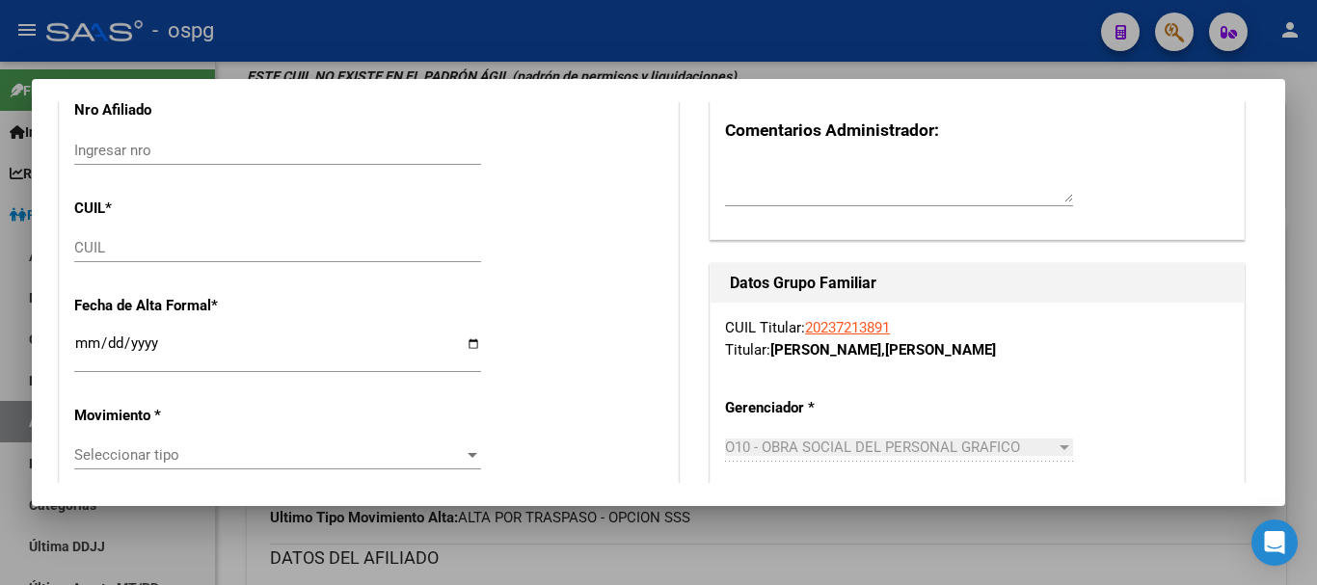
click at [180, 242] on input "CUIL" at bounding box center [277, 247] width 407 height 17
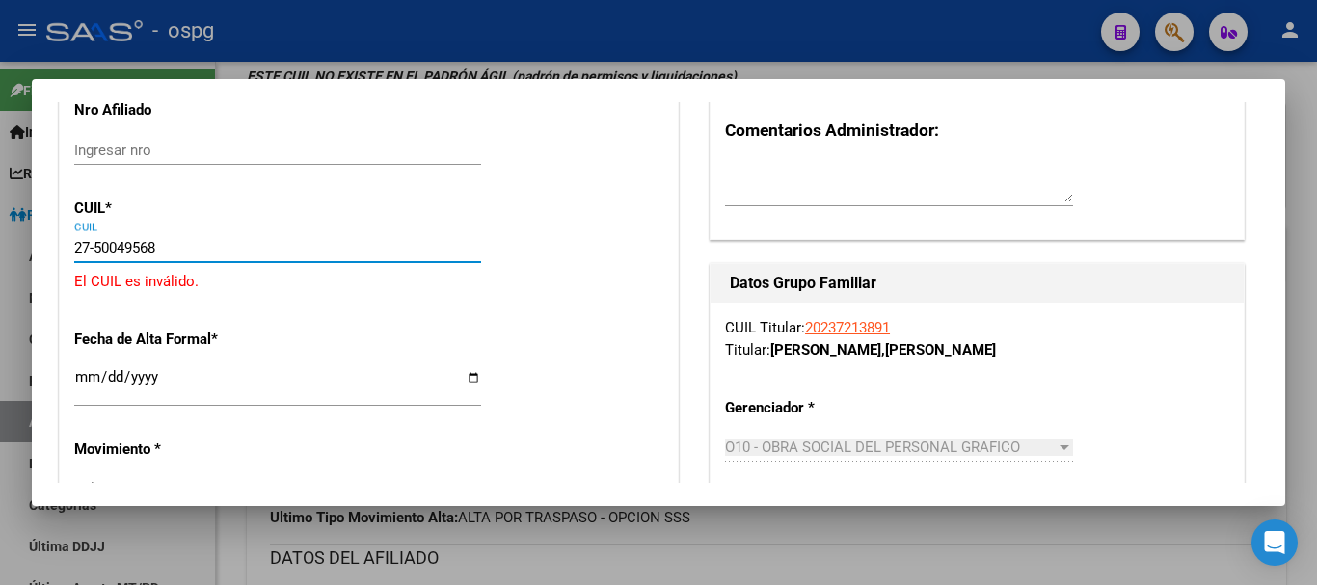
type input "27-50049568-0"
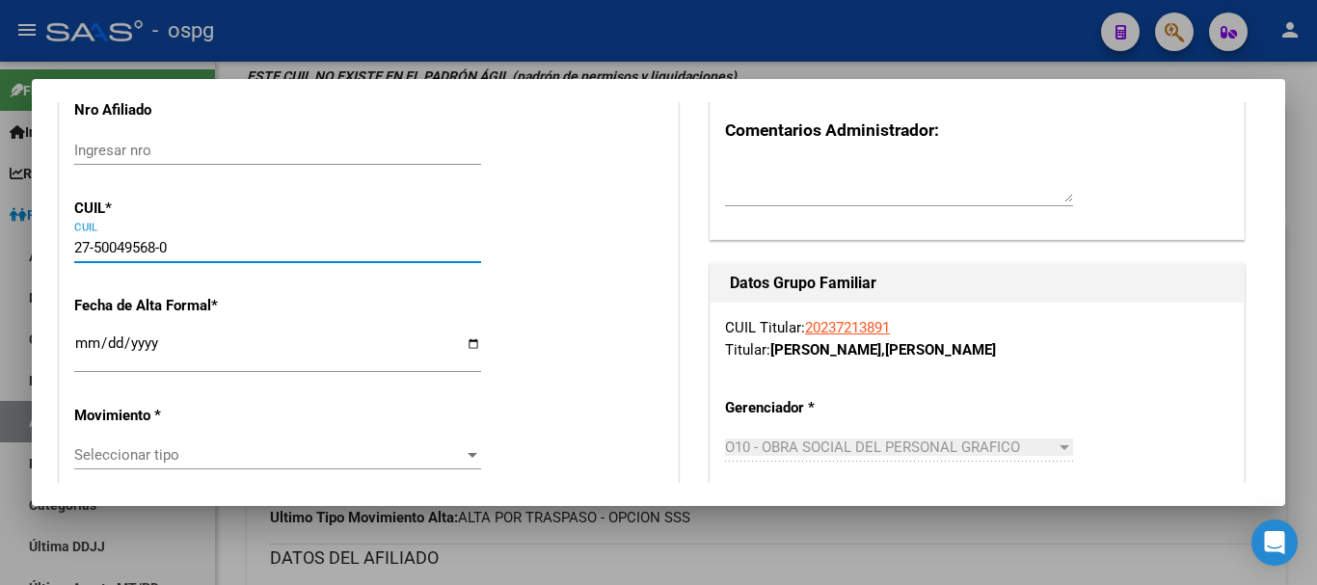
type input "50049568"
type input "[PERSON_NAME]"
type input "[DATE]"
type input "CABA"
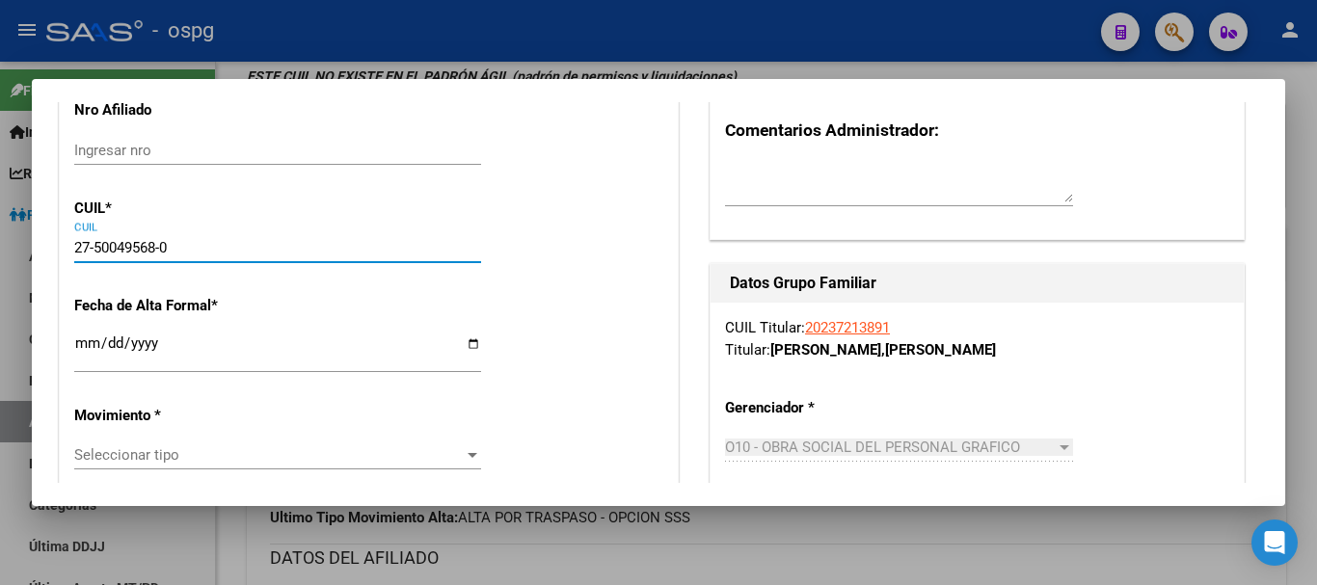
type input "1249"
type input "[PERSON_NAME]"
type input "1667"
type input "27-50049568-0"
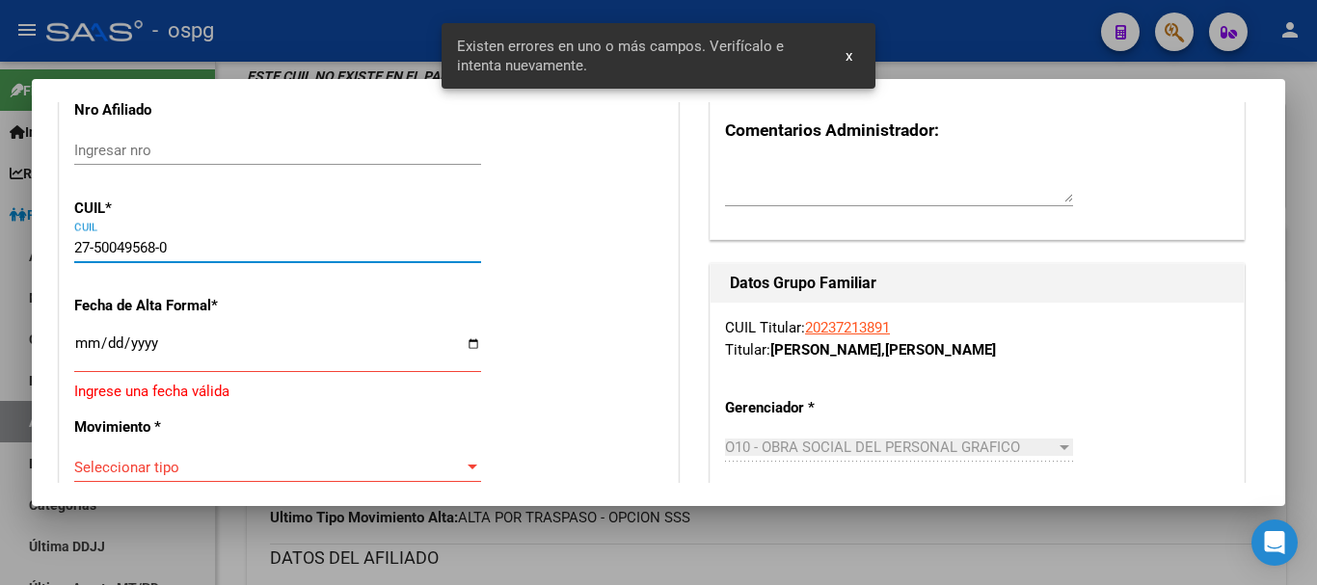
click at [91, 367] on div "Ingresar fecha" at bounding box center [277, 351] width 407 height 41
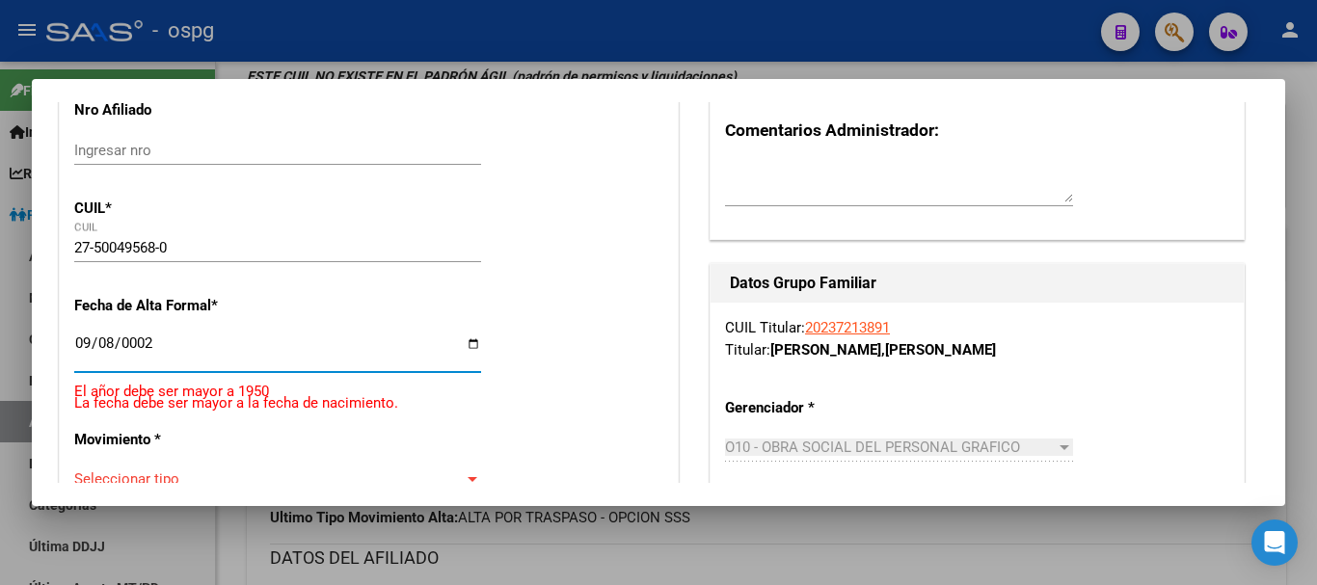
type input "0022-09-08"
type input "[DATE]"
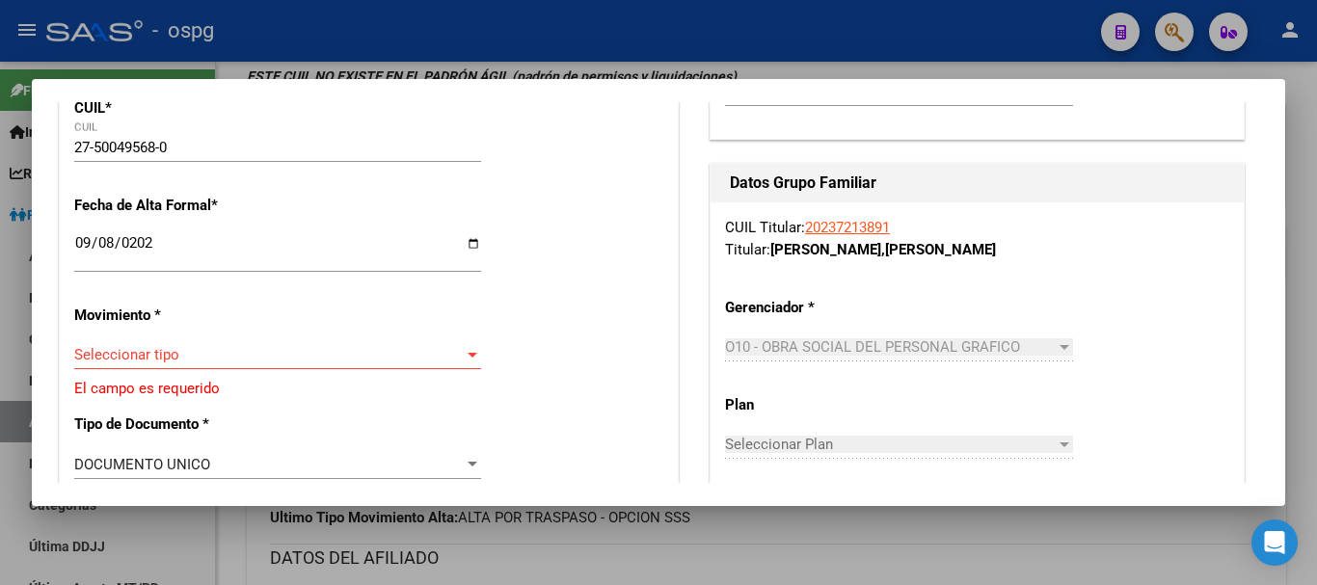
scroll to position [482, 0]
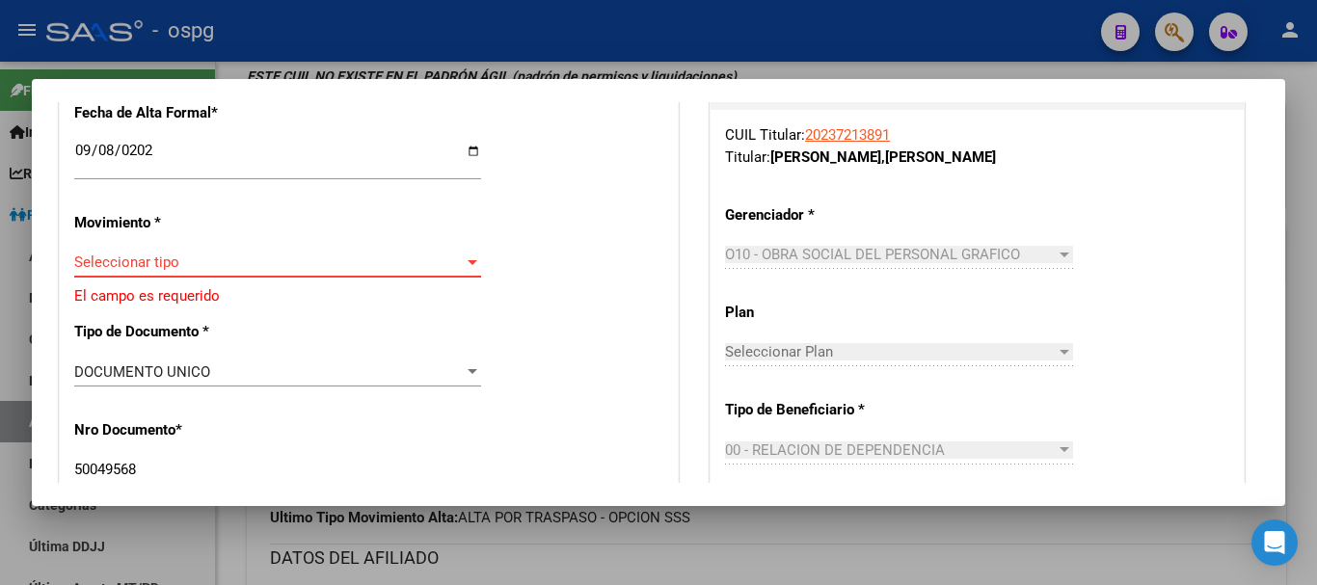
click at [194, 256] on span "Seleccionar tipo" at bounding box center [268, 261] width 389 height 17
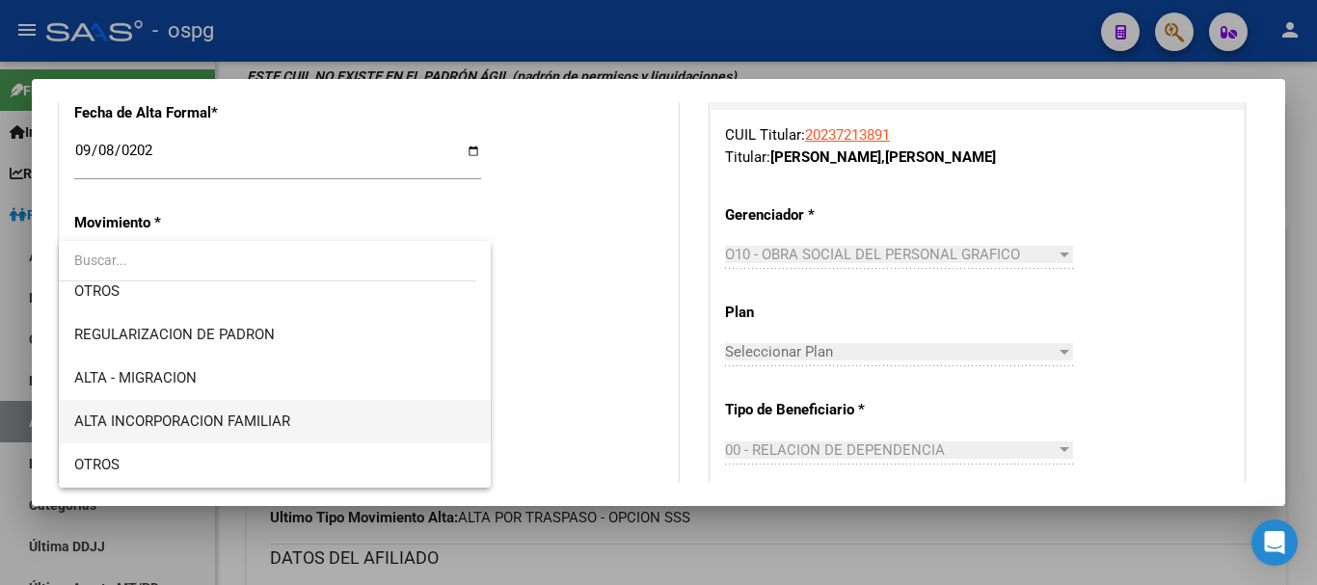
scroll to position [193, 0]
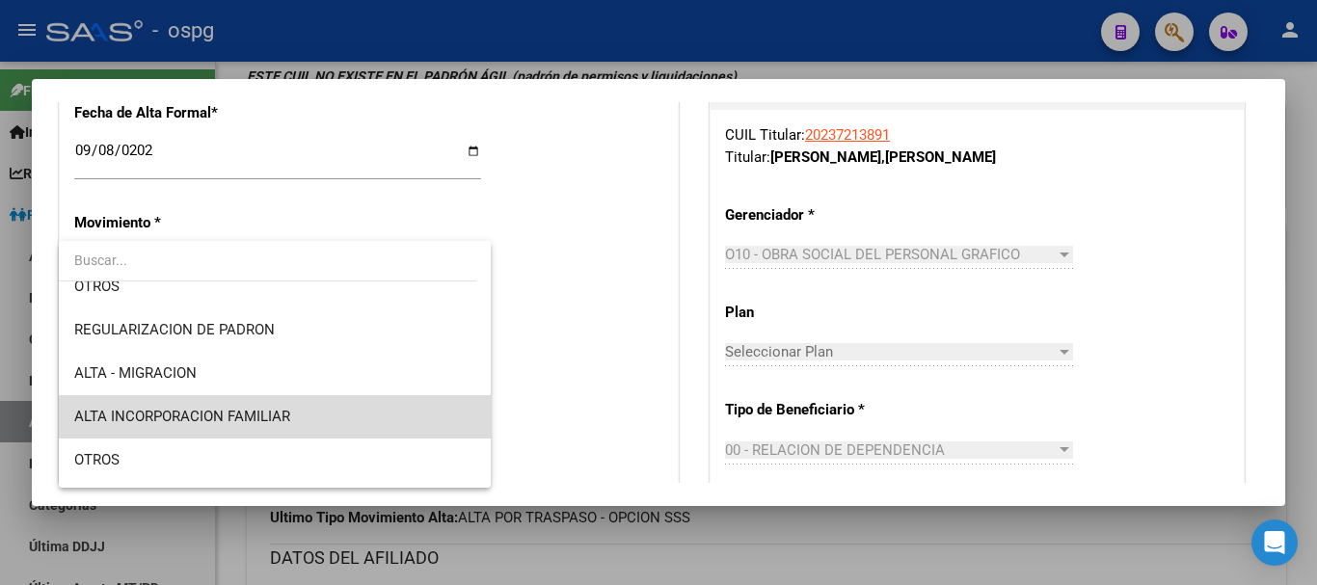
click at [315, 406] on span "ALTA INCORPORACION FAMILIAR" at bounding box center [274, 416] width 401 height 43
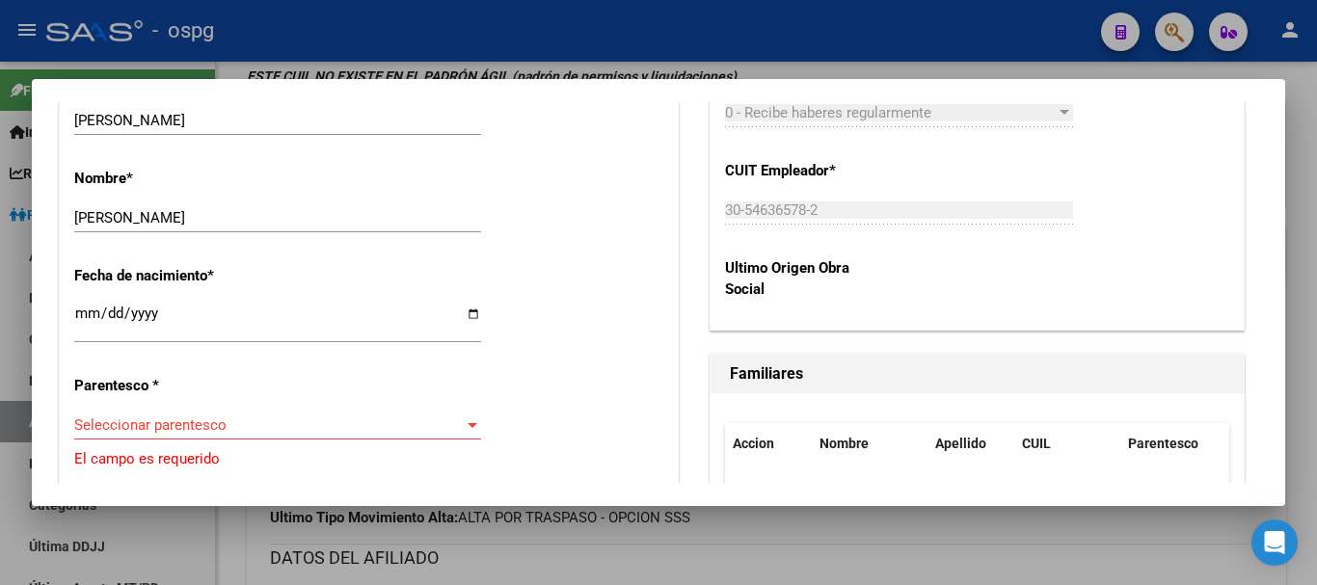
scroll to position [1060, 0]
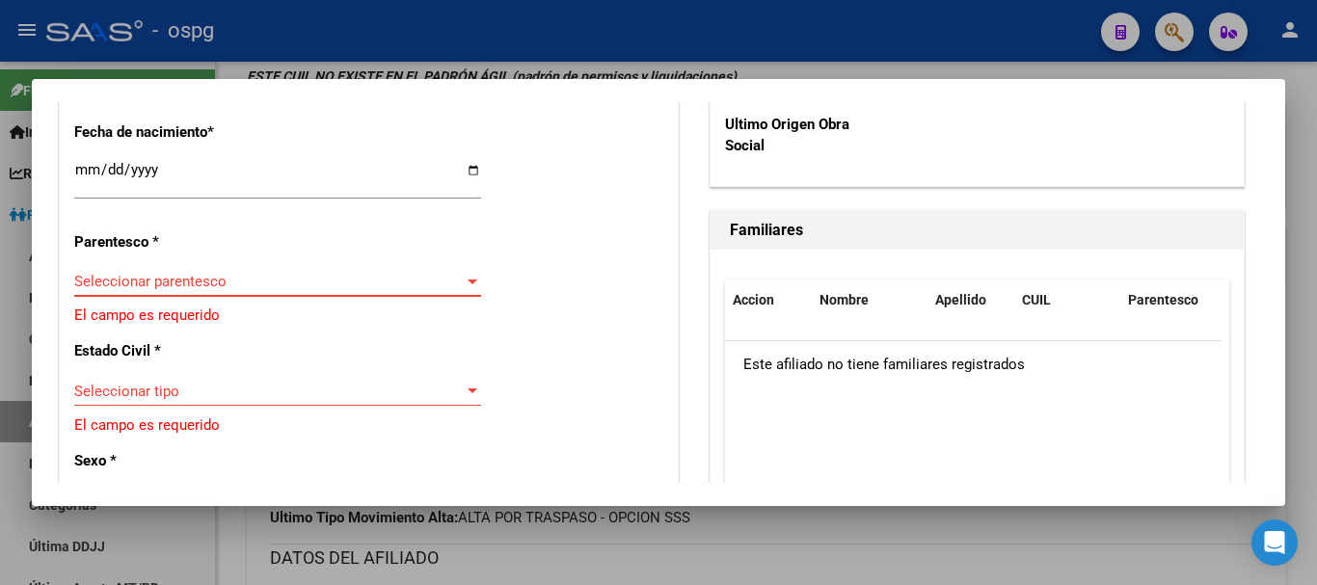
click at [195, 280] on span "Seleccionar parentesco" at bounding box center [268, 281] width 389 height 17
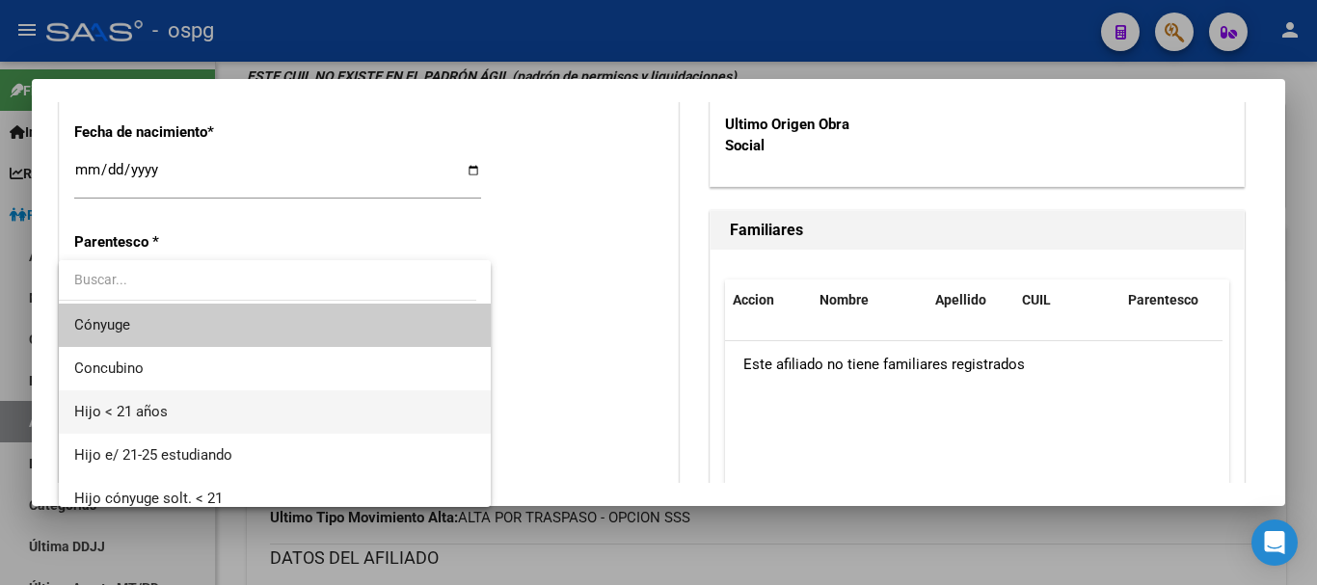
click at [212, 406] on span "Hijo < 21 años" at bounding box center [274, 411] width 401 height 43
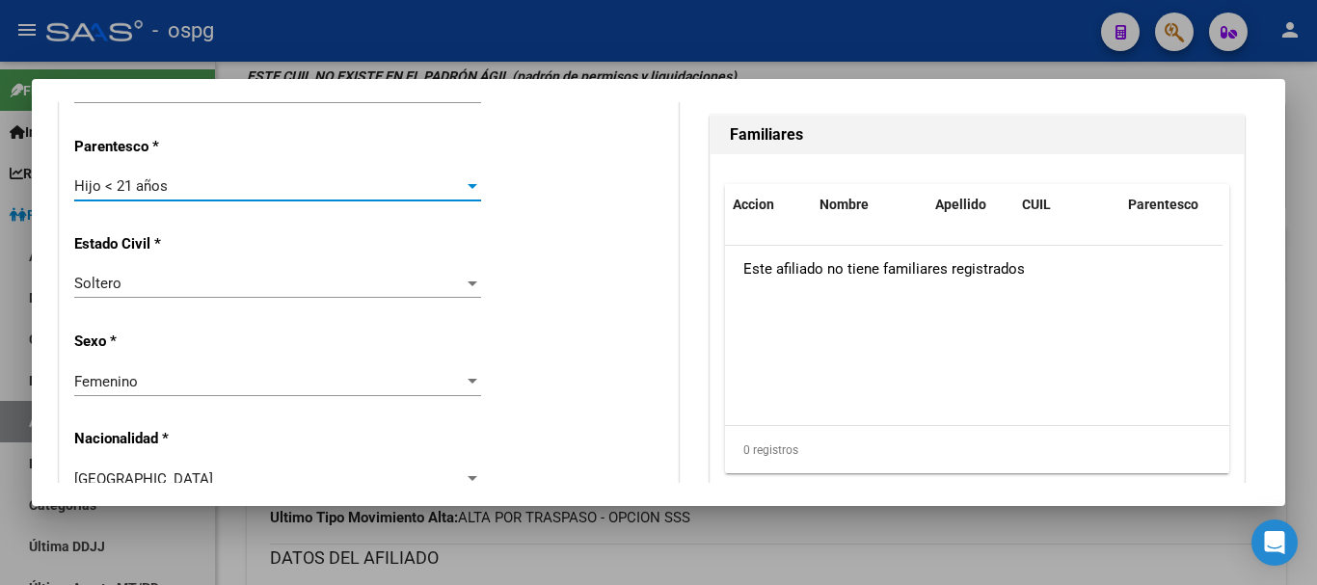
scroll to position [1157, 0]
click at [200, 275] on div "Soltero" at bounding box center [268, 282] width 389 height 17
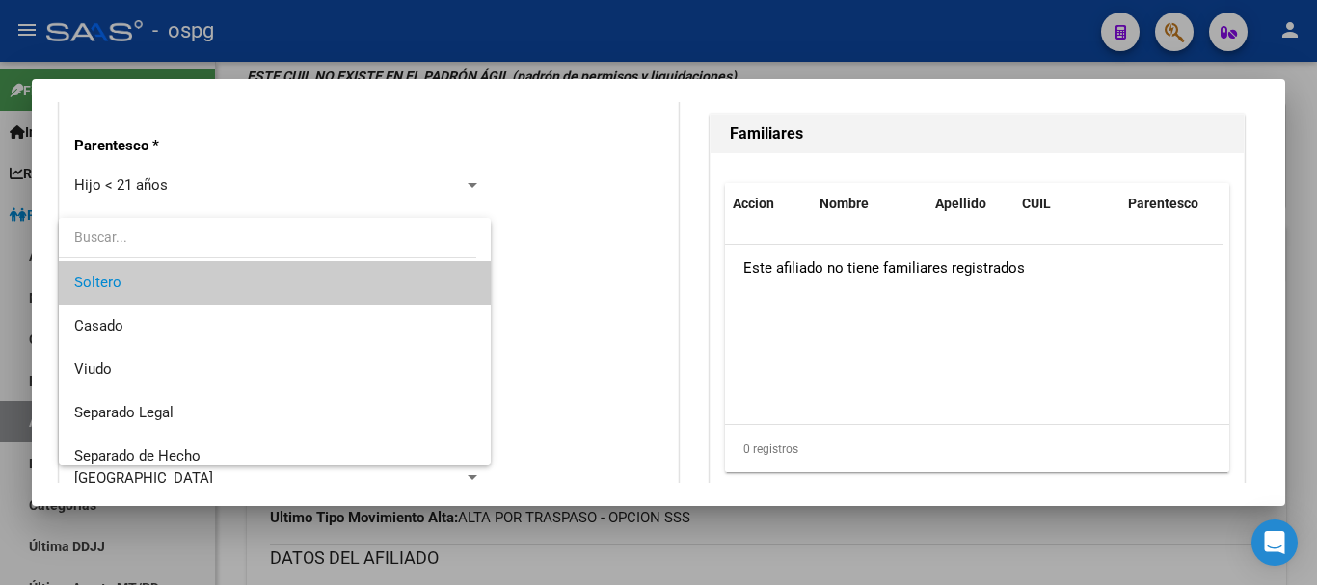
click at [198, 276] on span "Soltero" at bounding box center [274, 282] width 401 height 43
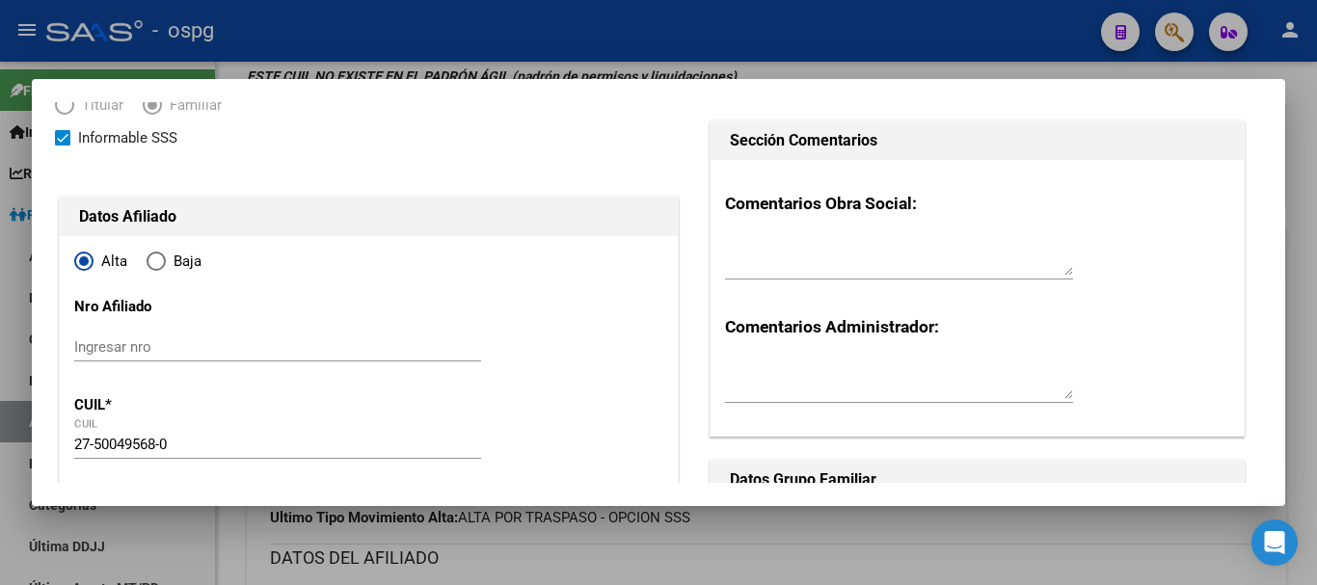
scroll to position [0, 0]
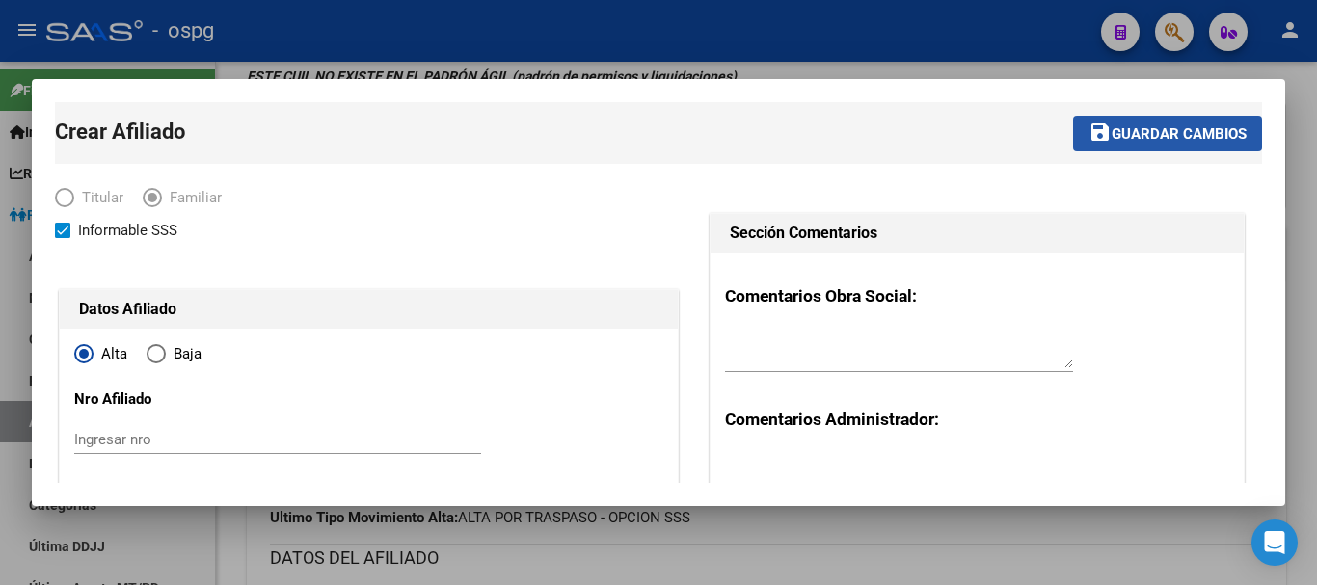
click at [1136, 126] on span "Guardar cambios" at bounding box center [1178, 133] width 135 height 17
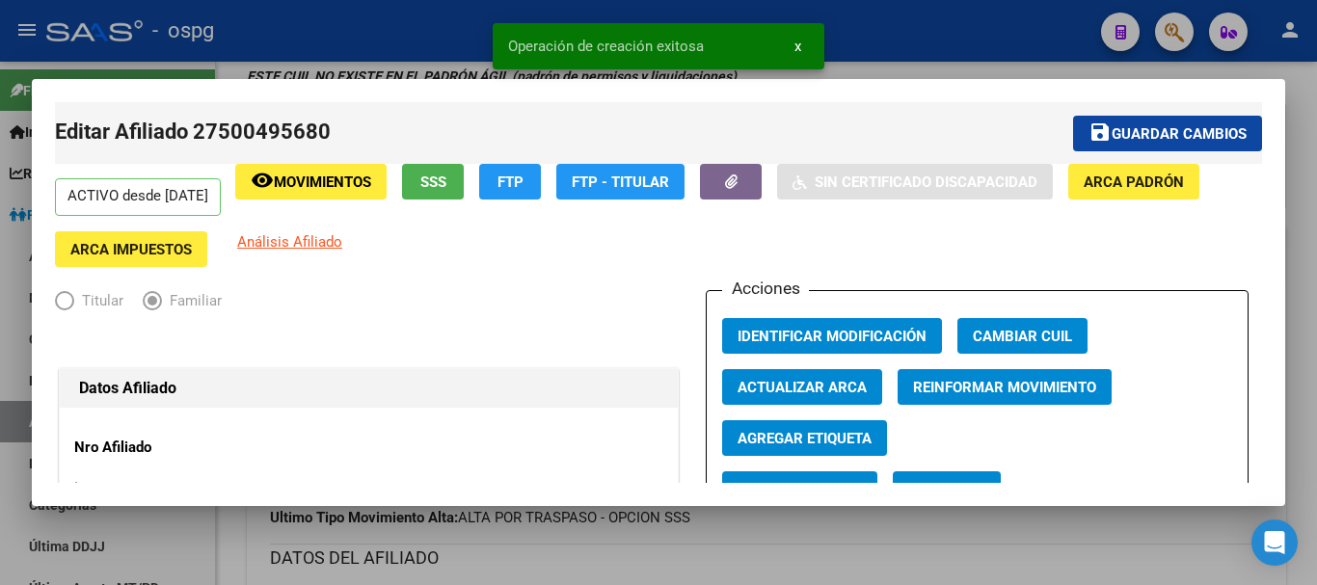
click at [935, 68] on div at bounding box center [658, 292] width 1317 height 585
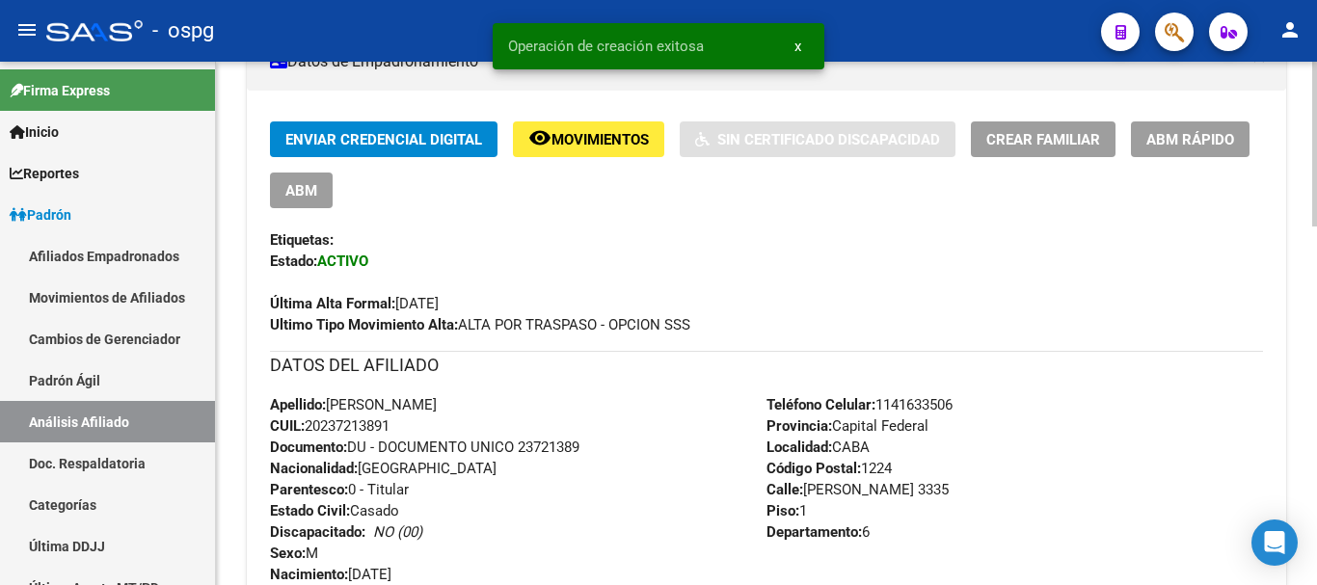
scroll to position [76, 0]
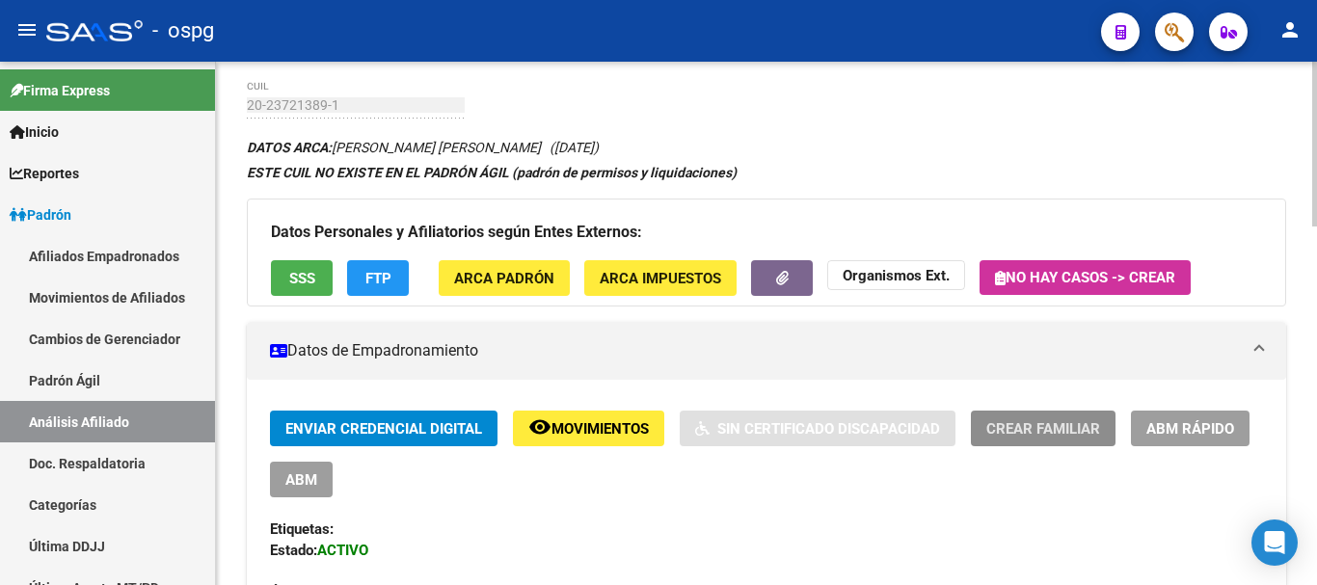
click at [1030, 429] on span "Crear Familiar" at bounding box center [1043, 428] width 114 height 17
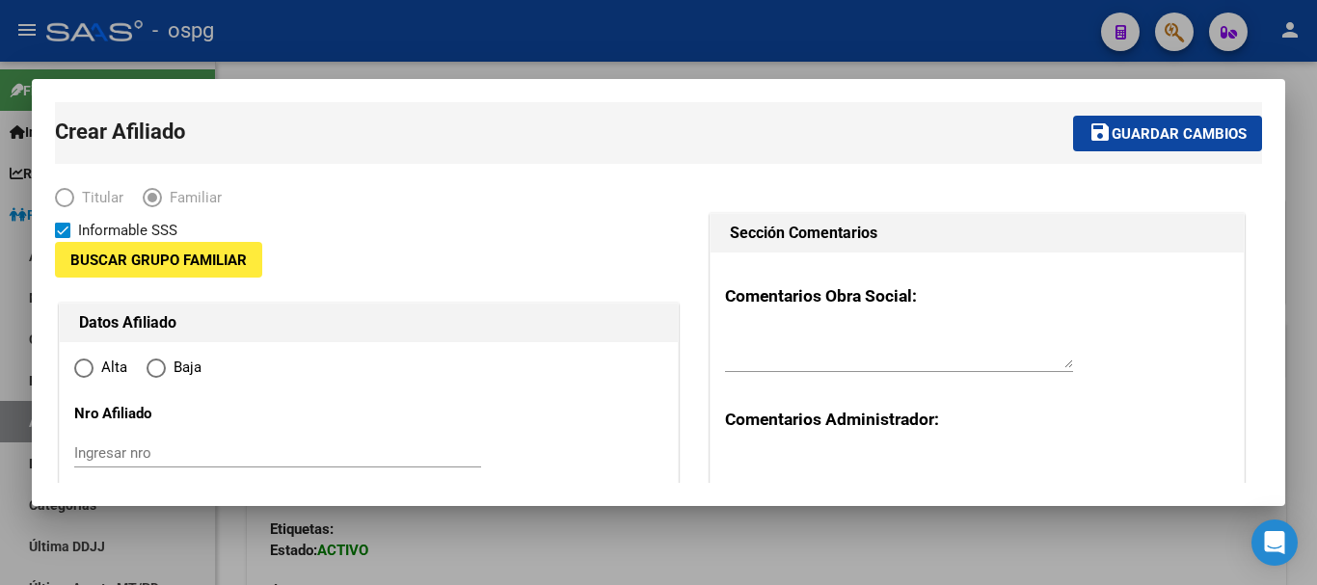
type input "30-54636578-2"
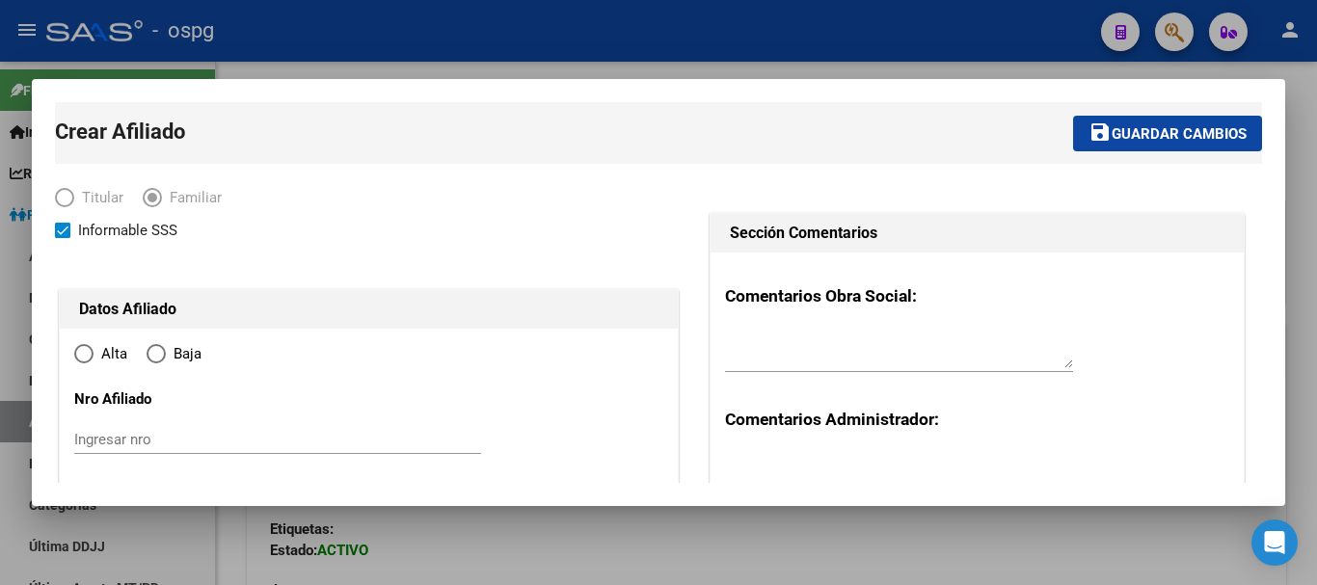
radio input "true"
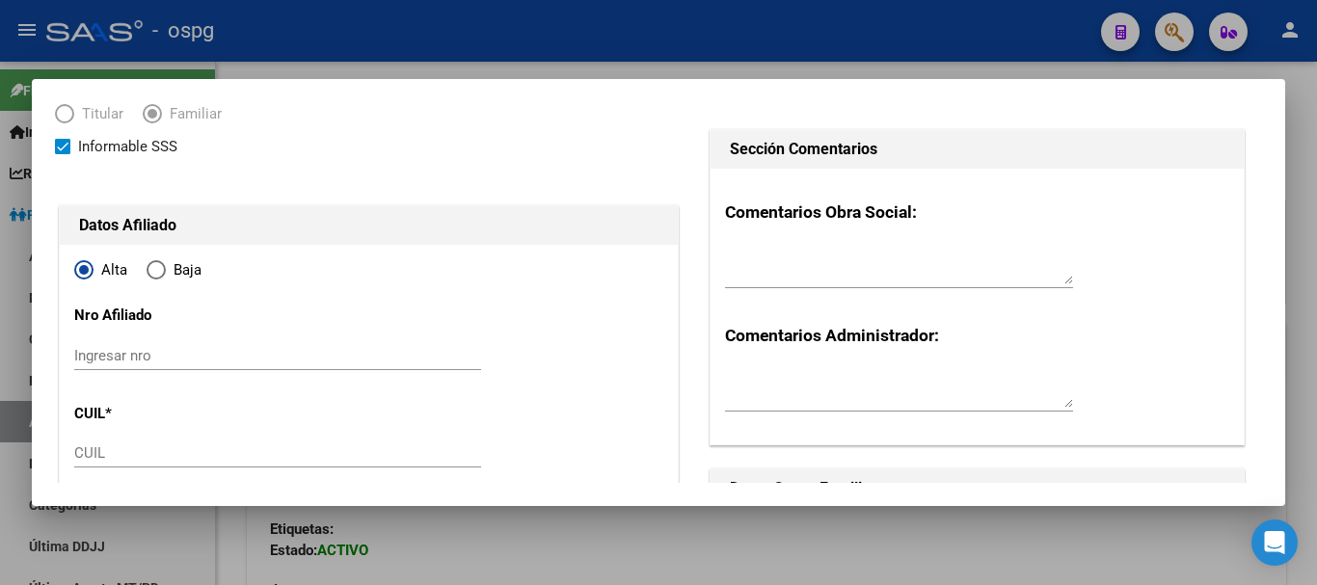
scroll to position [193, 0]
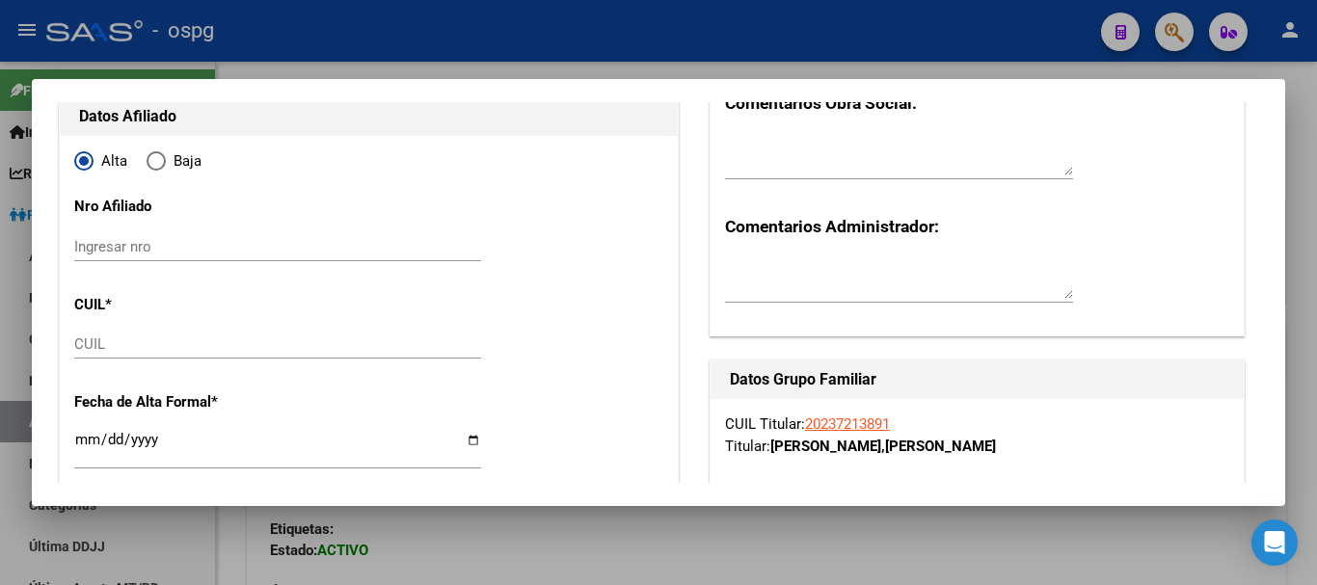
type input "CABA"
type input "1224"
type input "[PERSON_NAME]"
type input "3335"
type input "1"
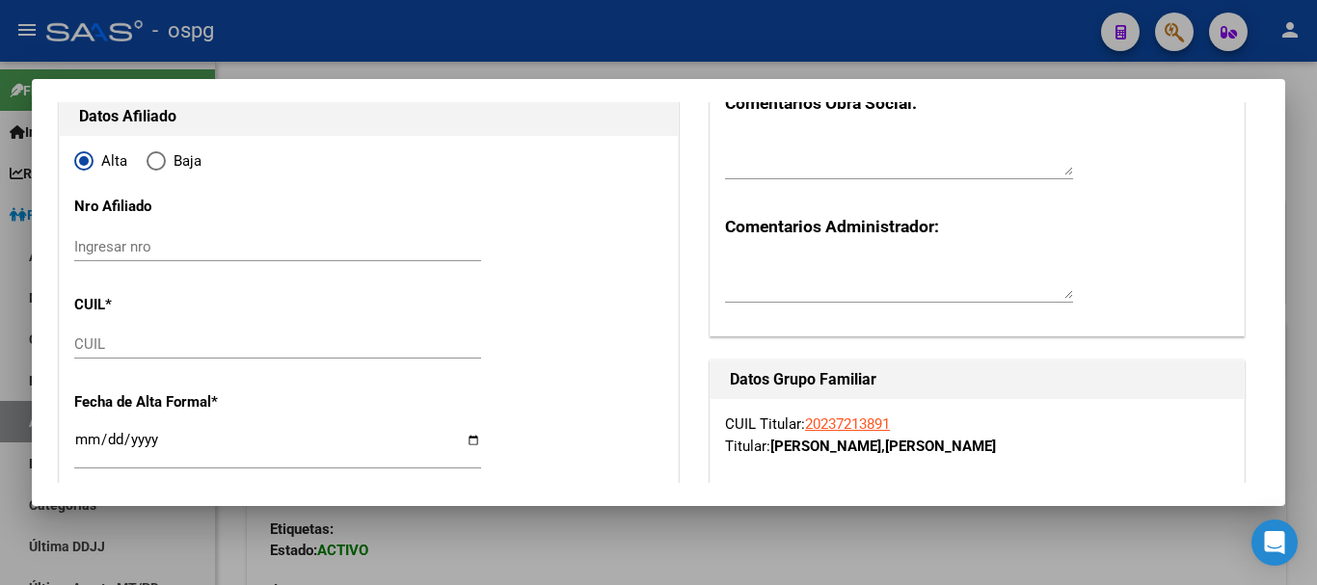
type input "6"
click at [113, 357] on div "CUIL" at bounding box center [277, 353] width 407 height 47
click at [105, 348] on input "CUIL" at bounding box center [277, 343] width 407 height 17
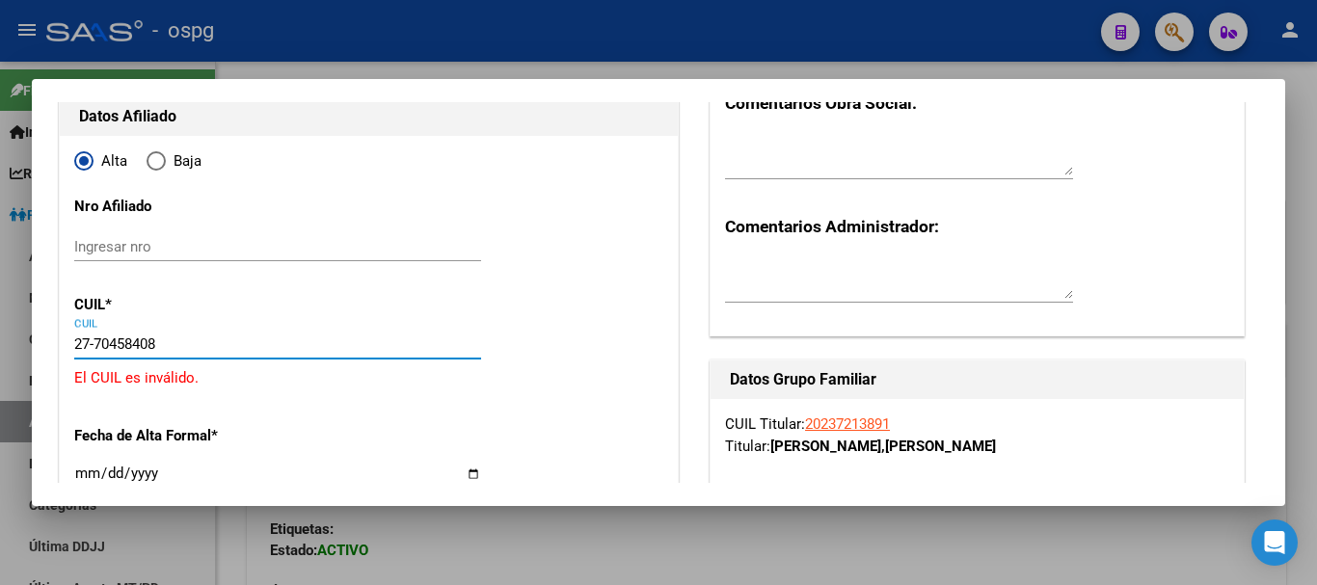
type input "27-70458408-9"
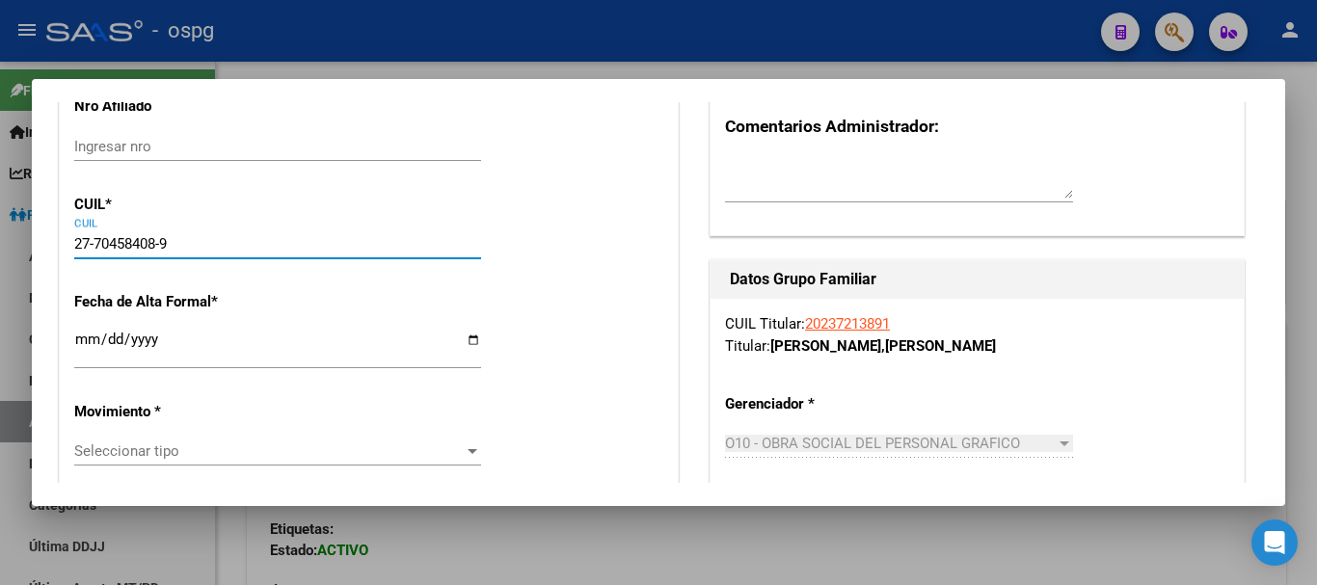
type input "70458408"
type input "[PERSON_NAME]"
type input "[DATE]"
type input "CABA"
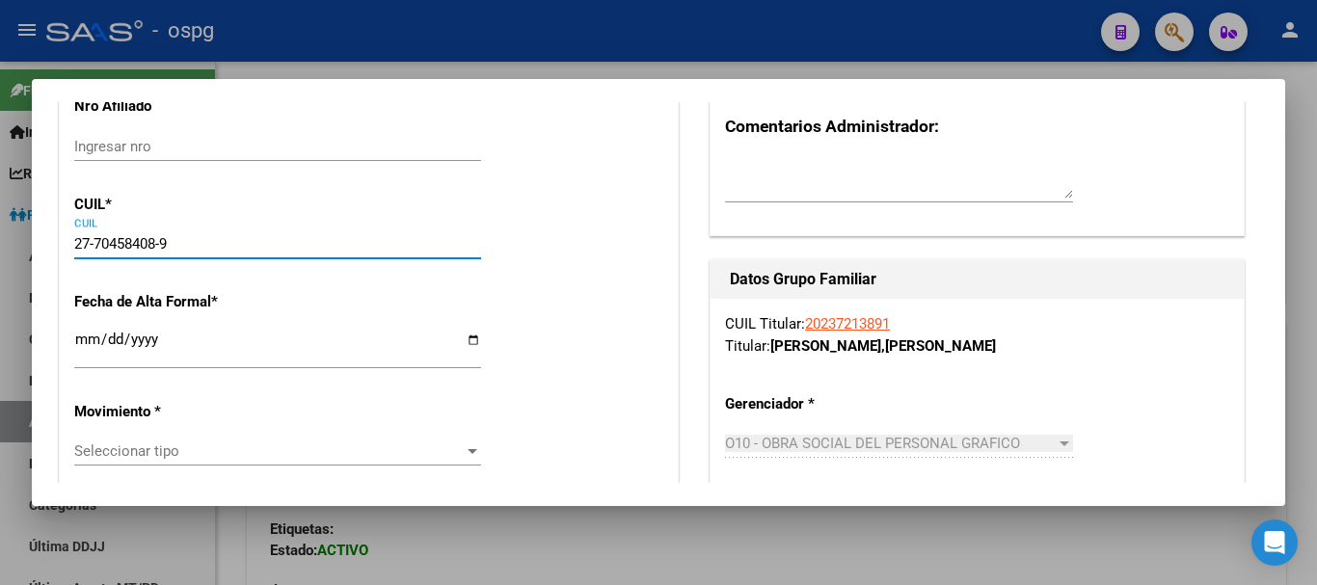
type input "[PERSON_NAME]"
type input "01"
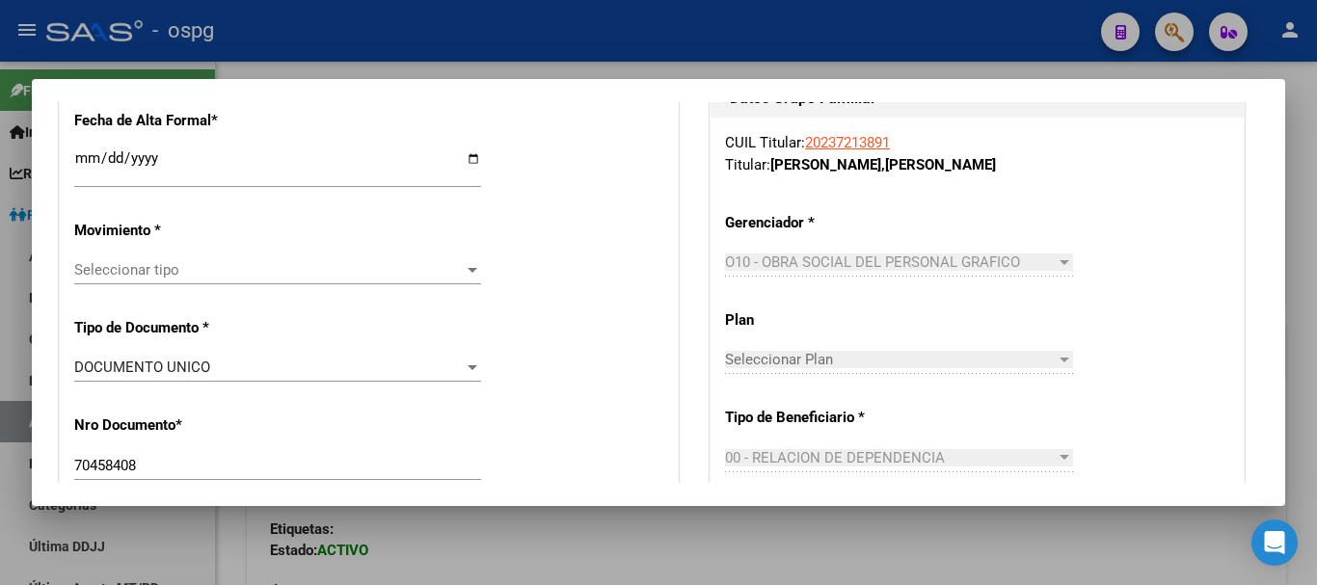
scroll to position [482, 0]
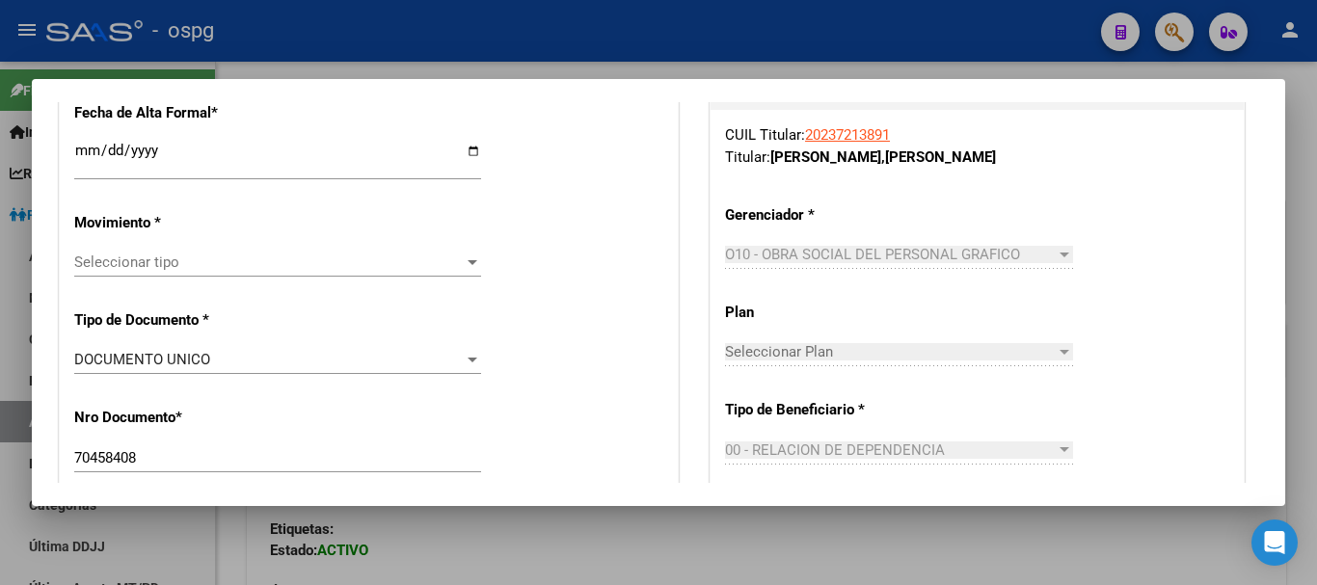
type input "27-70458408-9"
click at [455, 266] on div "Seleccionar tipo" at bounding box center [277, 261] width 407 height 17
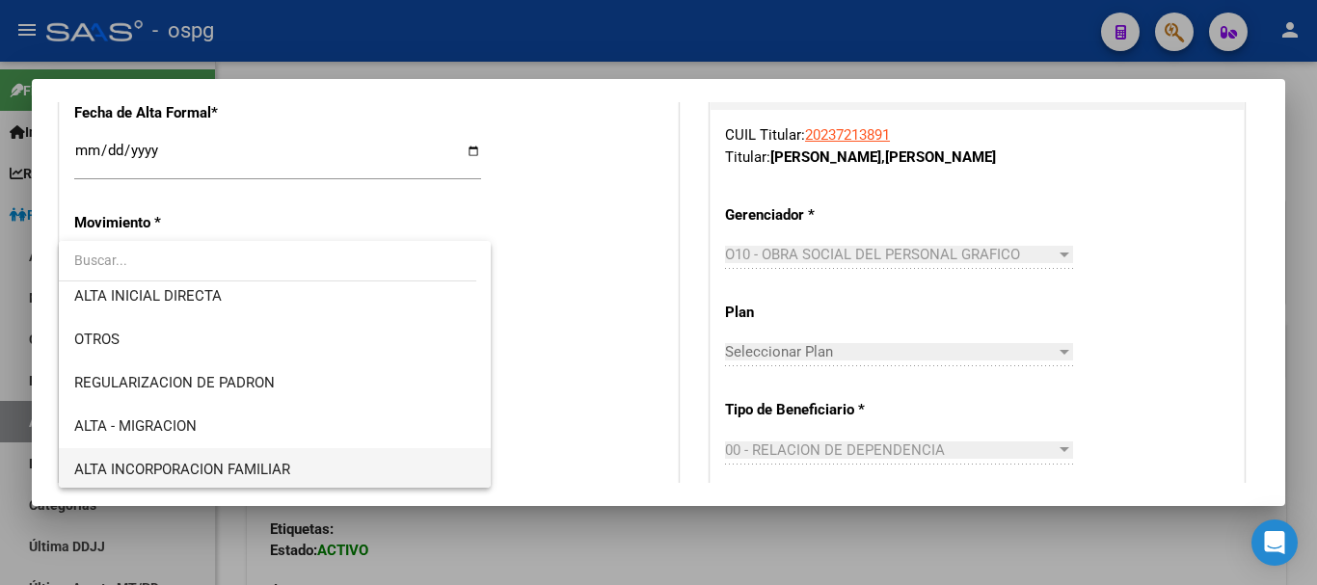
scroll to position [193, 0]
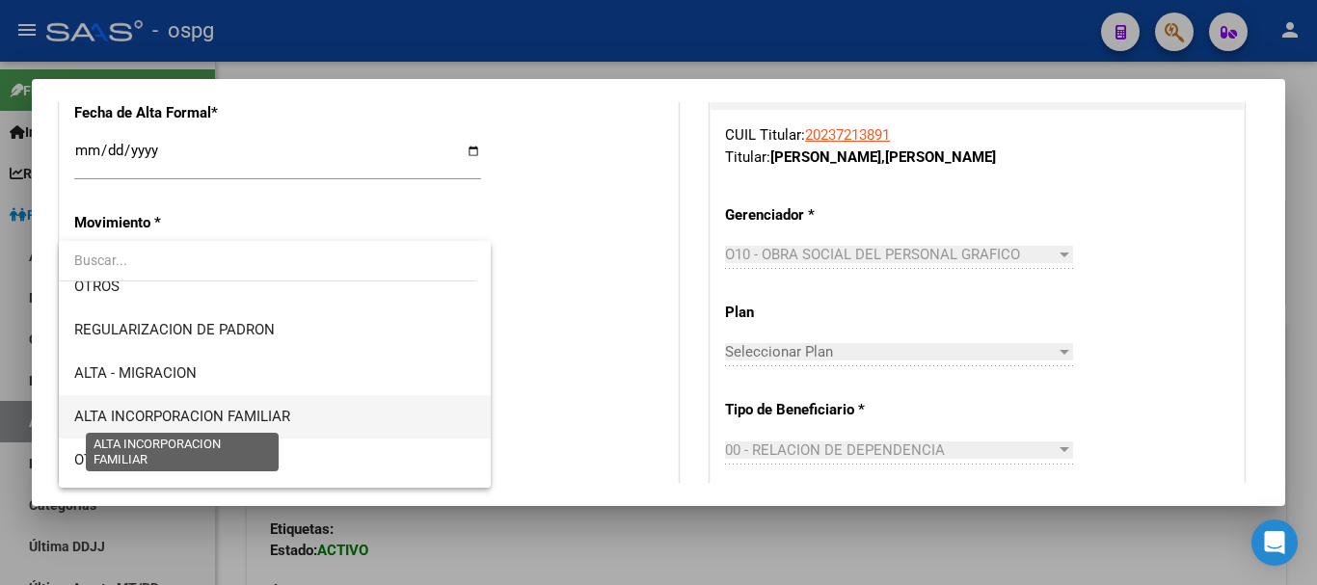
click at [268, 416] on span "ALTA INCORPORACION FAMILIAR" at bounding box center [182, 416] width 216 height 17
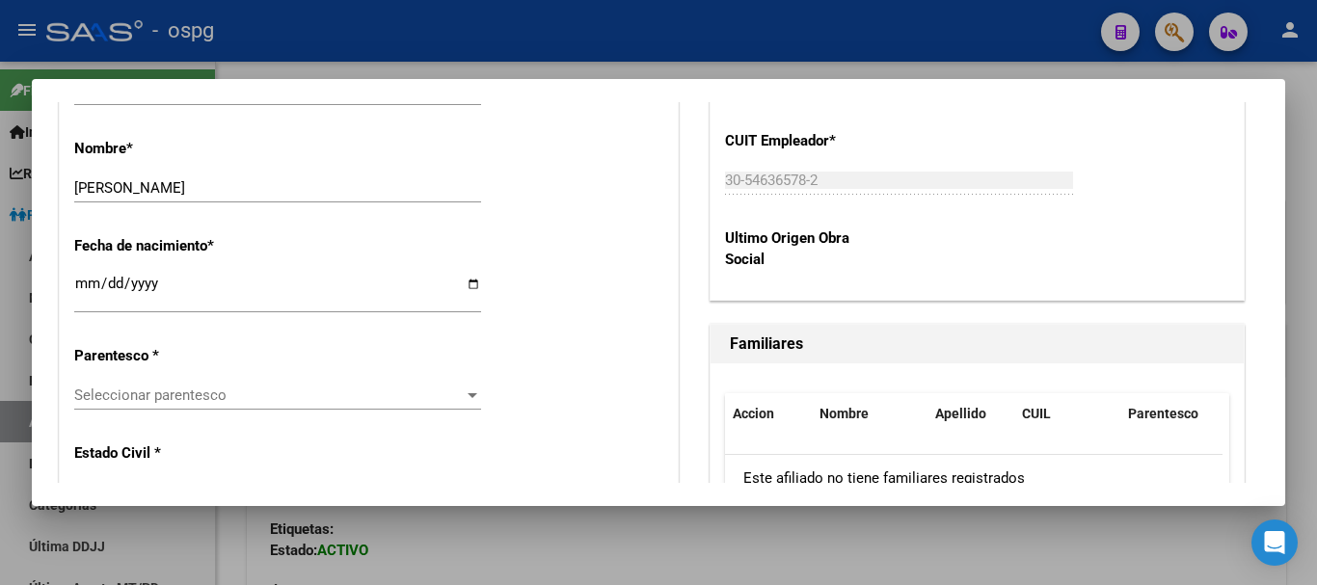
scroll to position [1060, 0]
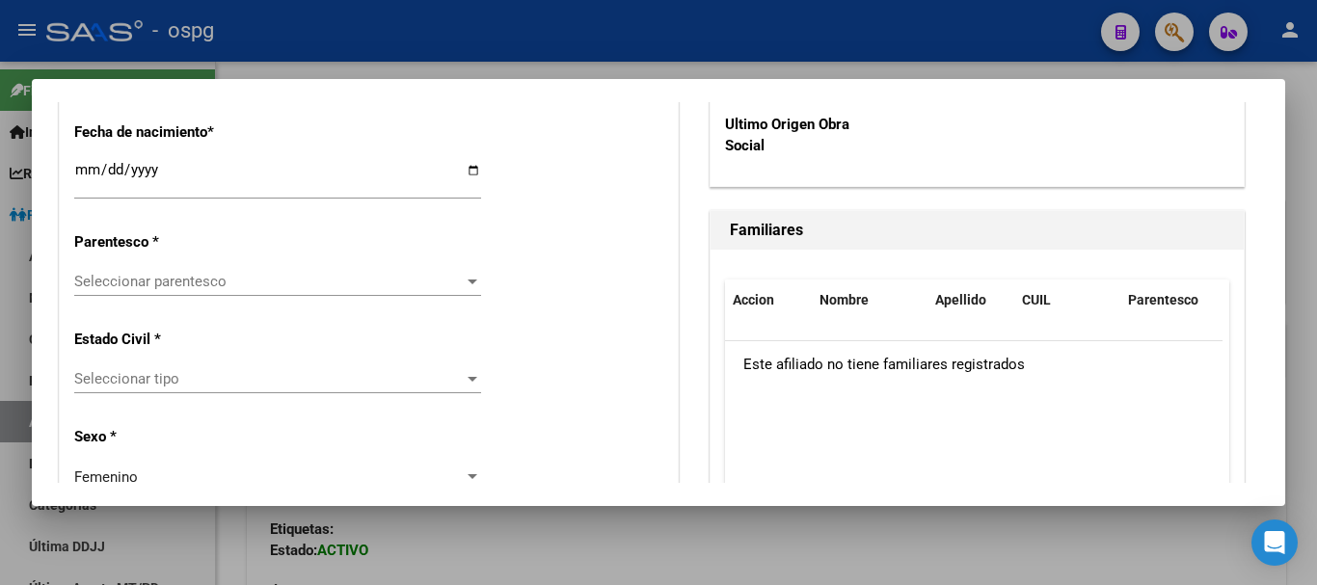
click at [247, 290] on div "Seleccionar parentesco Seleccionar parentesco" at bounding box center [277, 281] width 407 height 29
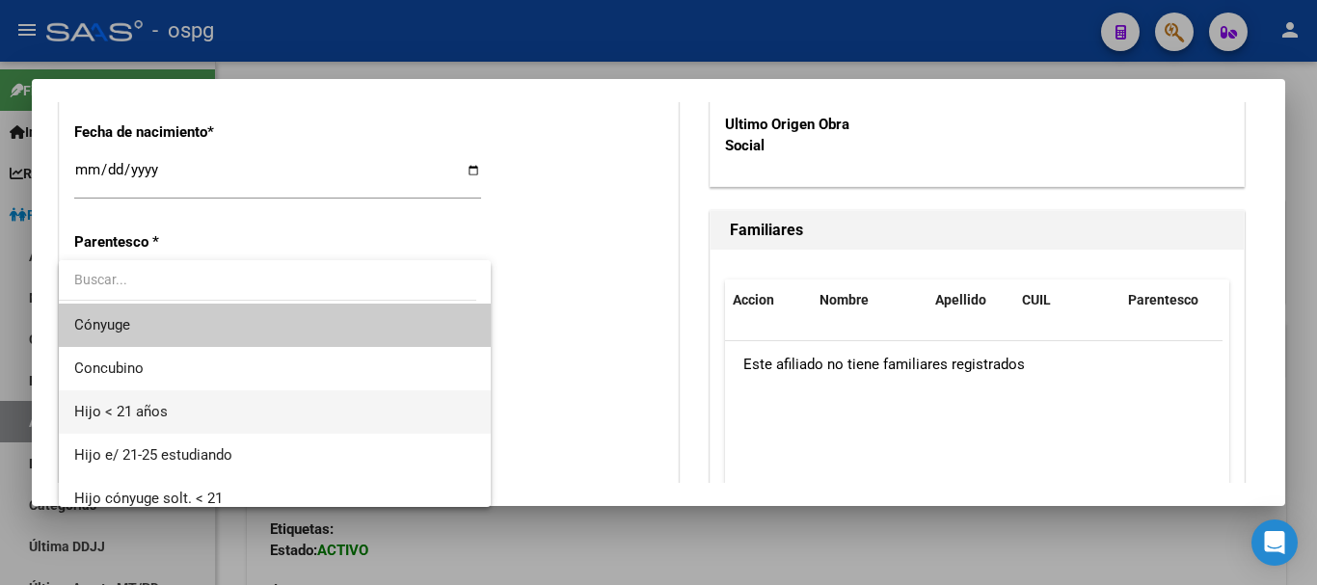
click at [229, 416] on span "Hijo < 21 años" at bounding box center [274, 411] width 401 height 43
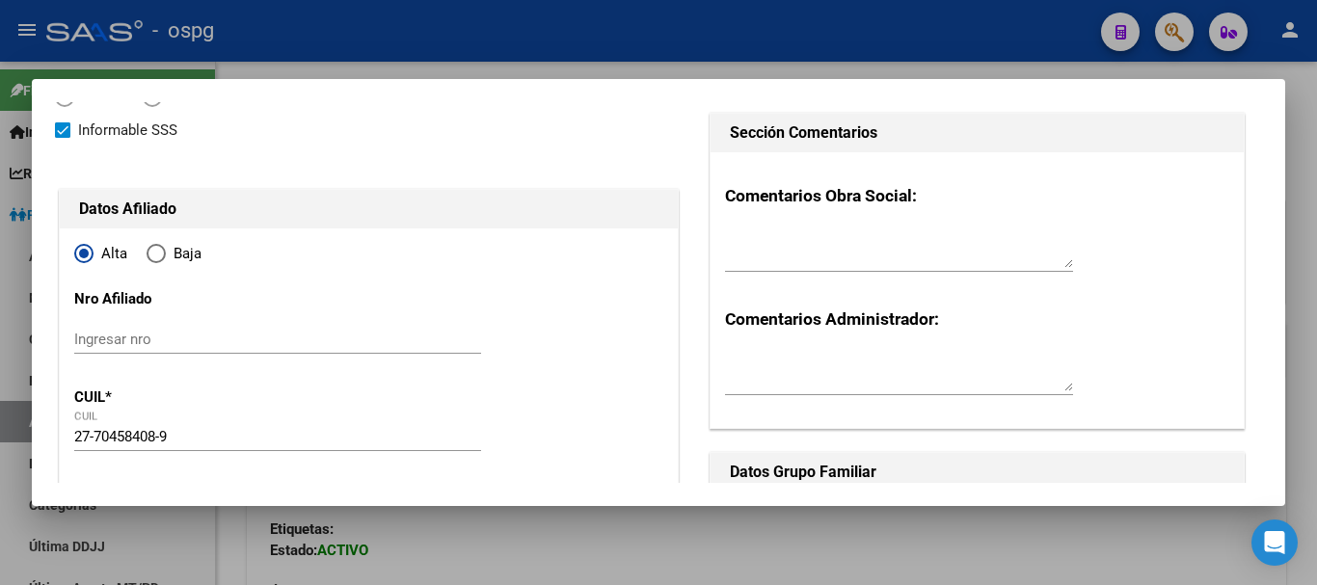
scroll to position [0, 0]
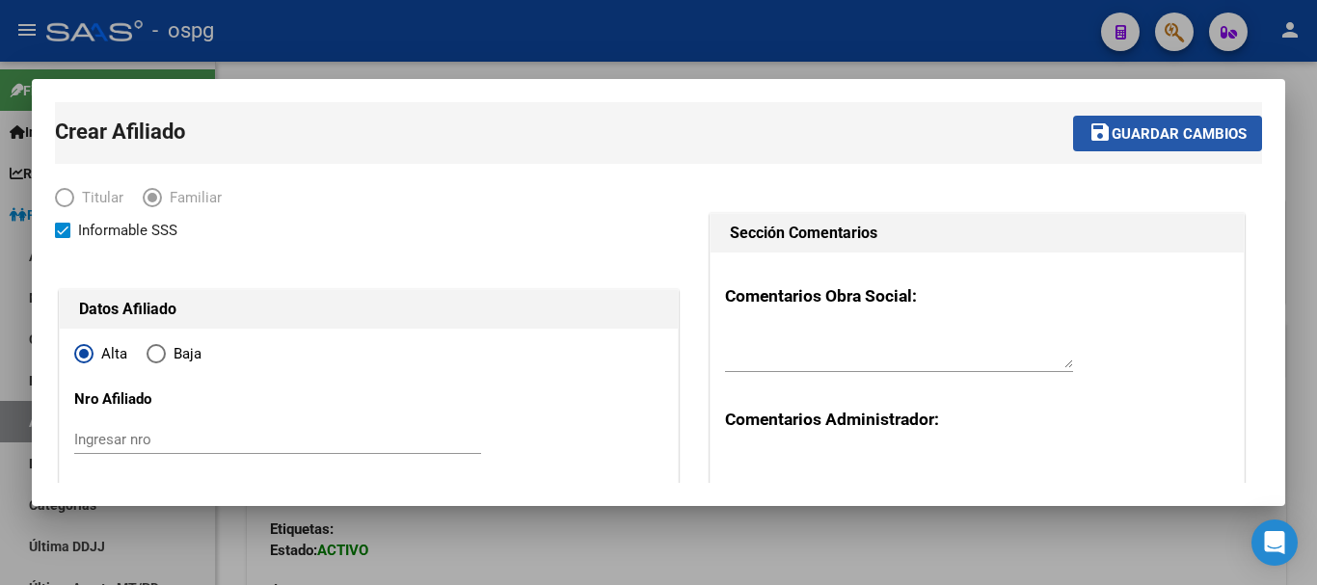
click at [1088, 136] on mat-icon "save" at bounding box center [1099, 131] width 23 height 23
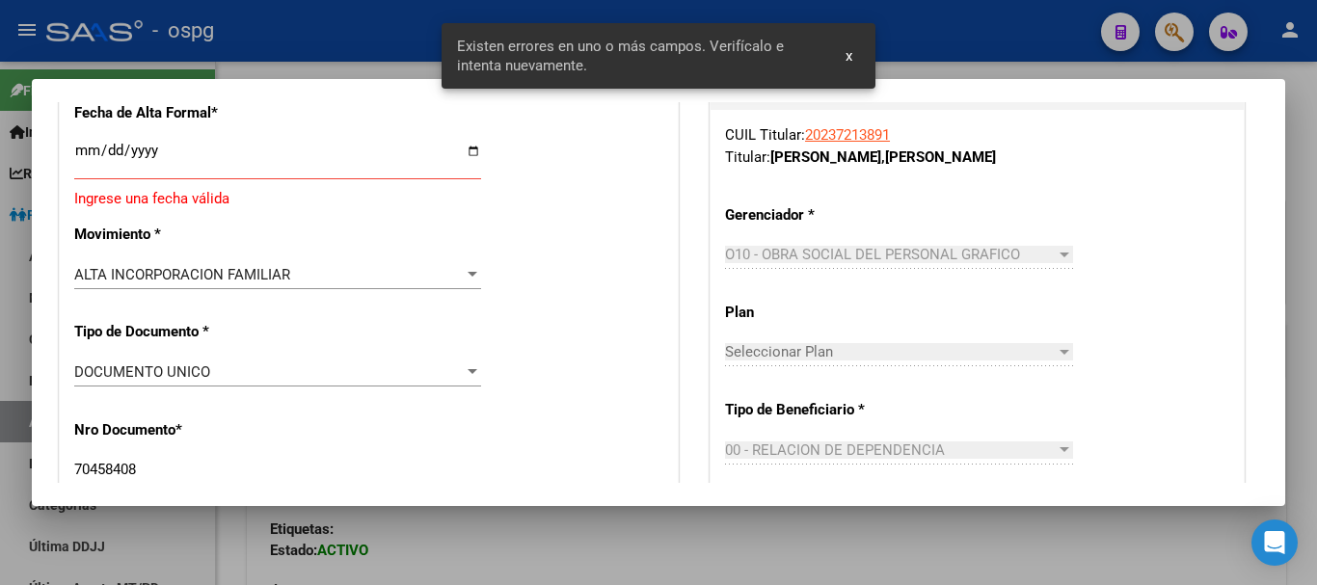
scroll to position [386, 0]
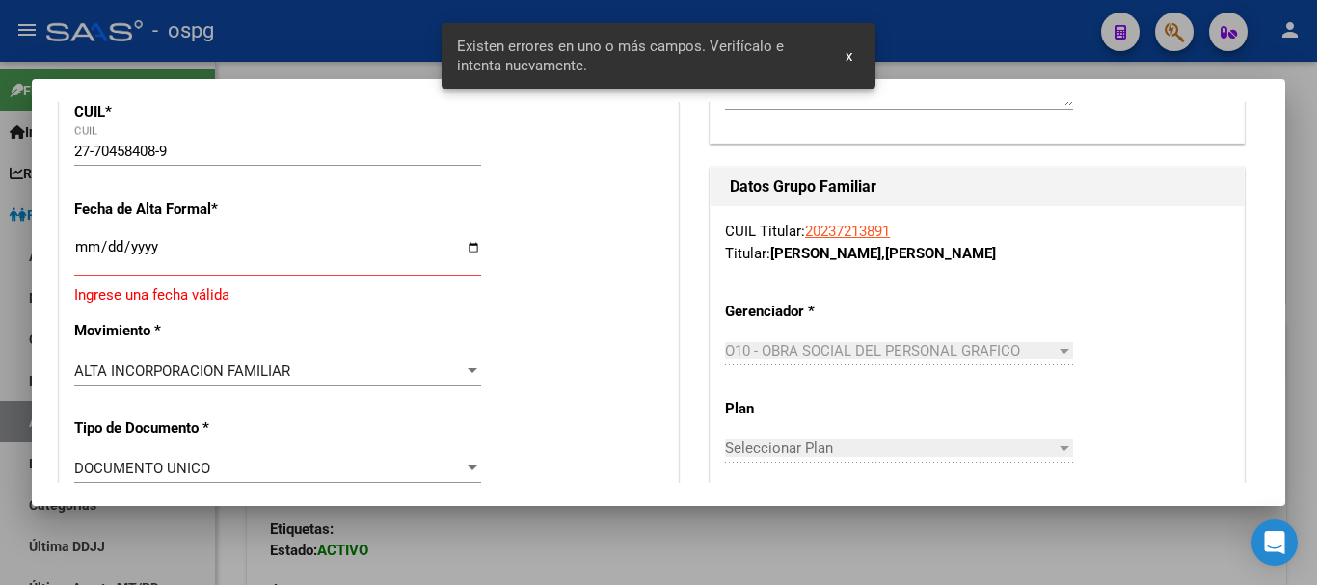
click at [92, 243] on input "Ingresar fecha" at bounding box center [277, 254] width 407 height 31
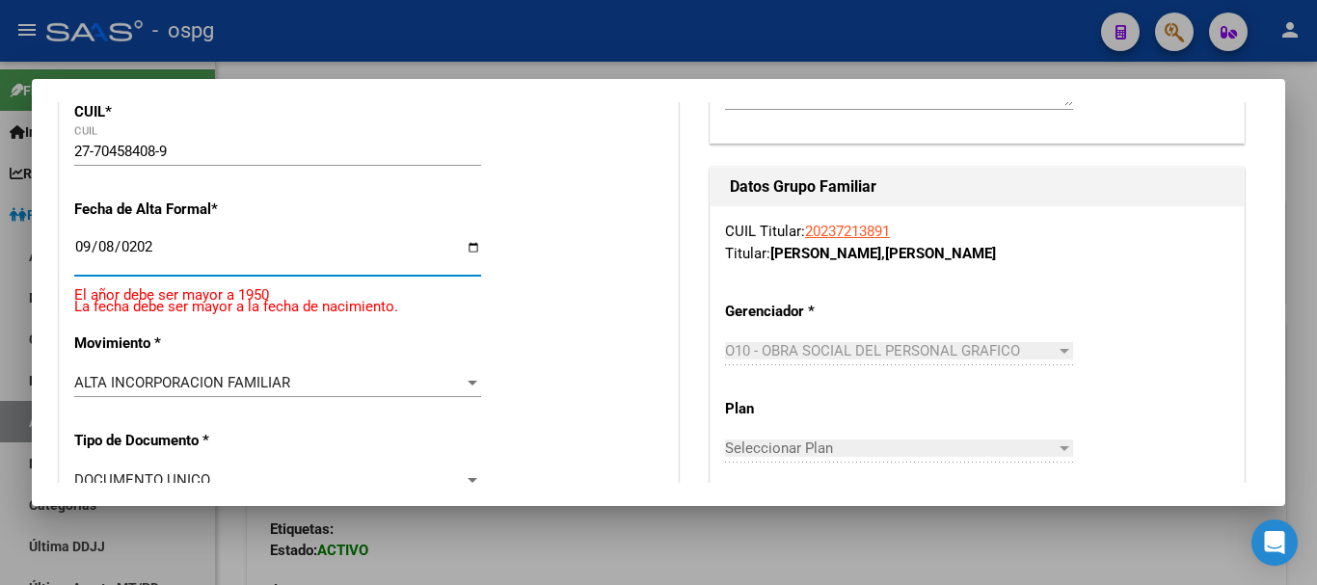
type input "[DATE]"
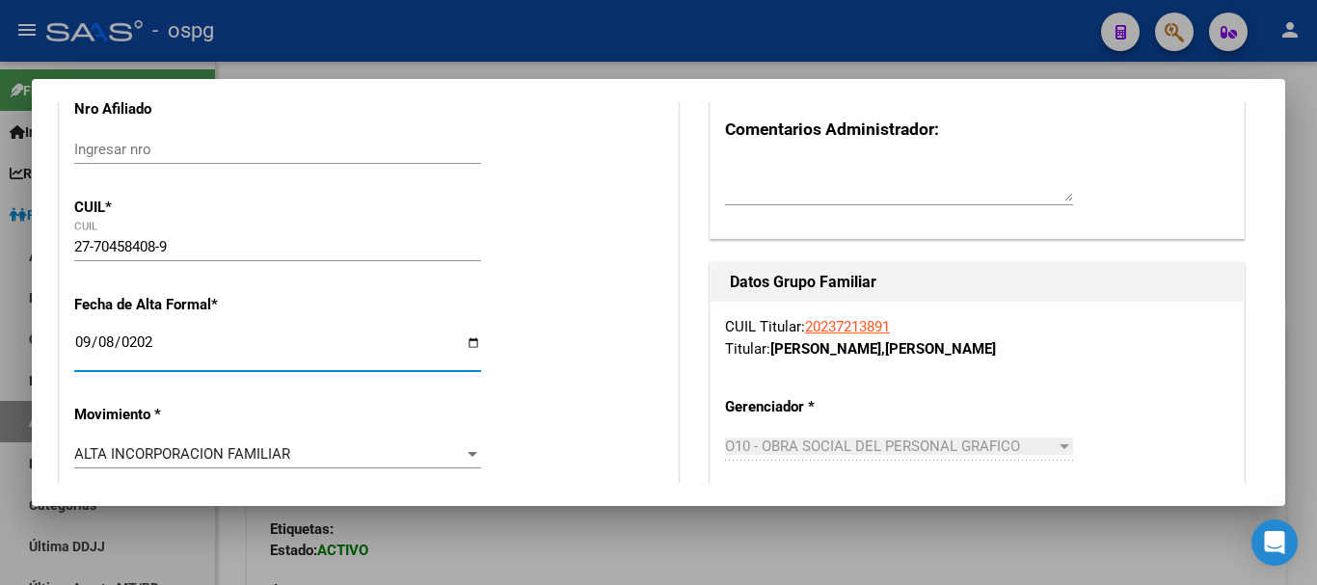
scroll to position [0, 0]
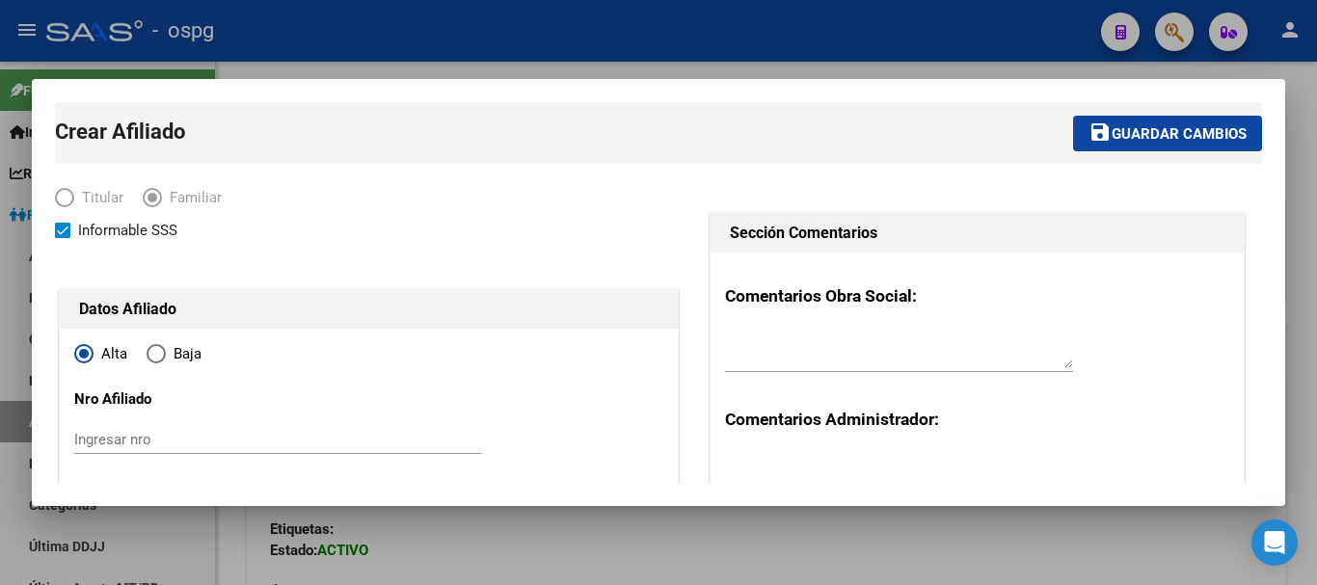
click at [1111, 130] on span "Guardar cambios" at bounding box center [1178, 133] width 135 height 17
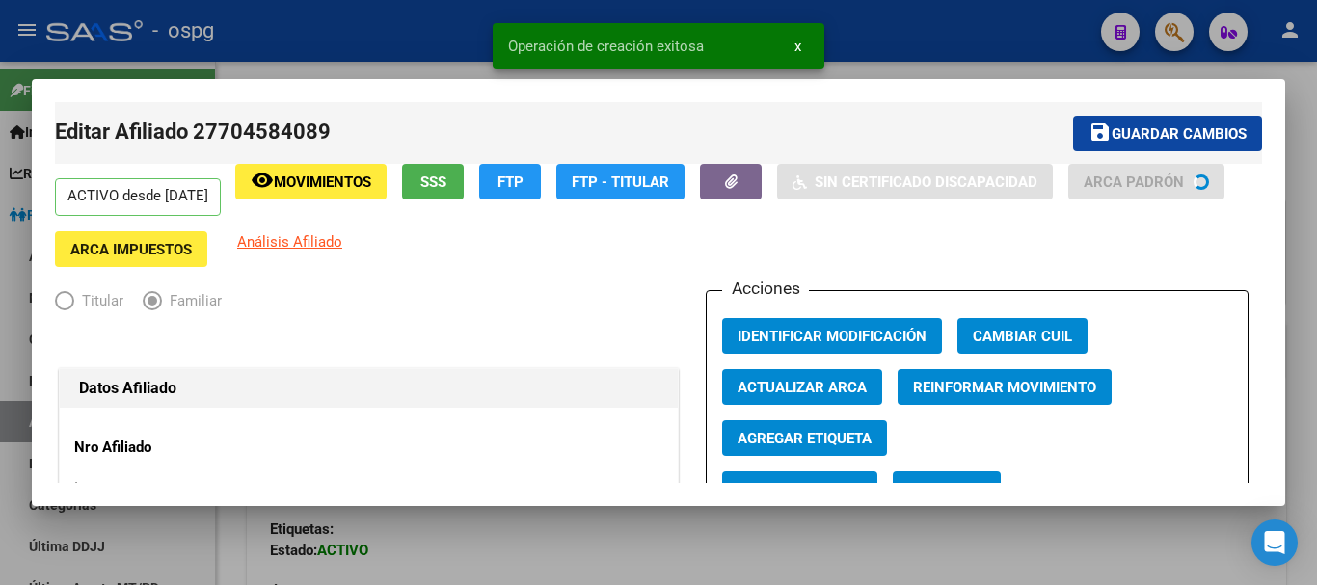
click at [979, 13] on div at bounding box center [658, 292] width 1317 height 585
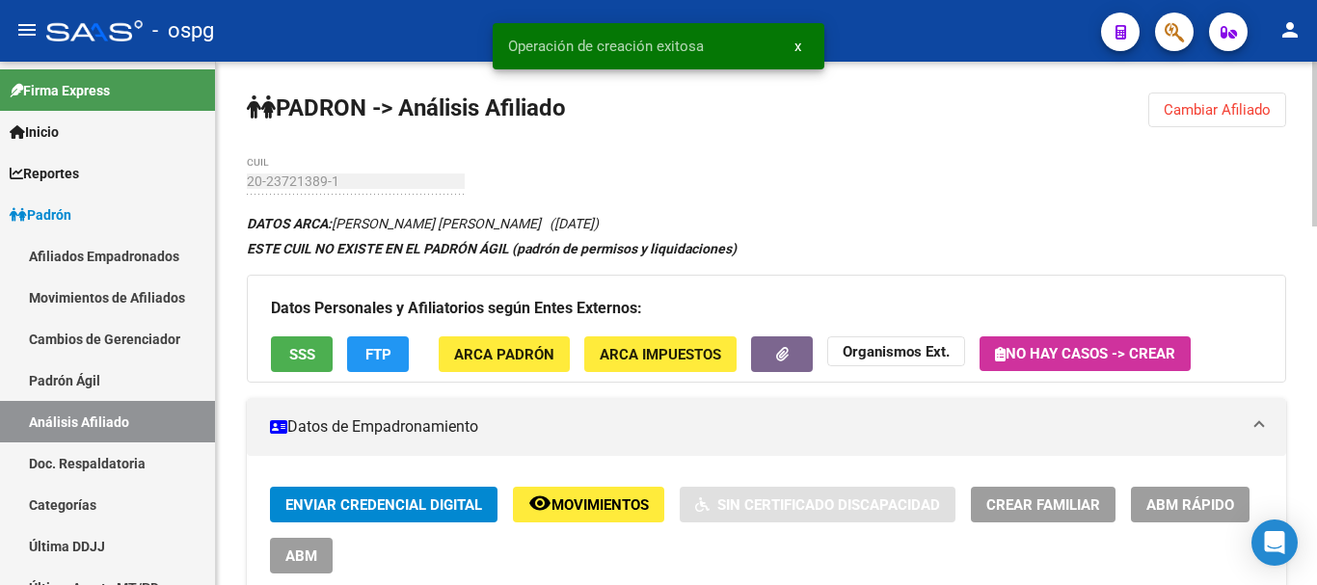
click at [1237, 106] on span "Cambiar Afiliado" at bounding box center [1216, 109] width 107 height 17
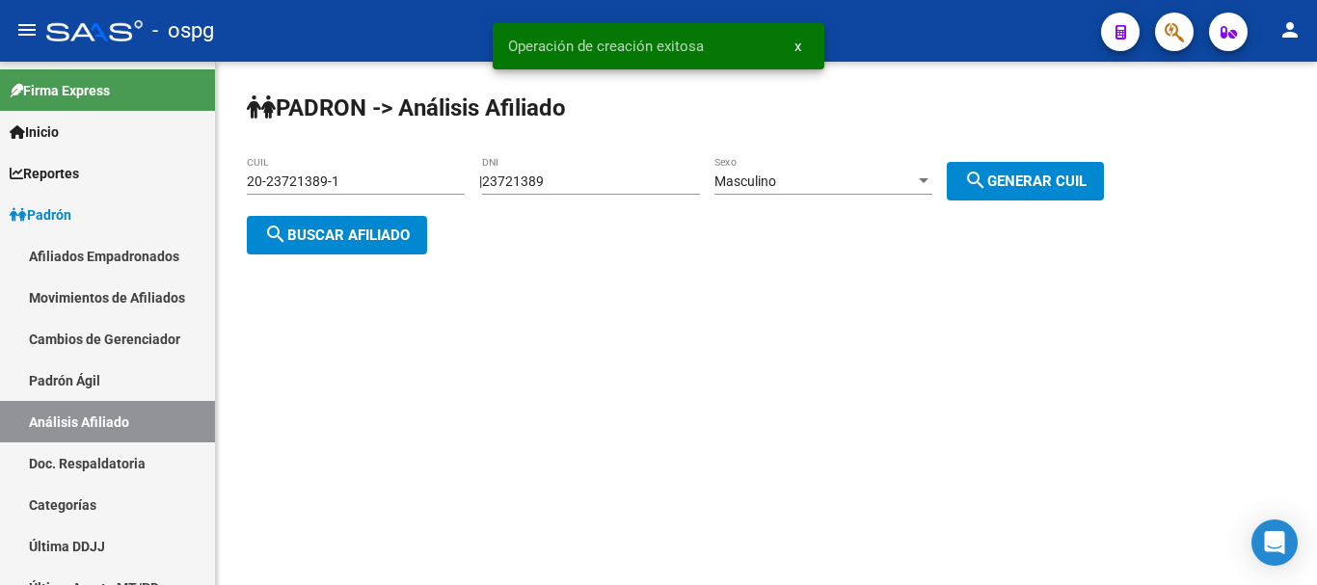
click at [382, 220] on button "search Buscar afiliado" at bounding box center [337, 235] width 180 height 39
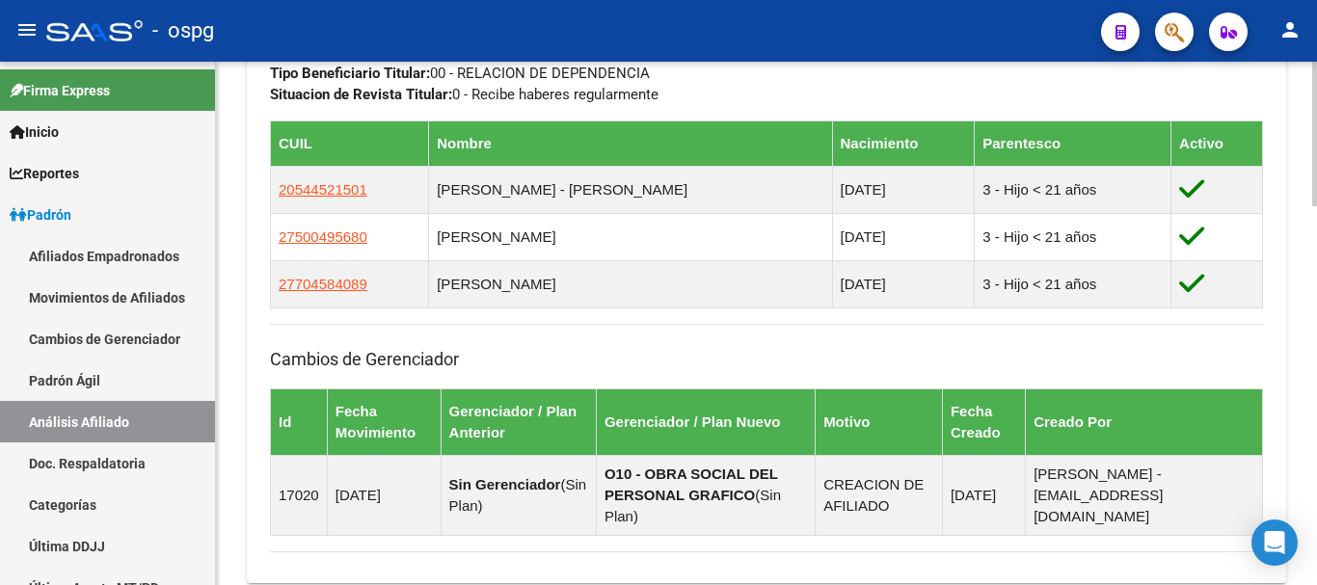
scroll to position [1123, 0]
